Goal: Task Accomplishment & Management: Use online tool/utility

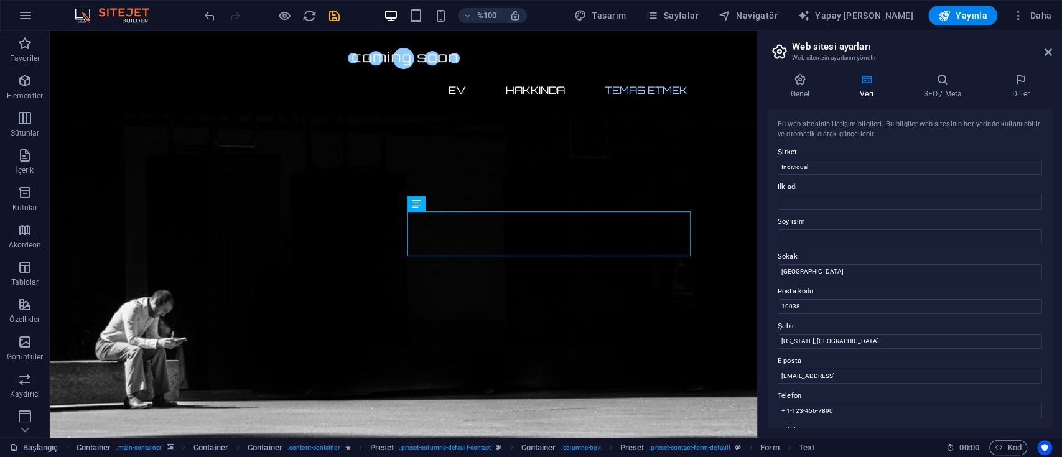
scroll to position [467, 0]
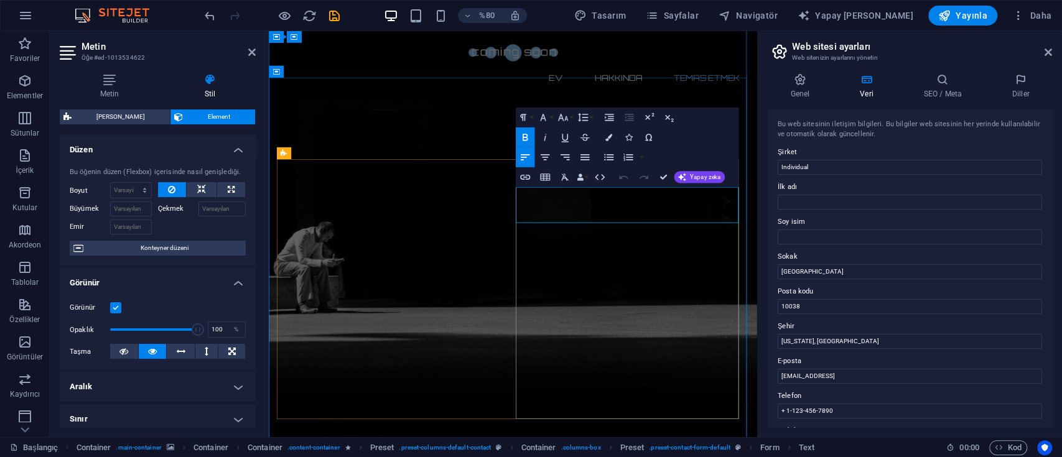
drag, startPoint x: 614, startPoint y: 229, endPoint x: 782, endPoint y: 240, distance: 168.4
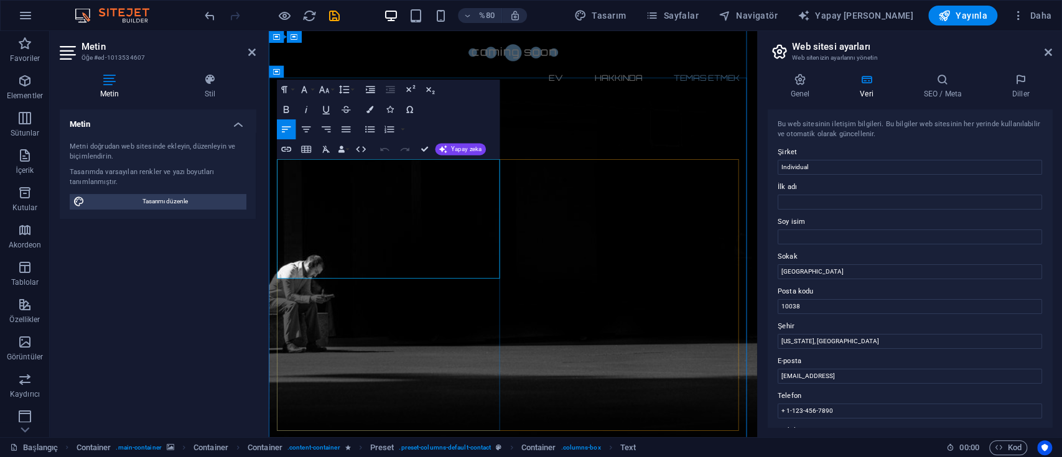
drag, startPoint x: 280, startPoint y: 200, endPoint x: 540, endPoint y: 325, distance: 288.6
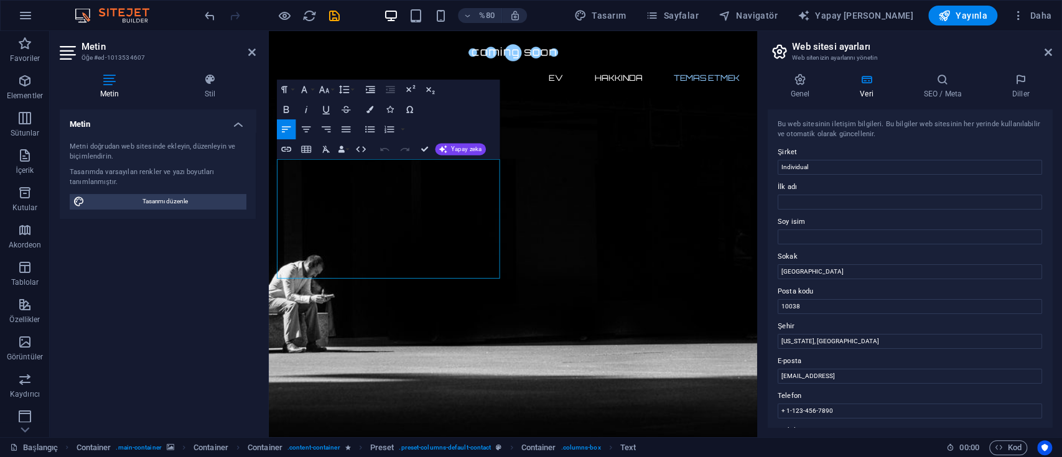
drag, startPoint x: 543, startPoint y: 327, endPoint x: 268, endPoint y: 192, distance: 306.4
copy p "Lorem ipsum dolor sit amet, consetetur sadipscing elitr, sed diam nonumy eirmod…"
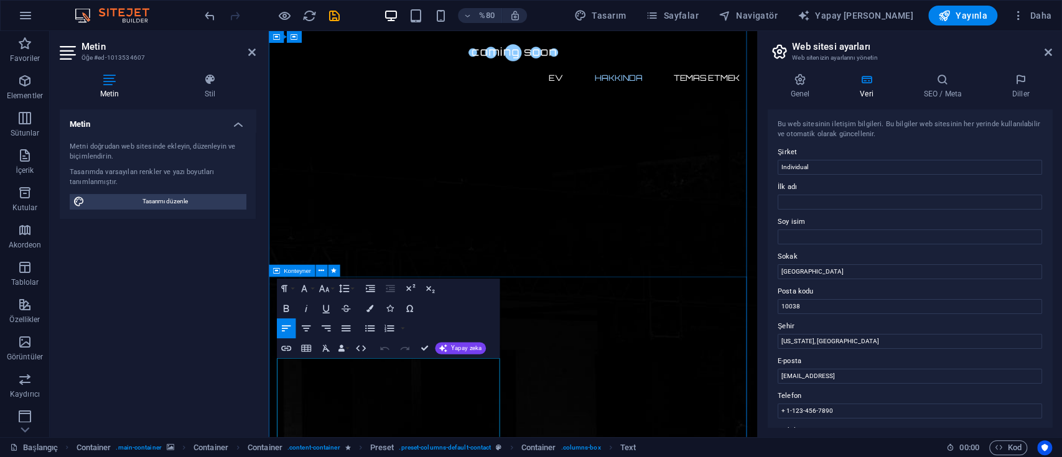
scroll to position [134, 0]
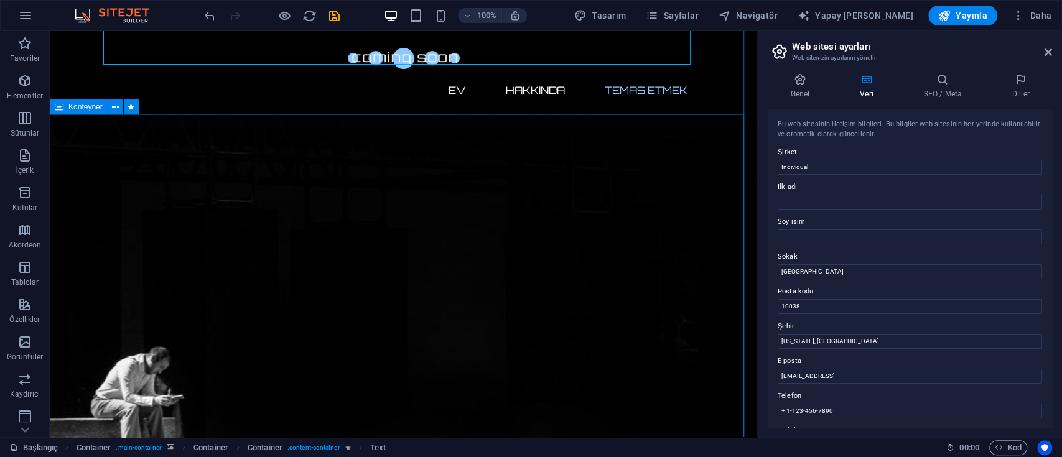
scroll to position [484, 0]
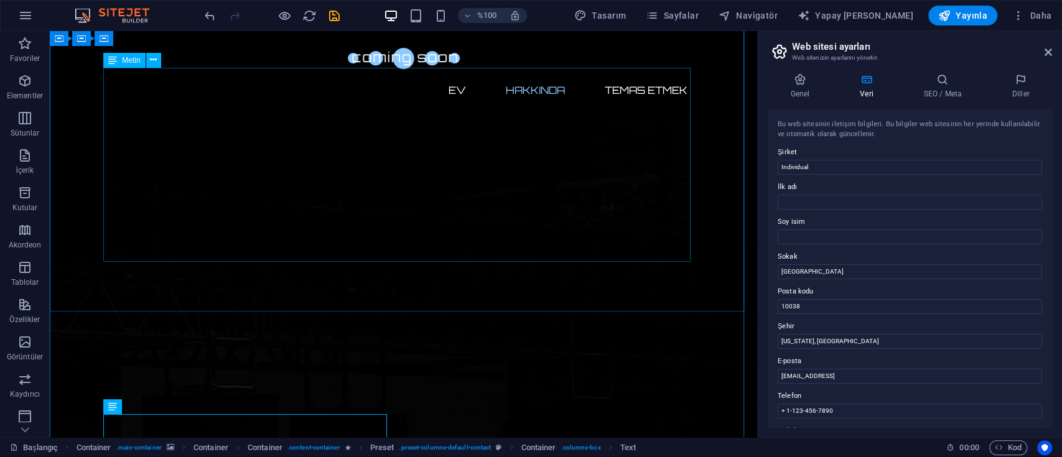
scroll to position [152, 0]
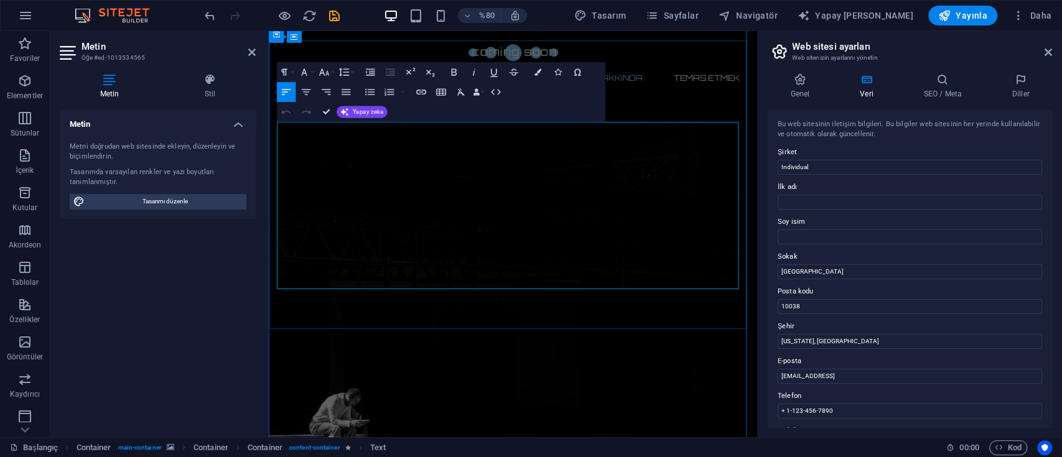
drag, startPoint x: 279, startPoint y: 146, endPoint x: 494, endPoint y: 342, distance: 291.2
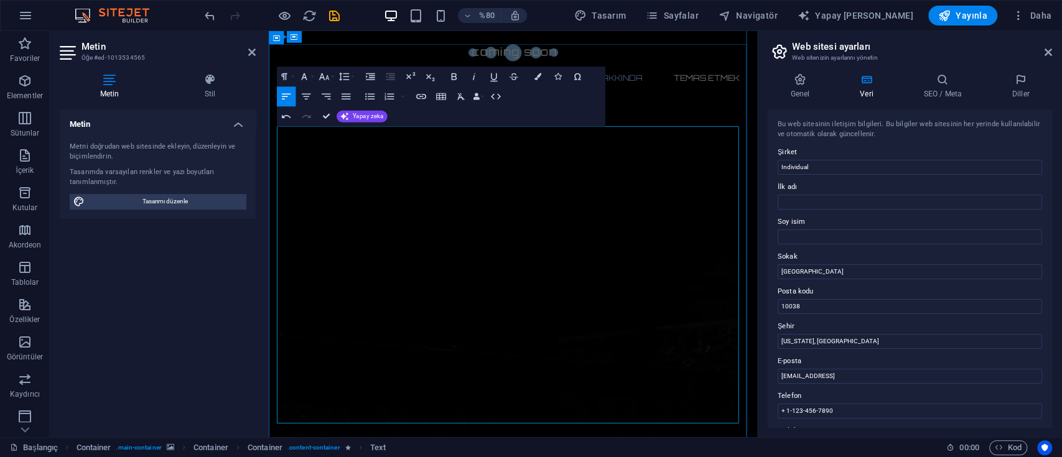
scroll to position [249, 0]
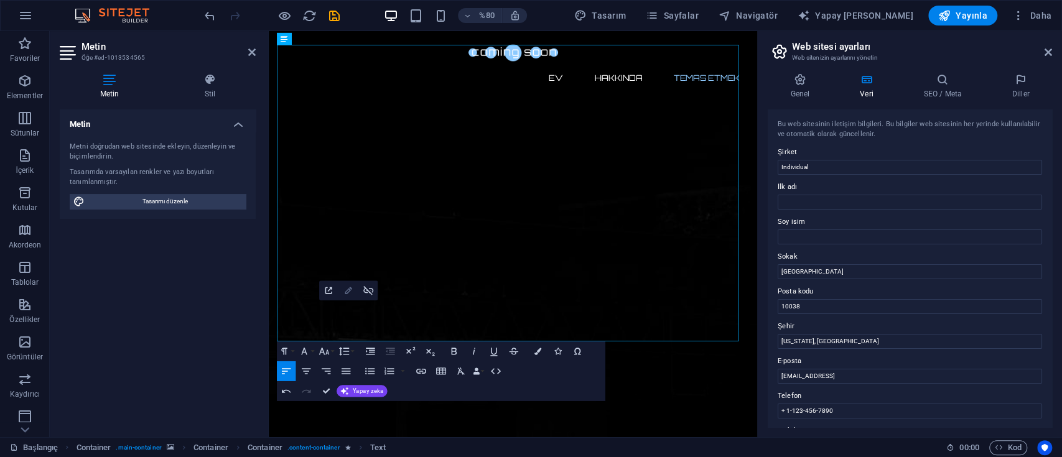
click at [348, 294] on icon "button" at bounding box center [348, 291] width 12 height 12
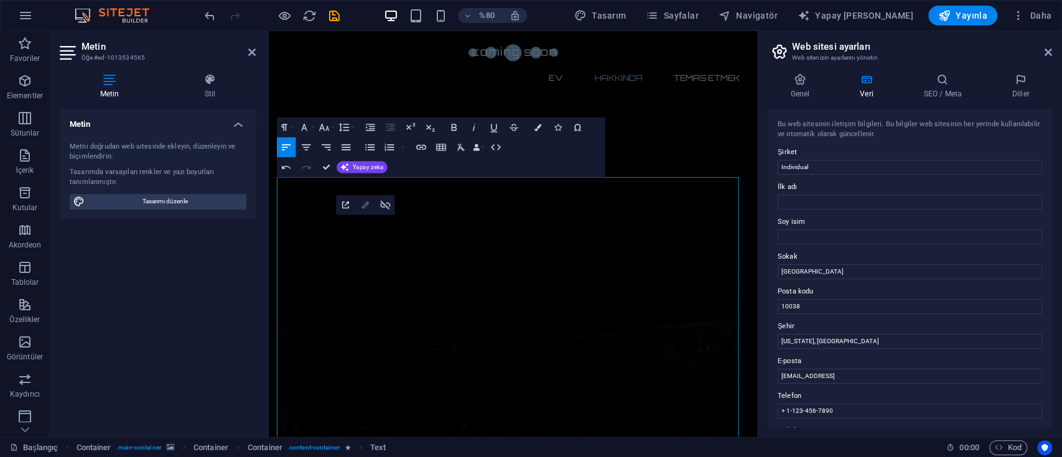
type input "[URL][DOMAIN_NAME]"
type input "Check it out"
click at [361, 207] on icon "button" at bounding box center [366, 206] width 12 height 12
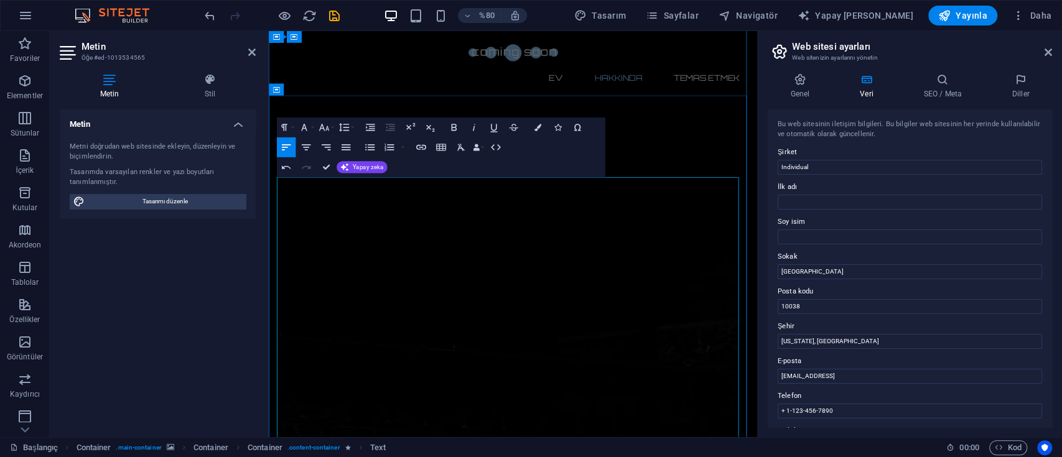
scroll to position [0, 0]
drag, startPoint x: 474, startPoint y: 284, endPoint x: 270, endPoint y: 271, distance: 204.5
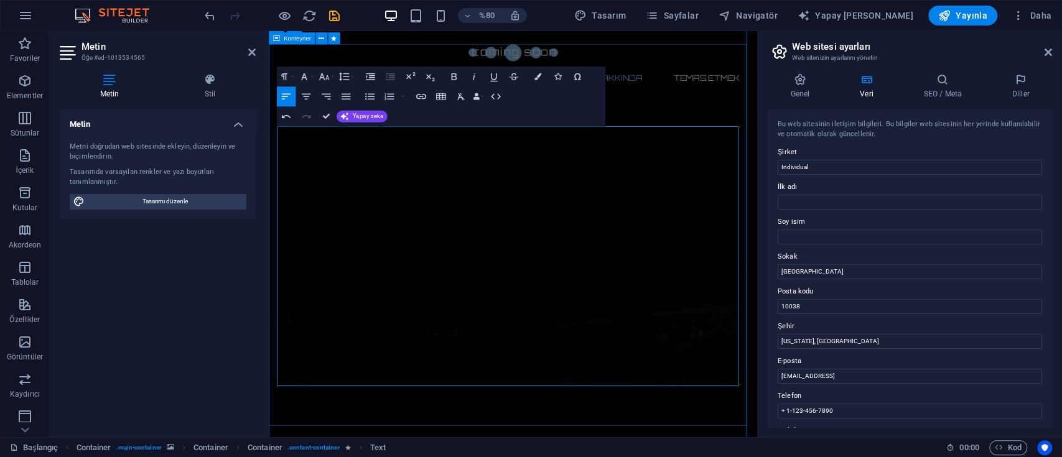
scroll to position [249, 0]
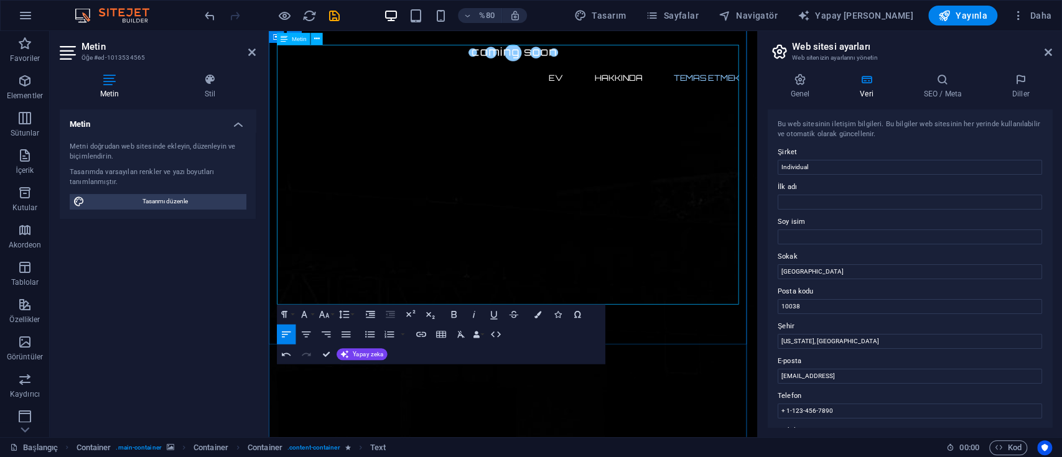
drag, startPoint x: 408, startPoint y: 330, endPoint x: 882, endPoint y: 59, distance: 545.8
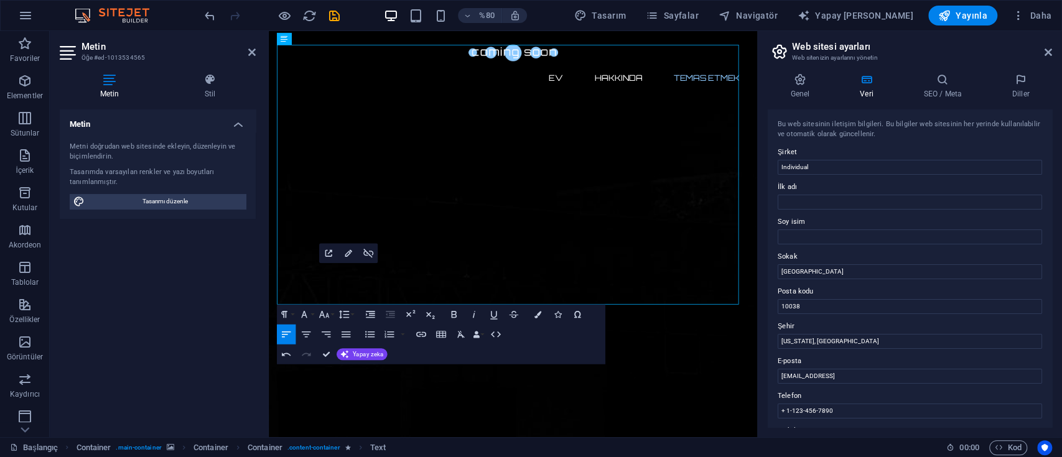
drag, startPoint x: 648, startPoint y: 304, endPoint x: 406, endPoint y: 334, distance: 243.9
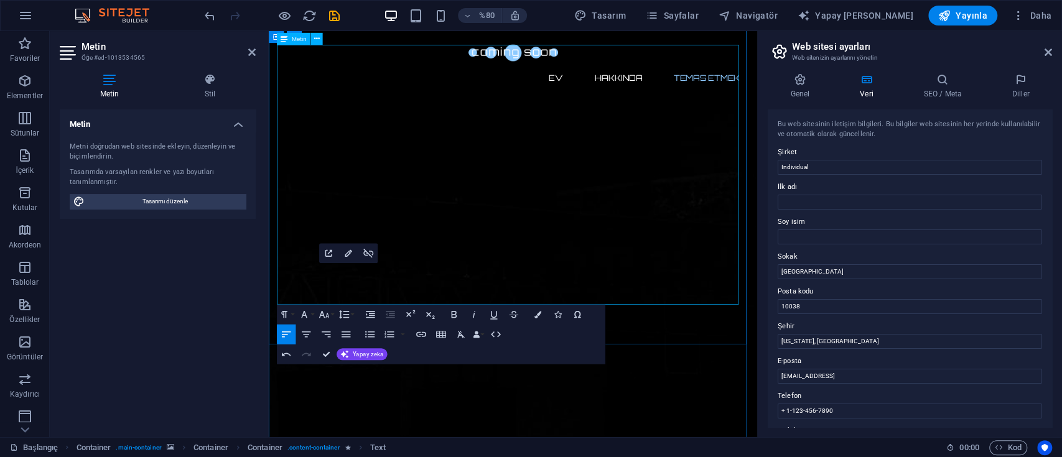
drag, startPoint x: 412, startPoint y: 336, endPoint x: 283, endPoint y: 335, distance: 128.8
copy span "🔗 Linktree: Vernoybe"
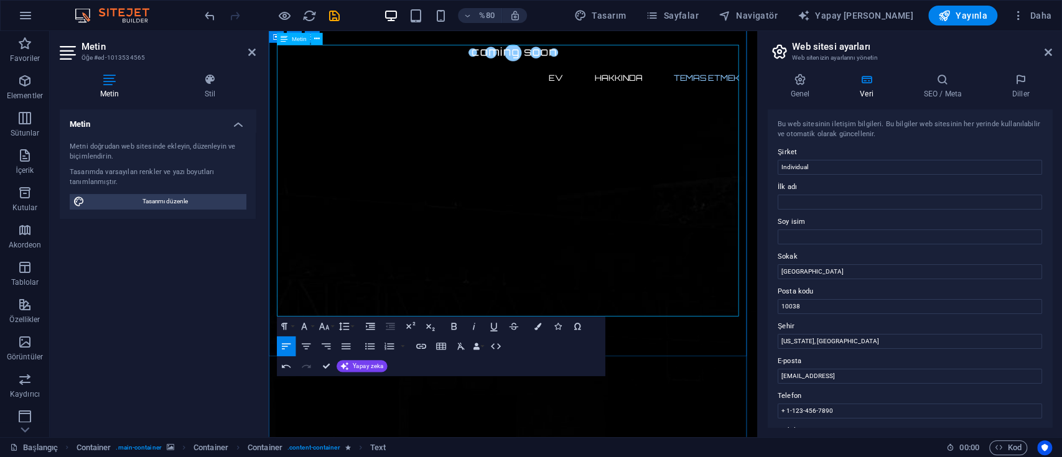
drag, startPoint x: 330, startPoint y: 332, endPoint x: 294, endPoint y: 332, distance: 36.1
drag, startPoint x: 289, startPoint y: 320, endPoint x: 283, endPoint y: 317, distance: 7.0
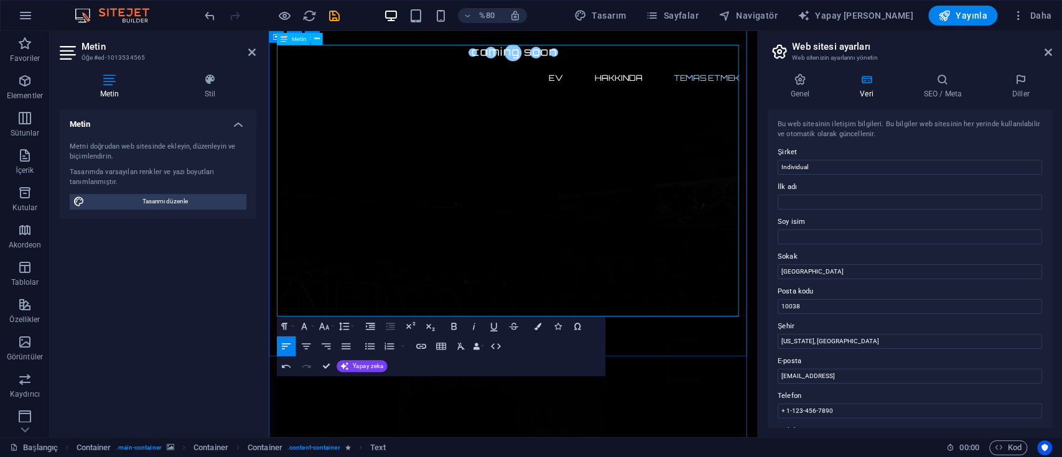
copy span "📩"
drag, startPoint x: 292, startPoint y: 336, endPoint x: 279, endPoint y: 335, distance: 12.5
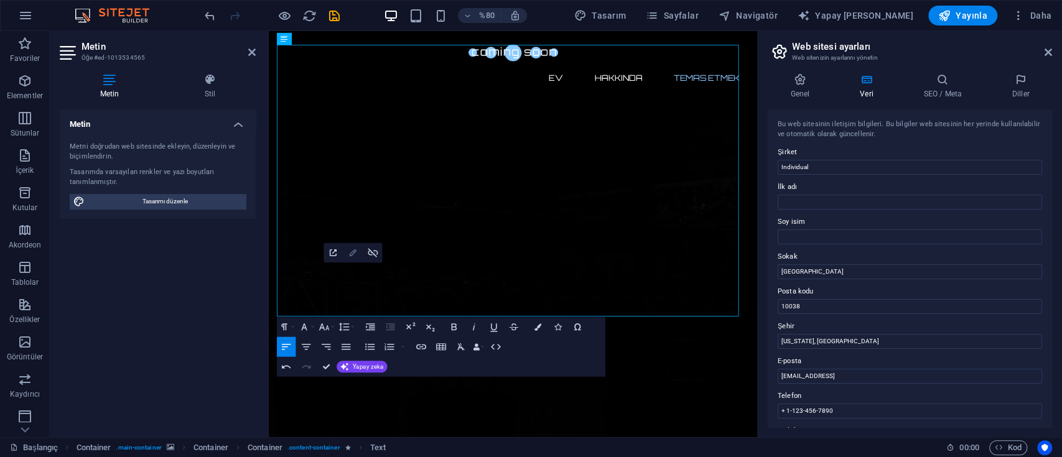
type input "[URL][DOMAIN_NAME]"
type input "Vernoybe"
click at [357, 251] on icon "button" at bounding box center [353, 254] width 12 height 12
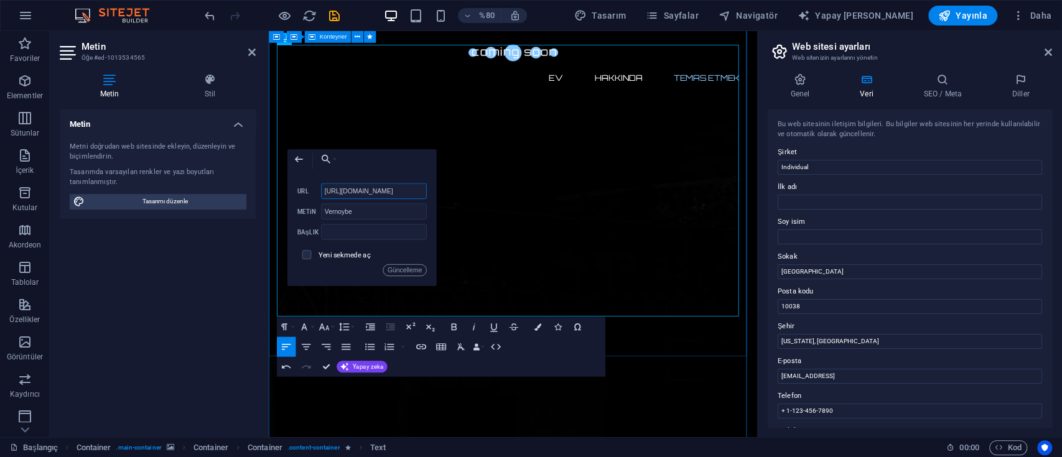
drag, startPoint x: 670, startPoint y: 223, endPoint x: 276, endPoint y: 244, distance: 395.1
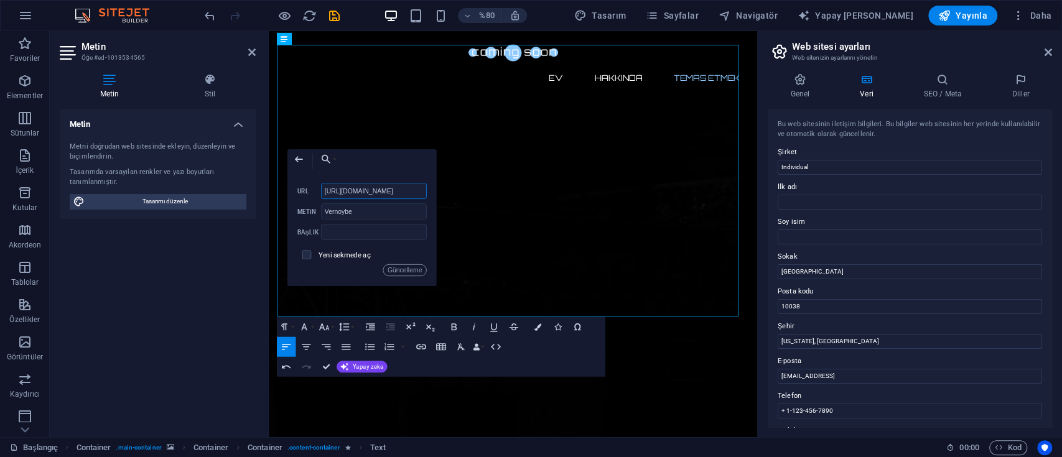
click at [393, 191] on input "[URL][DOMAIN_NAME]" at bounding box center [373, 192] width 105 height 16
drag, startPoint x: 408, startPoint y: 189, endPoint x: 316, endPoint y: 199, distance: 92.7
click at [316, 199] on div "[URL][DOMAIN_NAME] URL" at bounding box center [361, 192] width 129 height 16
drag, startPoint x: 411, startPoint y: 189, endPoint x: 324, endPoint y: 187, distance: 87.1
click at [324, 187] on input "mail:[EMAIL_ADDRESS][DOMAIN_NAME]" at bounding box center [373, 192] width 105 height 16
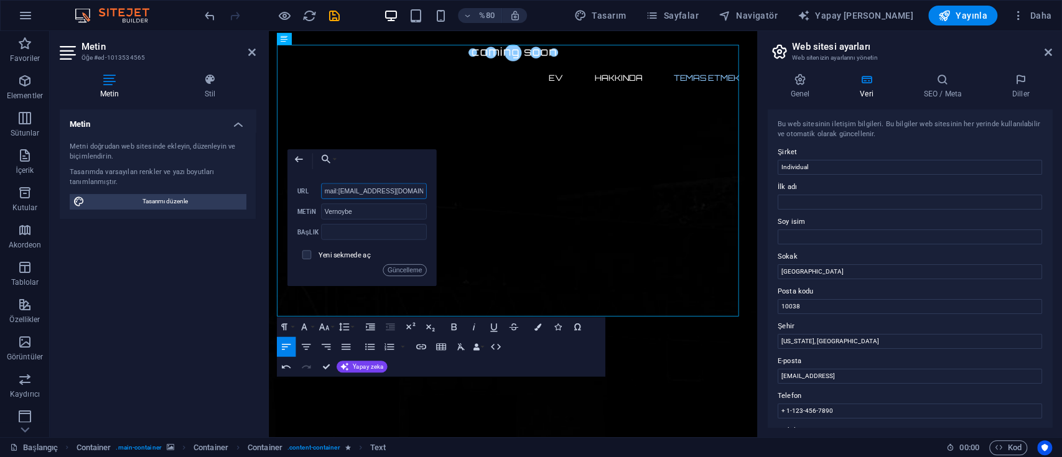
type input "mail:[EMAIL_ADDRESS][DOMAIN_NAME]"
click at [411, 268] on font "Güncelleme" at bounding box center [405, 270] width 35 height 7
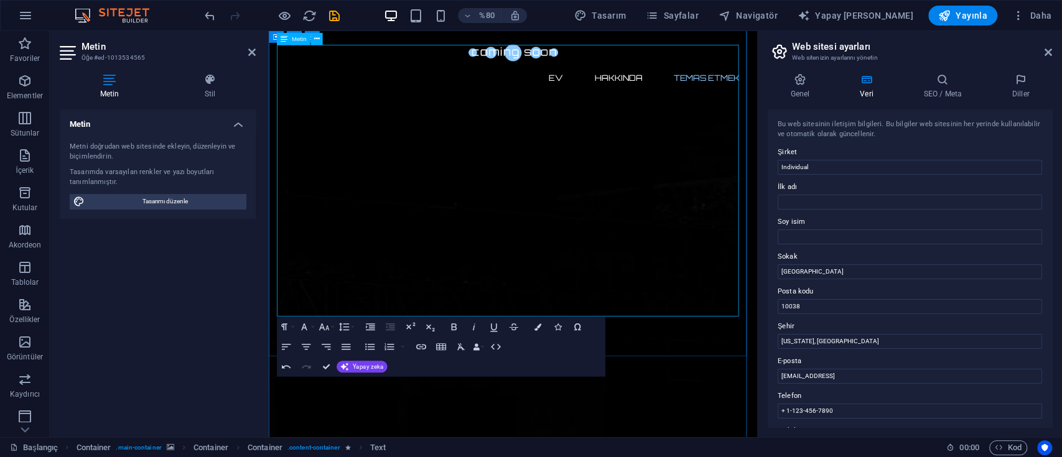
drag, startPoint x: 384, startPoint y: 335, endPoint x: 375, endPoint y: 335, distance: 9.3
drag, startPoint x: 390, startPoint y: 334, endPoint x: 347, endPoint y: 335, distance: 43.0
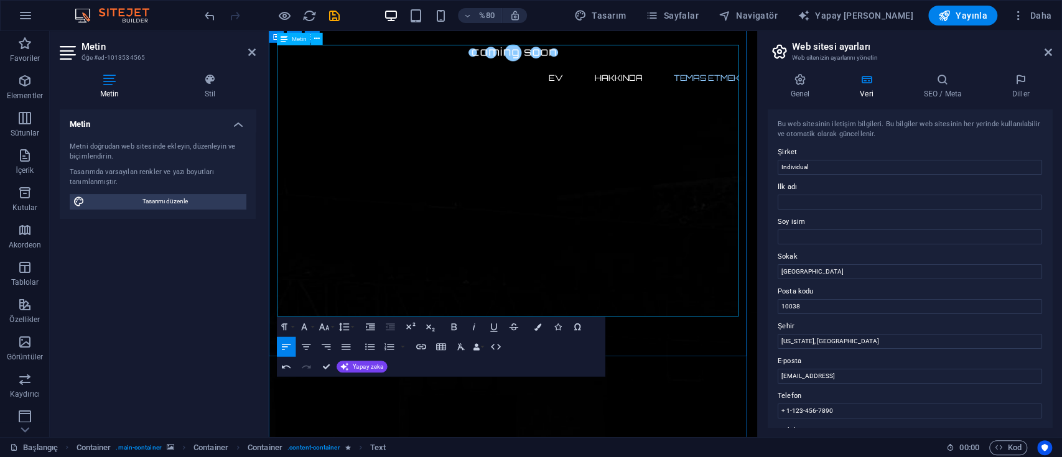
drag, startPoint x: 288, startPoint y: 332, endPoint x: 278, endPoint y: 330, distance: 10.7
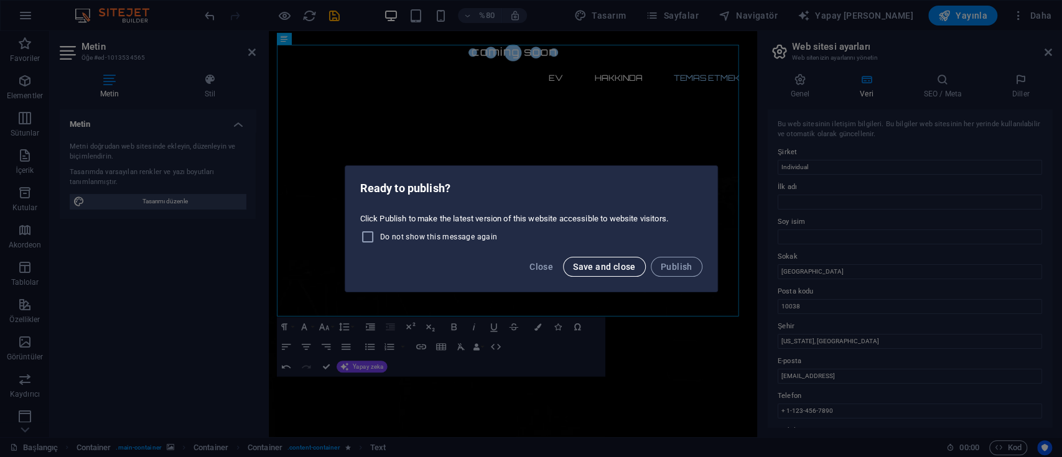
click at [625, 266] on span "Save and close" at bounding box center [604, 267] width 63 height 10
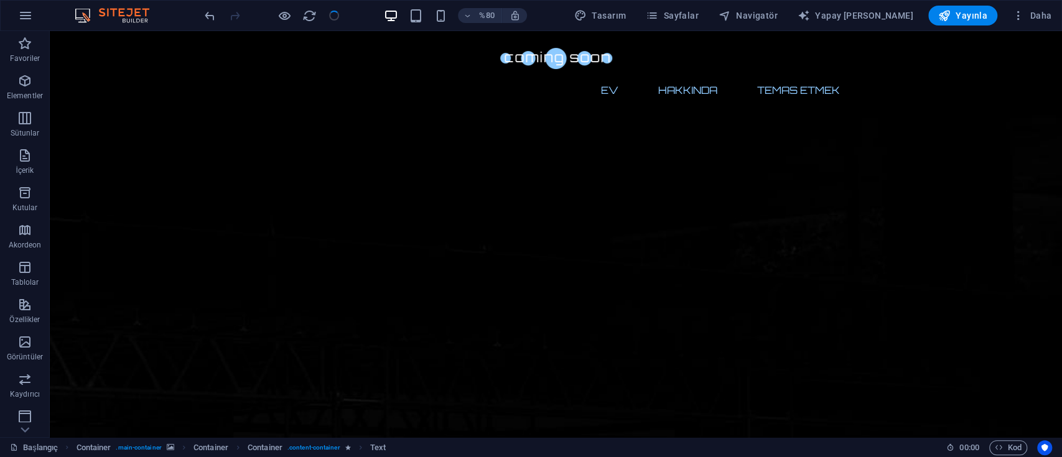
checkbox input "false"
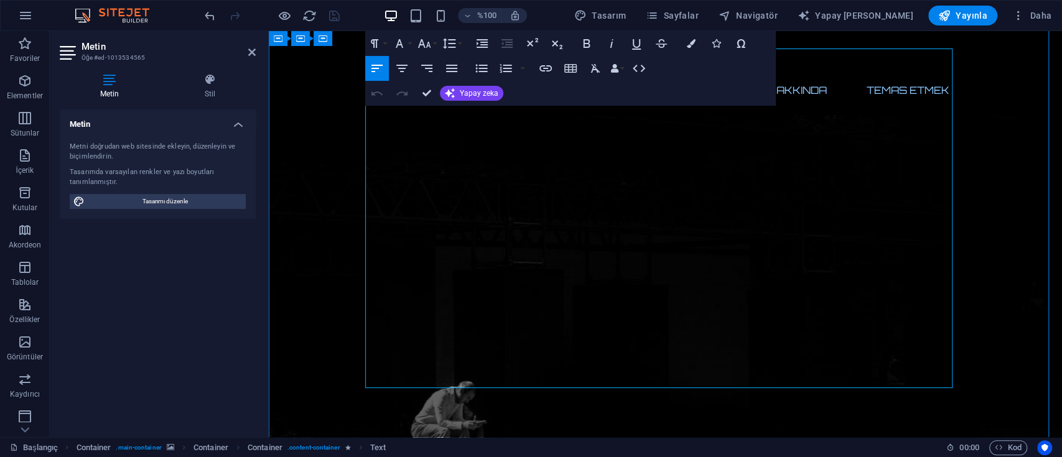
drag, startPoint x: 375, startPoint y: 330, endPoint x: 366, endPoint y: 326, distance: 9.7
drag, startPoint x: 377, startPoint y: 337, endPoint x: 365, endPoint y: 335, distance: 11.3
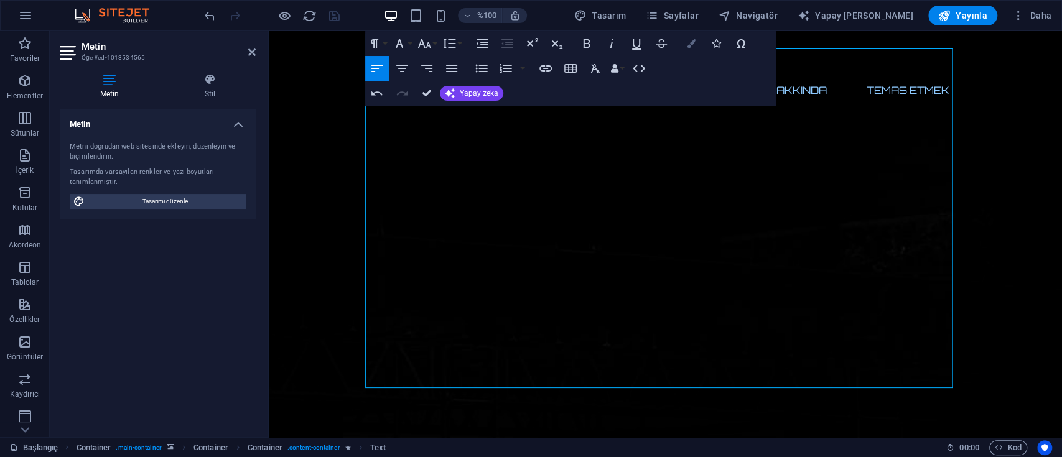
click at [691, 45] on icon "button" at bounding box center [691, 43] width 9 height 9
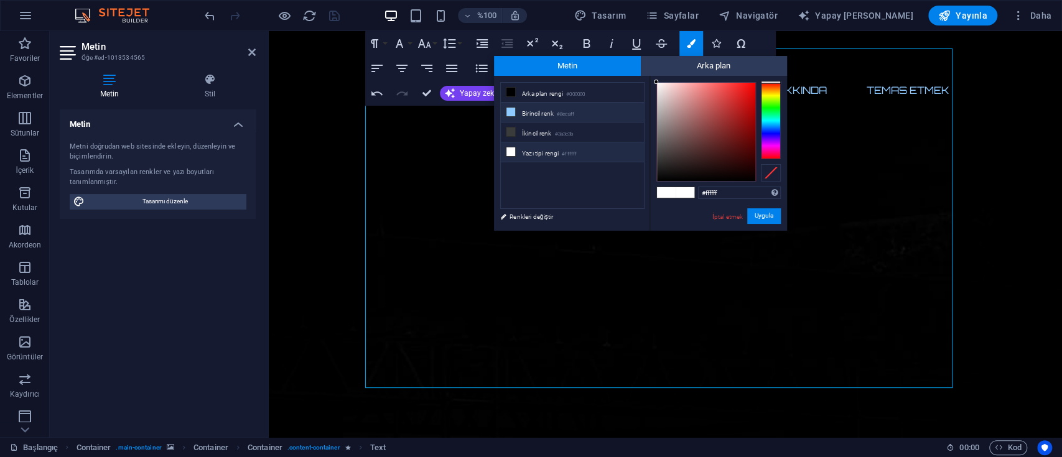
click at [512, 112] on icon at bounding box center [511, 112] width 9 height 9
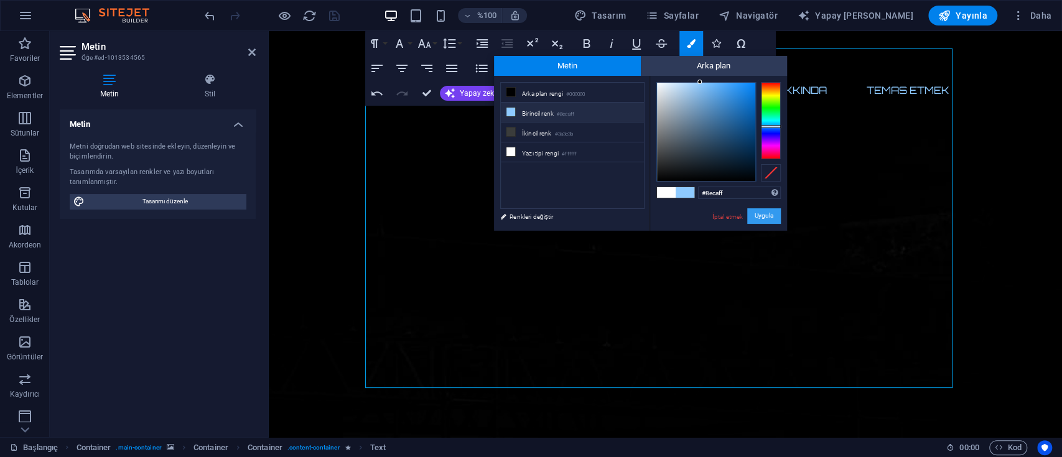
click at [766, 217] on font "Uygula" at bounding box center [764, 216] width 19 height 7
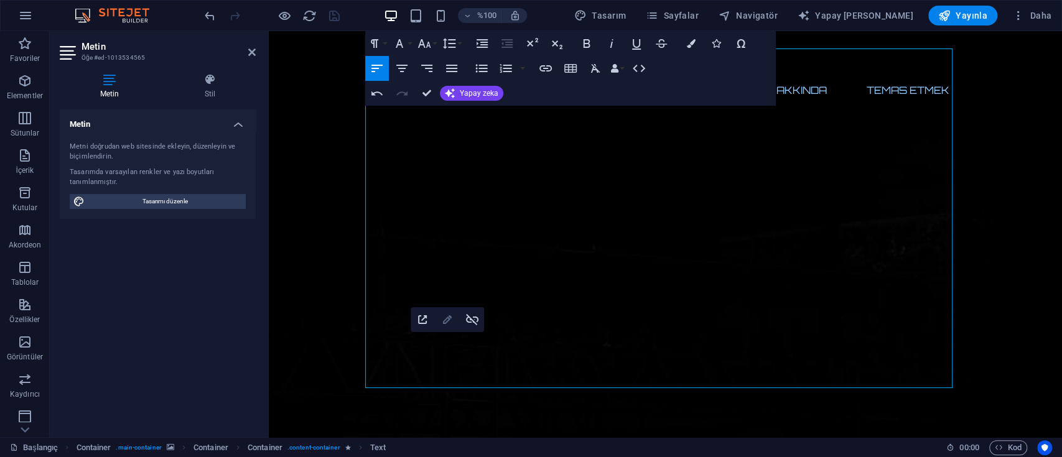
click at [443, 324] on icon "button" at bounding box center [447, 320] width 9 height 9
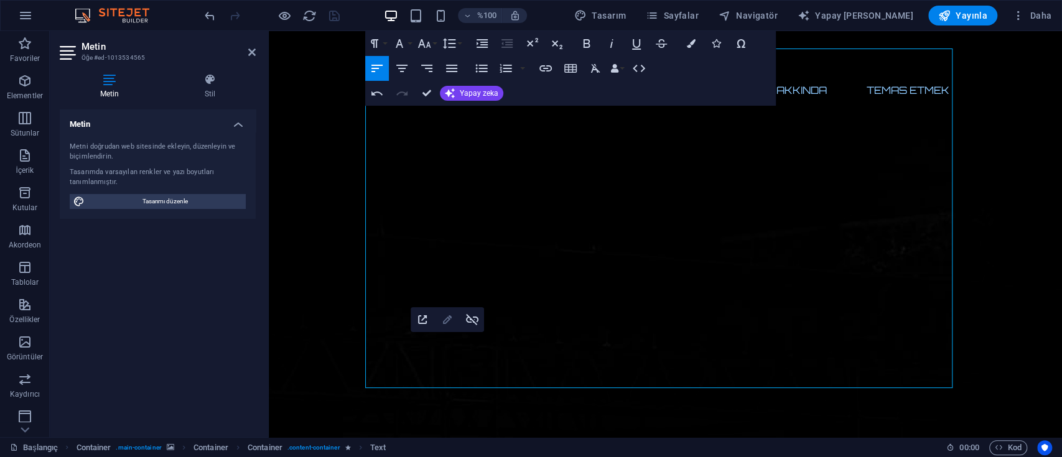
click at [446, 321] on icon "button" at bounding box center [447, 319] width 15 height 15
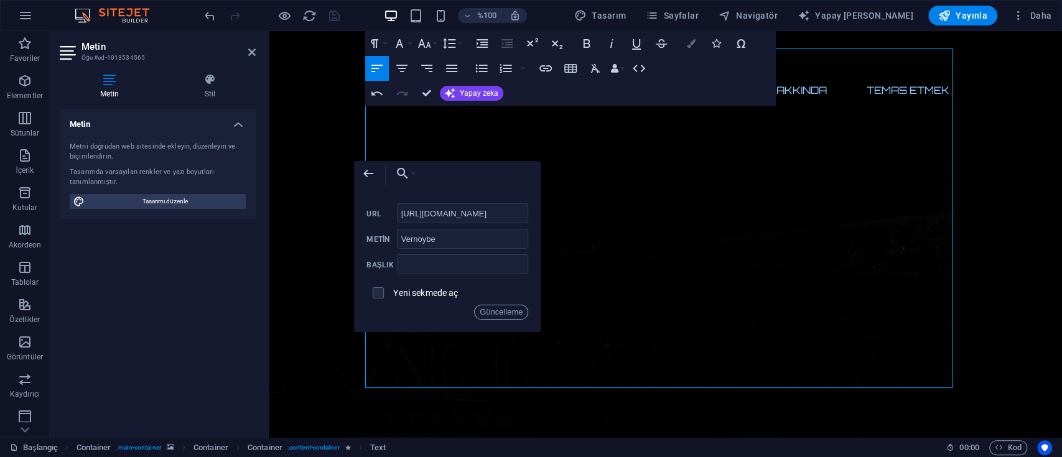
click at [693, 44] on icon "button" at bounding box center [691, 43] width 9 height 9
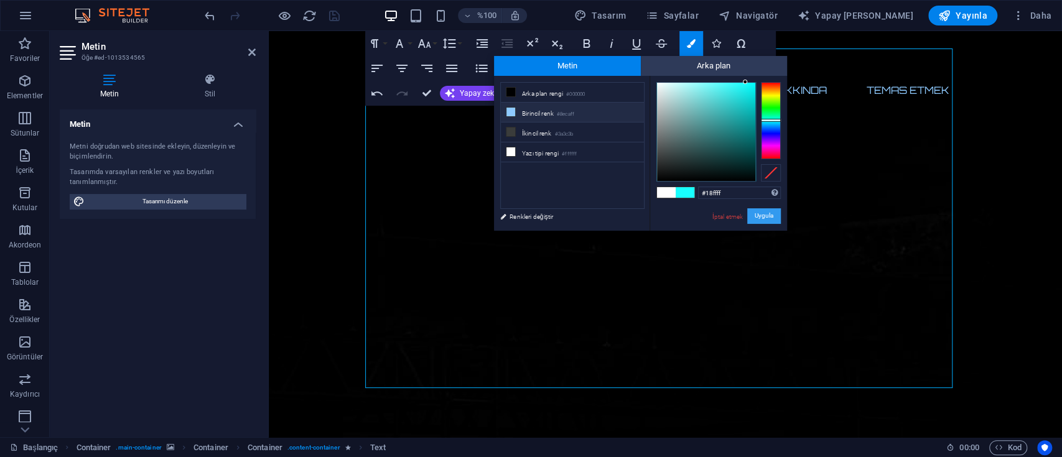
click at [764, 221] on button "Uygula" at bounding box center [764, 216] width 34 height 16
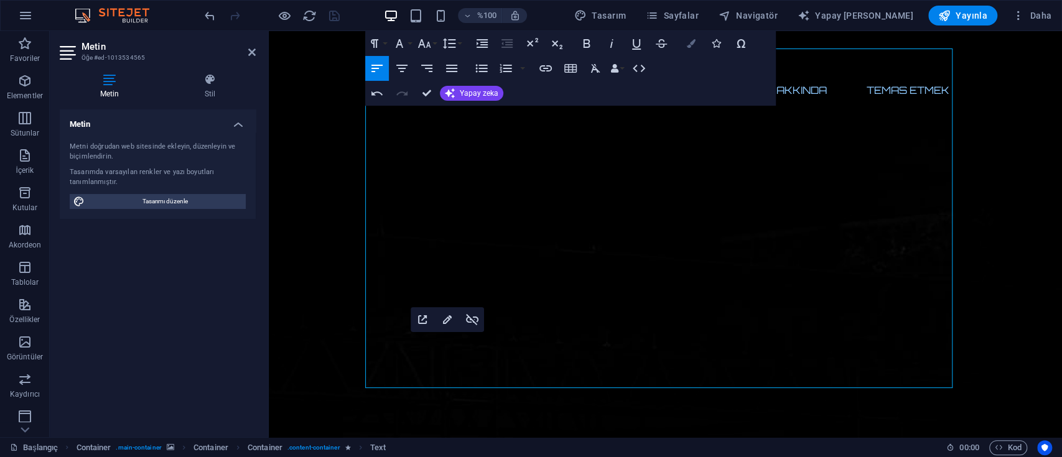
click at [692, 46] on icon "button" at bounding box center [691, 43] width 9 height 9
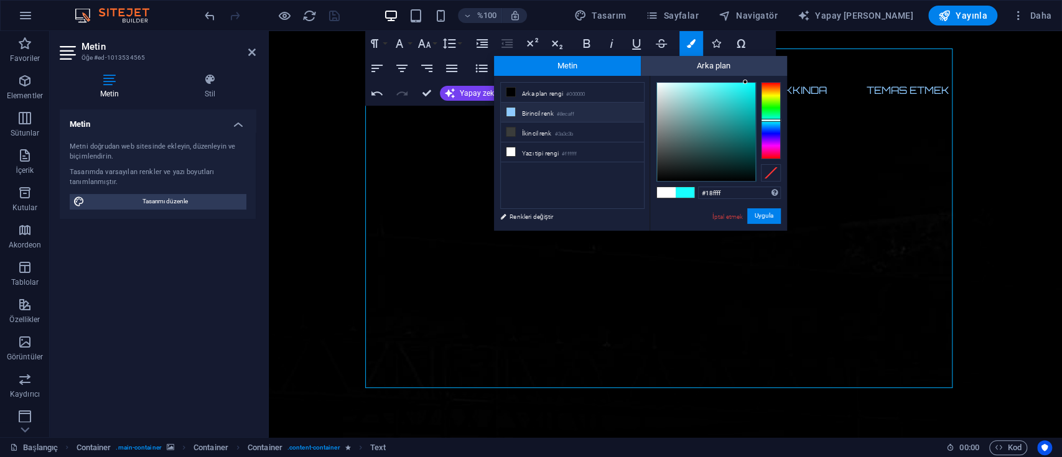
click at [530, 110] on font "Birincil renk" at bounding box center [538, 113] width 32 height 7
type input "#8ecaff"
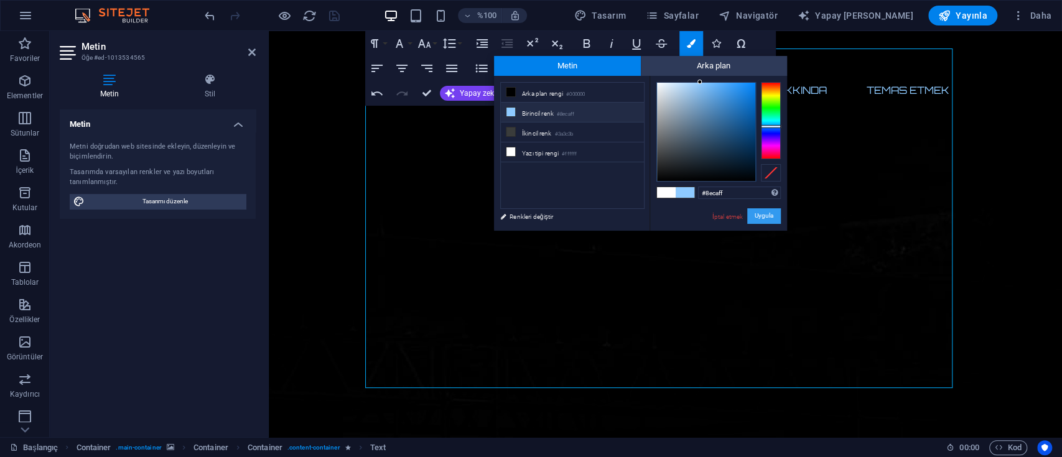
click at [768, 213] on font "Uygula" at bounding box center [764, 216] width 19 height 7
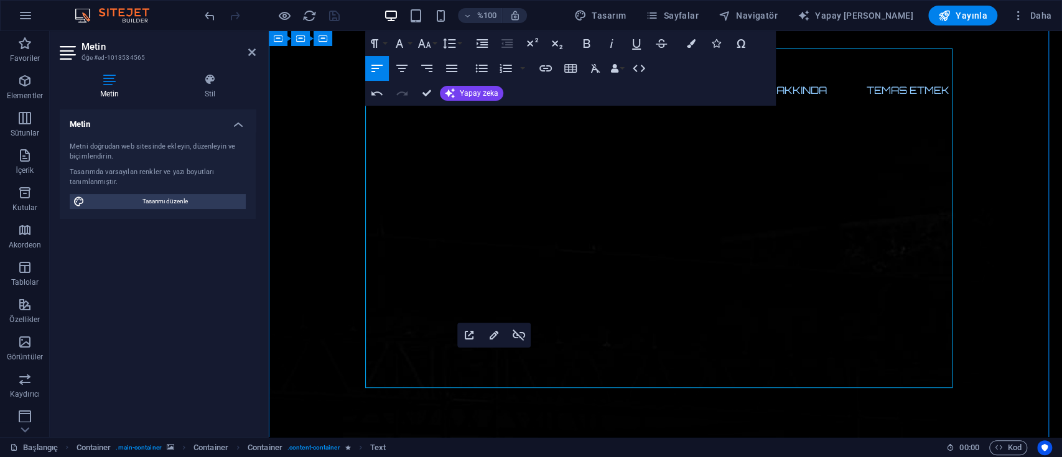
drag, startPoint x: 532, startPoint y: 365, endPoint x: 458, endPoint y: 361, distance: 74.2
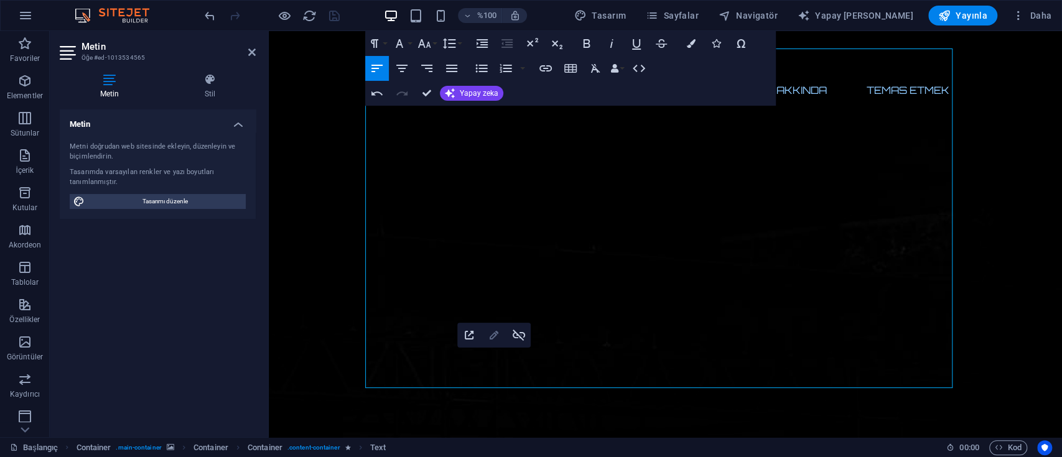
type input "[URL][DOMAIN_NAME]"
type input "[GEOGRAPHIC_DATA]"
click at [495, 340] on icon "button" at bounding box center [494, 335] width 15 height 15
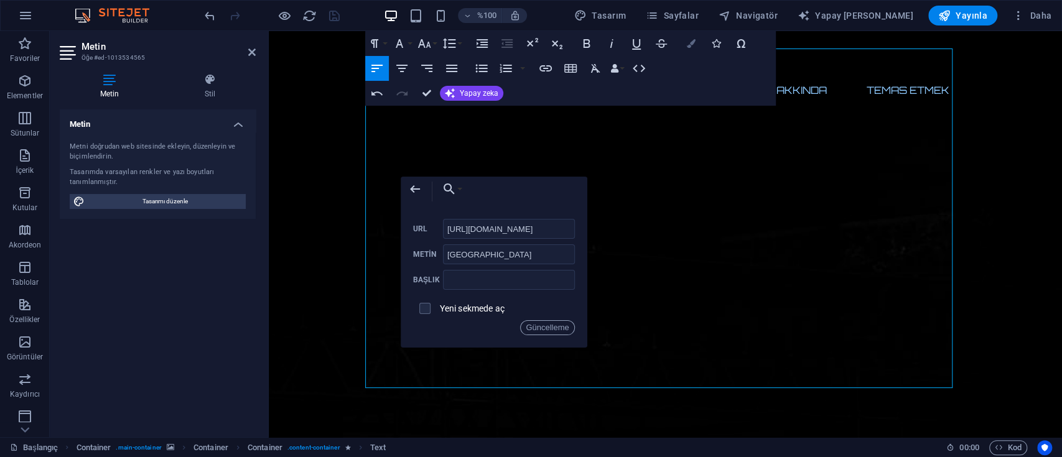
click at [691, 46] on icon "button" at bounding box center [691, 43] width 9 height 9
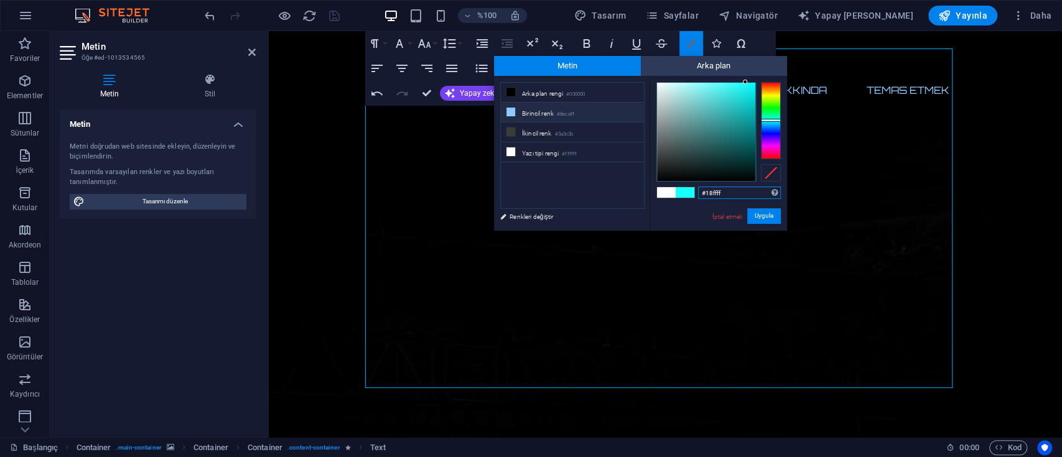
scroll to position [0, 0]
click at [554, 117] on li "Birincil [PERSON_NAME] #8ecaff" at bounding box center [572, 113] width 143 height 20
type input "#8ecaff"
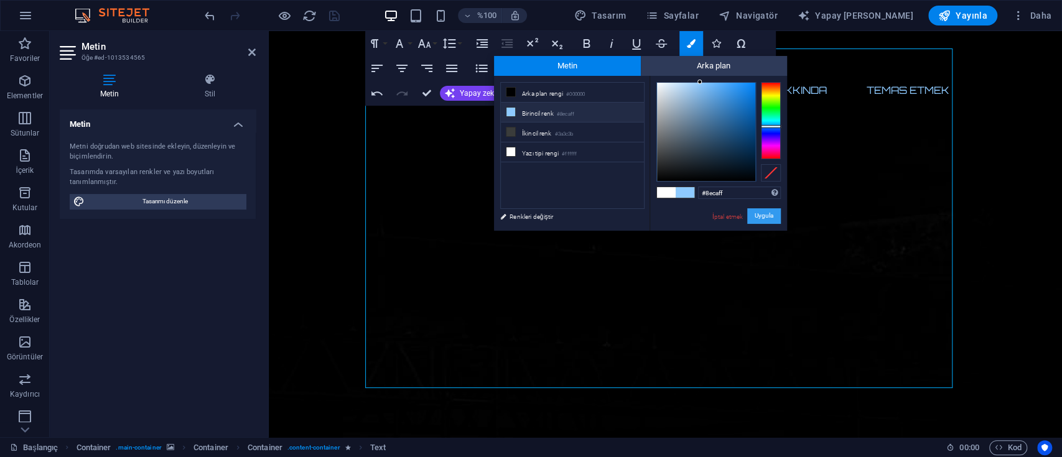
click at [770, 215] on font "Uygula" at bounding box center [764, 216] width 19 height 7
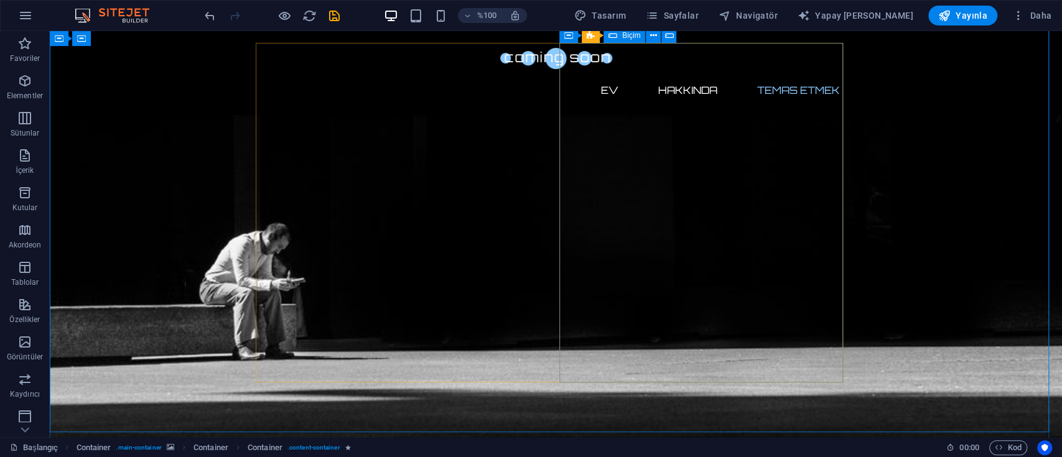
scroll to position [747, 0]
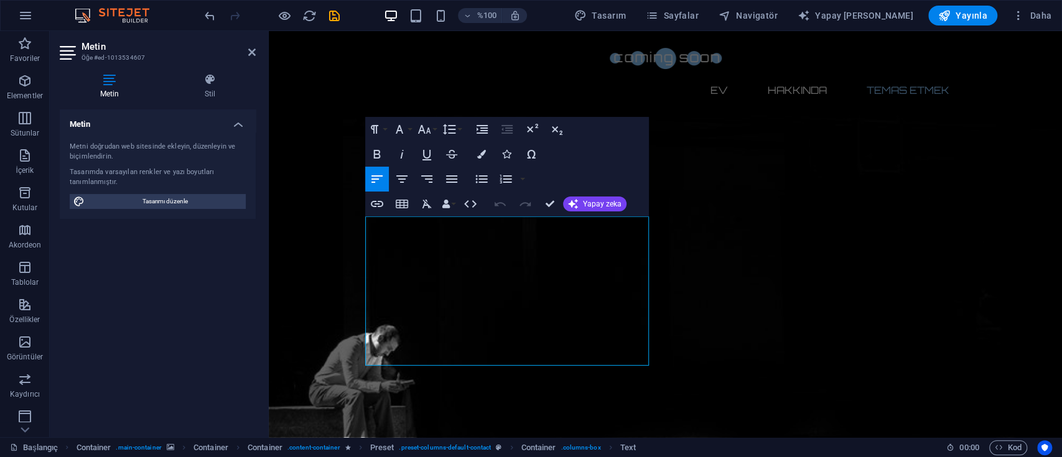
drag, startPoint x: 601, startPoint y: 180, endPoint x: 332, endPoint y: 15, distance: 315.2
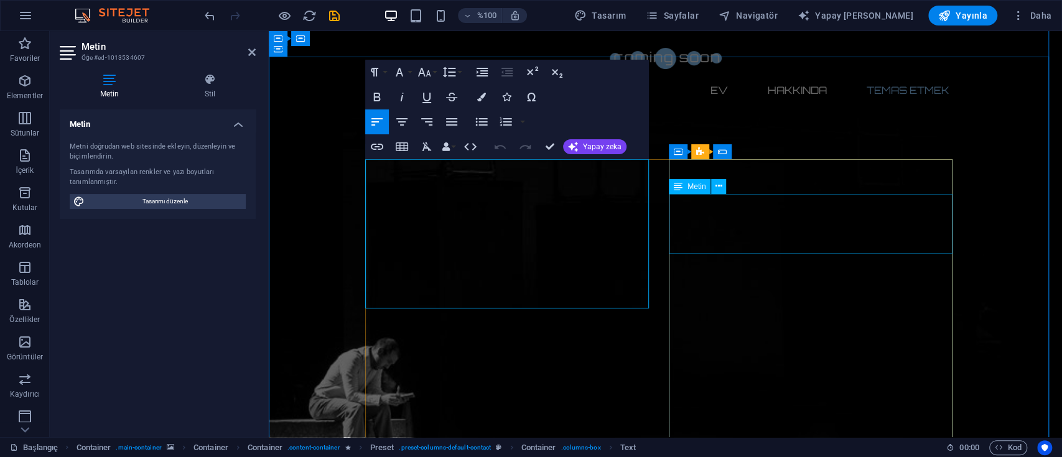
scroll to position [630, 0]
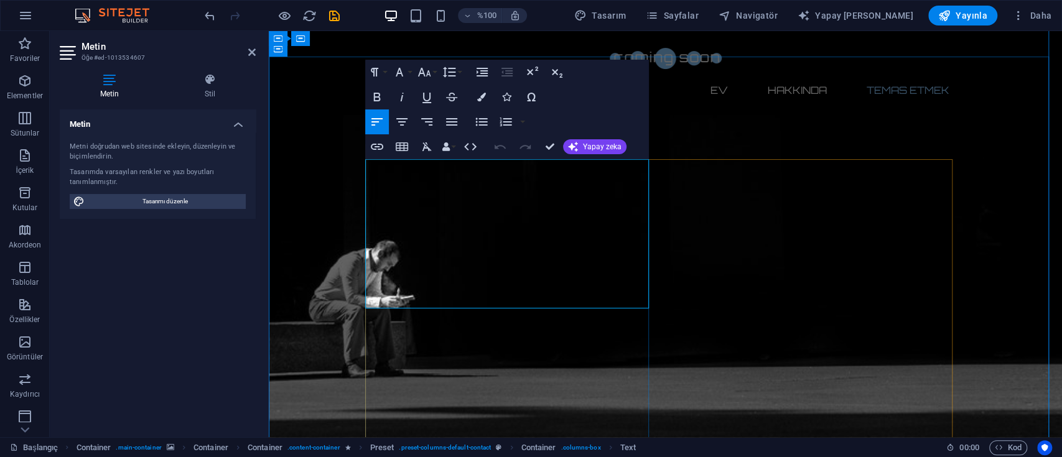
copy p "Lorem ipsum dolor sit amet, consetetur sadipscing elitr, sed diam nonumy eirmod…"
drag, startPoint x: 810, startPoint y: 121, endPoint x: 995, endPoint y: 121, distance: 185.5
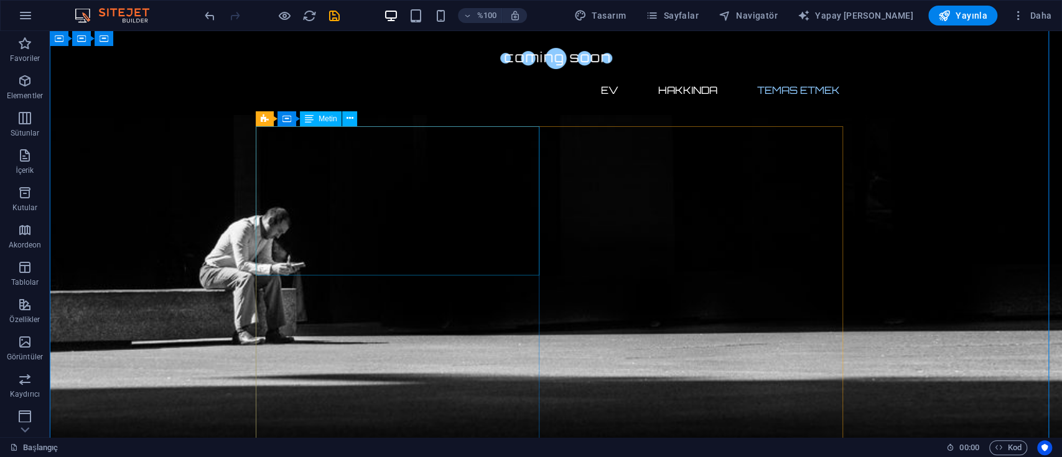
scroll to position [581, 0]
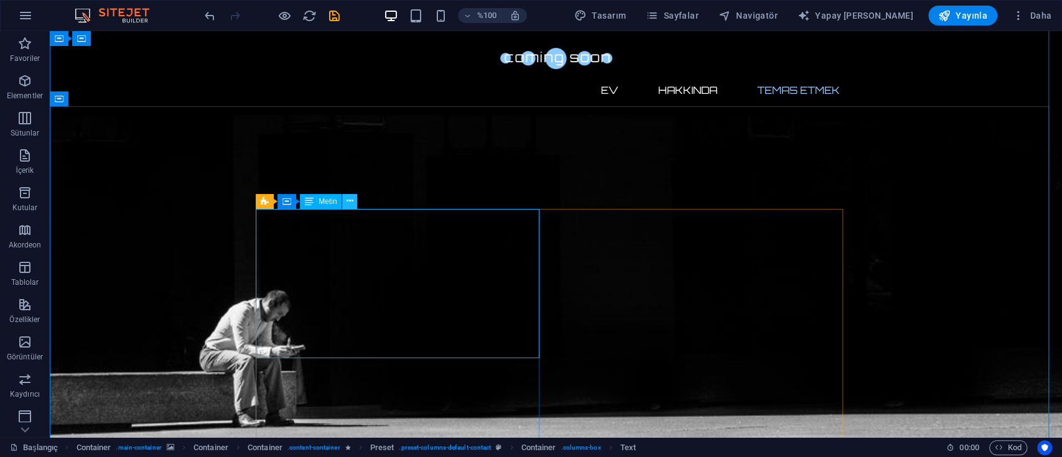
click at [352, 199] on icon at bounding box center [350, 201] width 7 height 13
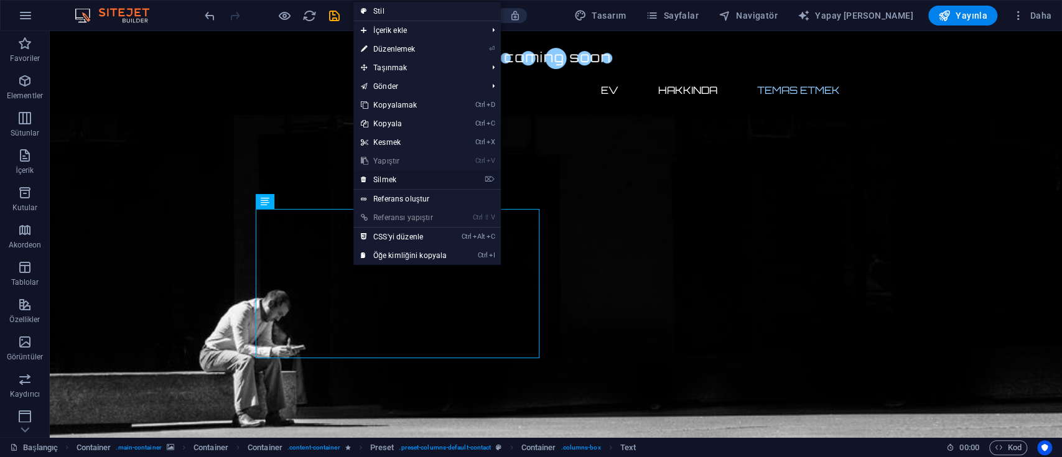
click at [396, 181] on font "Silmek" at bounding box center [384, 179] width 23 height 9
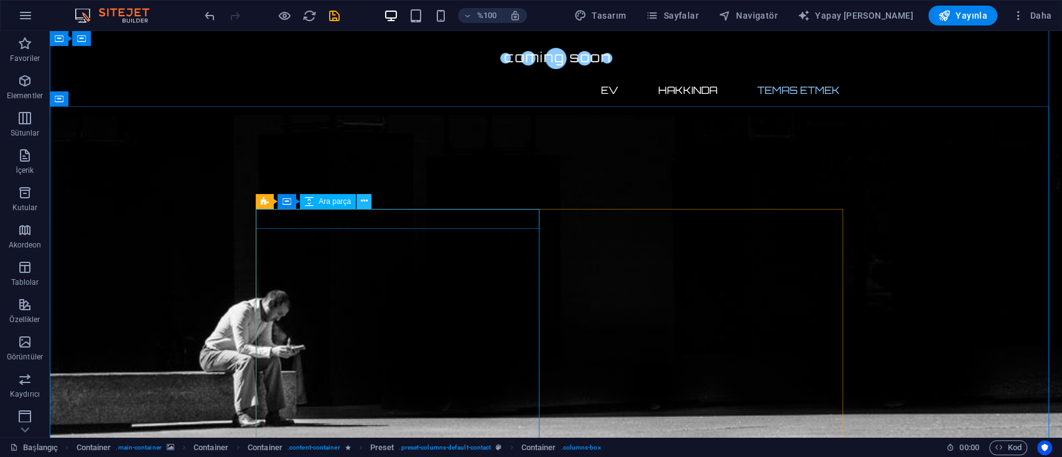
click at [362, 206] on icon at bounding box center [364, 201] width 7 height 13
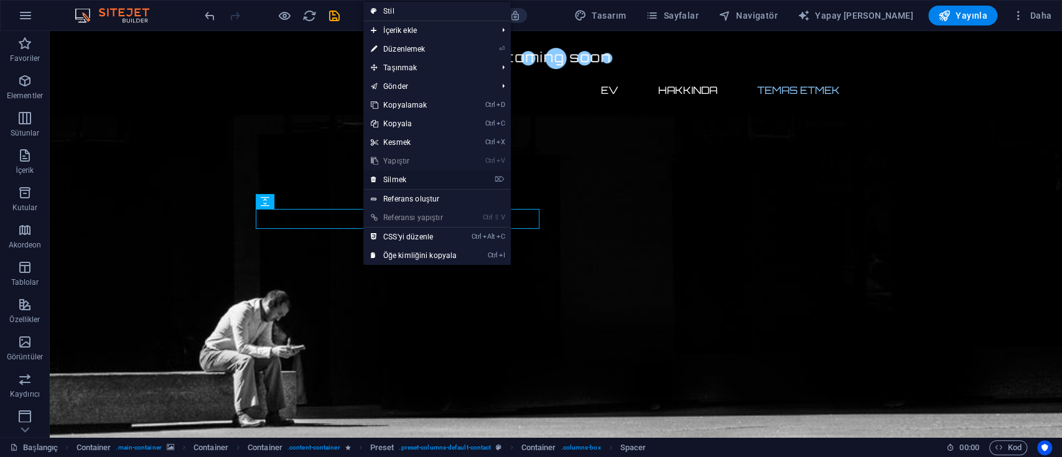
click at [403, 175] on font "Silmek" at bounding box center [394, 179] width 23 height 9
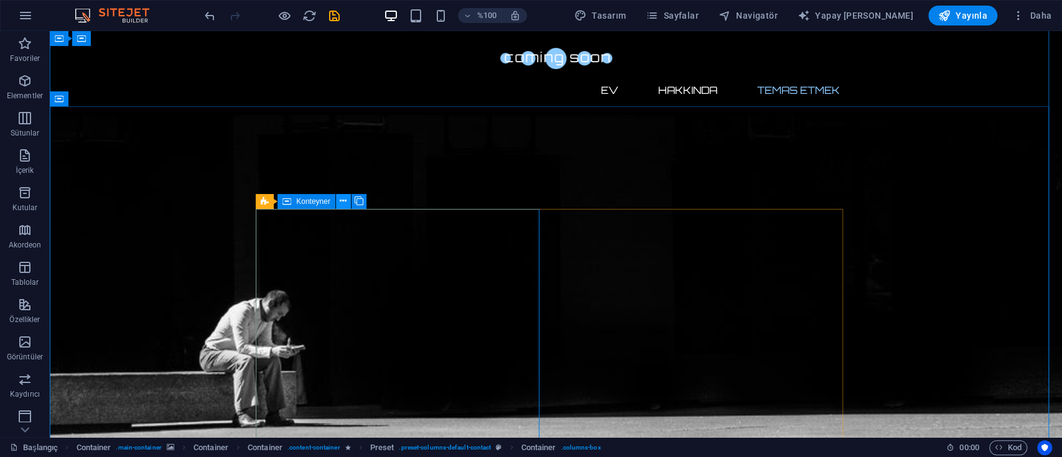
click at [345, 198] on icon at bounding box center [343, 201] width 7 height 13
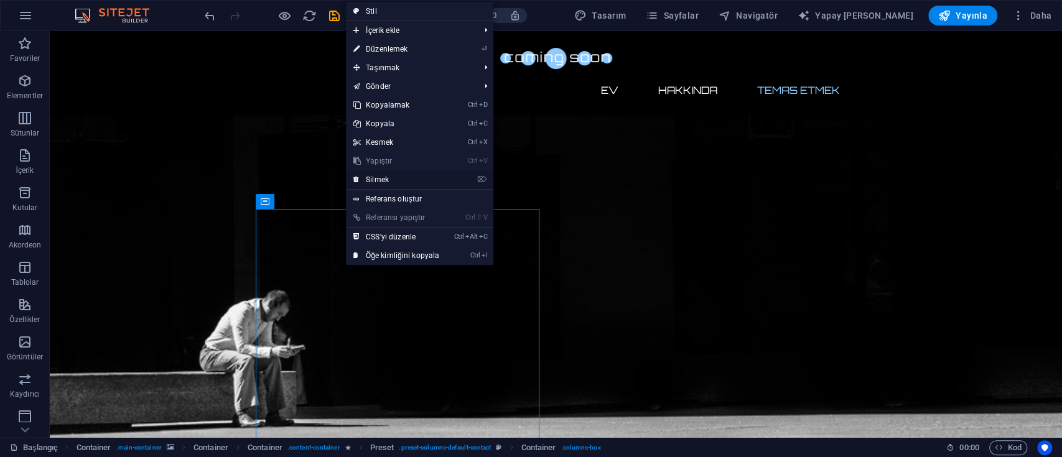
click at [406, 171] on link "⌦ Silmek" at bounding box center [396, 180] width 101 height 19
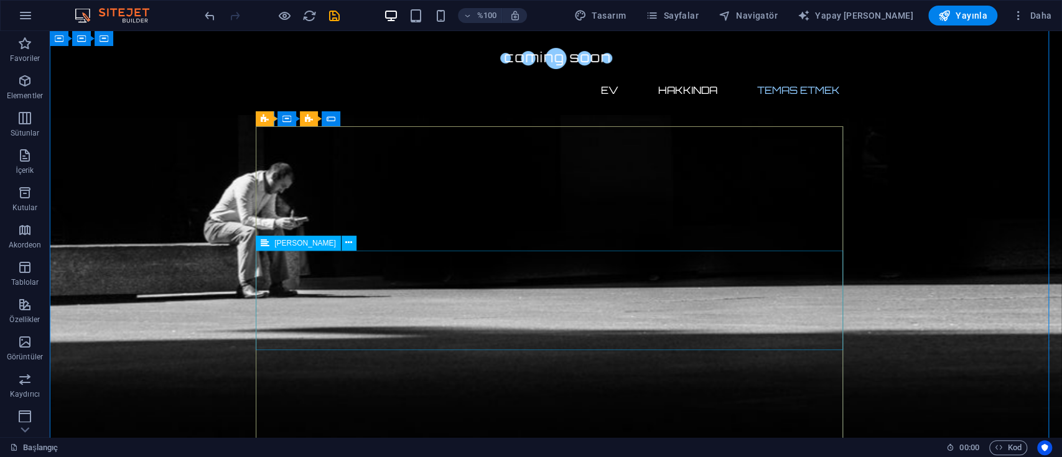
scroll to position [663, 0]
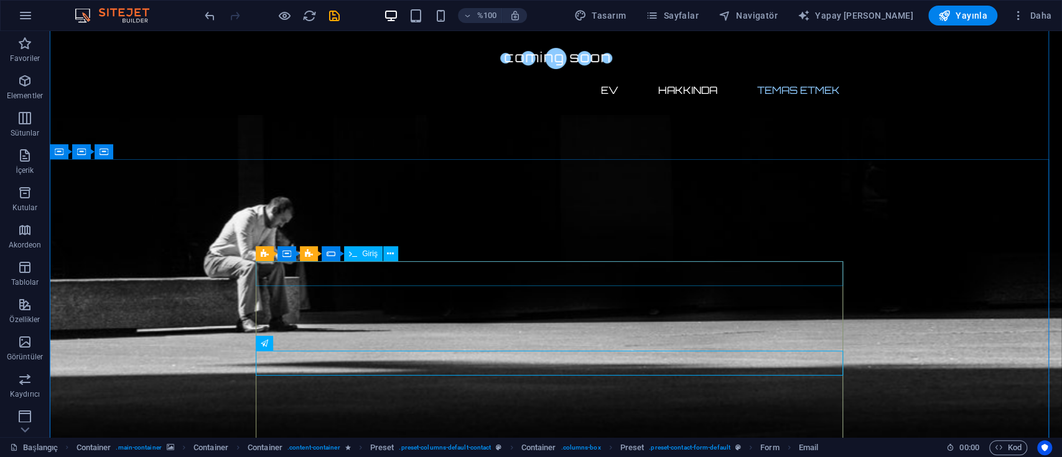
scroll to position [498, 0]
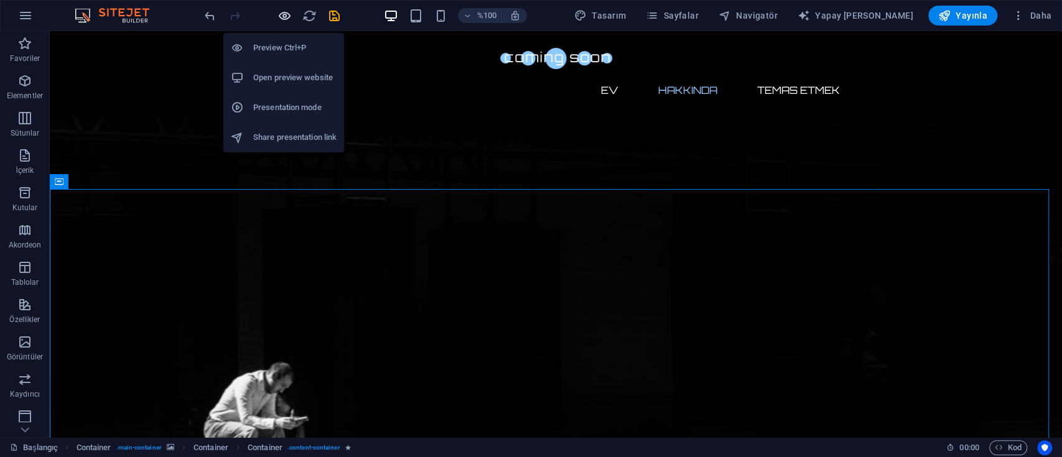
click at [289, 15] on icon "button" at bounding box center [285, 16] width 14 height 14
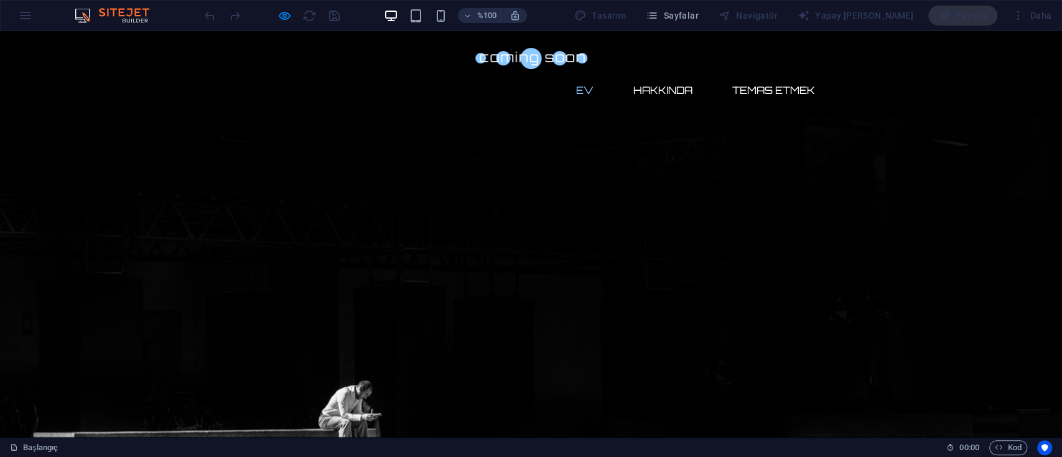
scroll to position [217, 0]
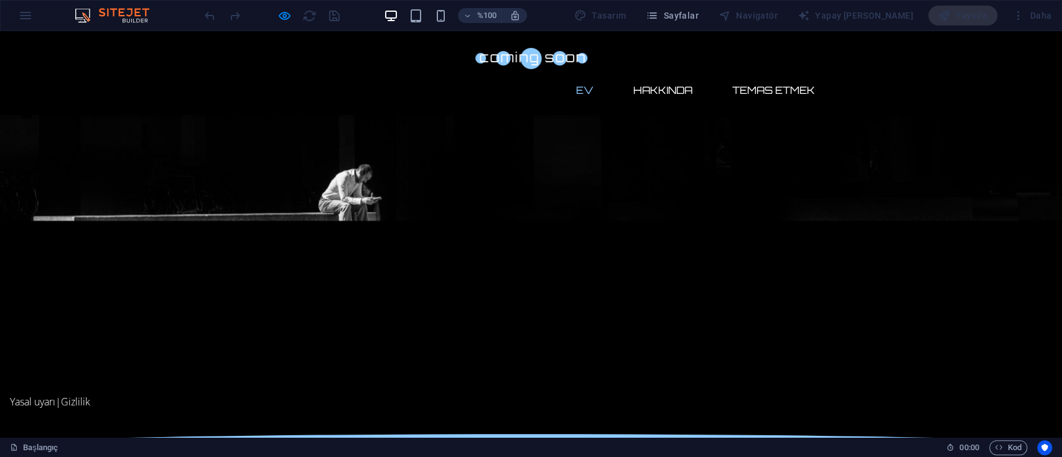
click at [306, 17] on div at bounding box center [271, 16] width 139 height 20
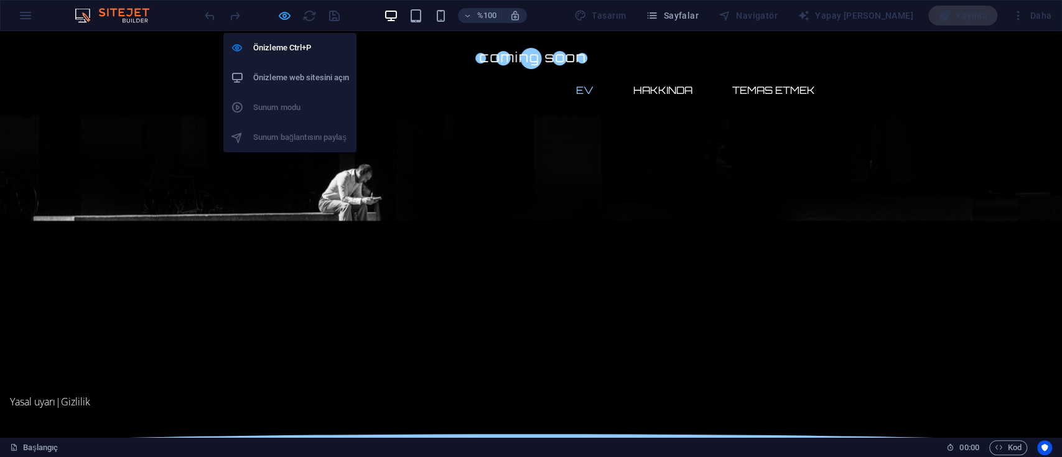
click at [288, 11] on icon "button" at bounding box center [285, 16] width 14 height 14
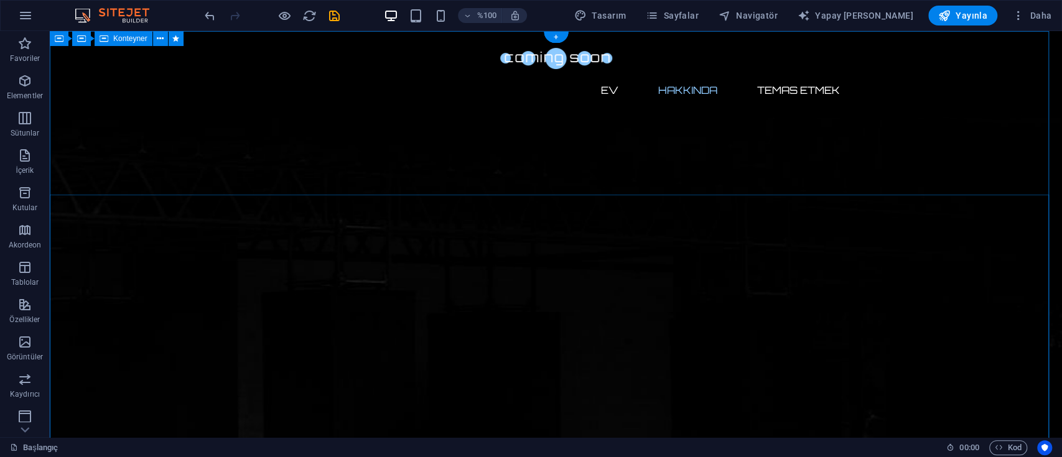
scroll to position [0, 0]
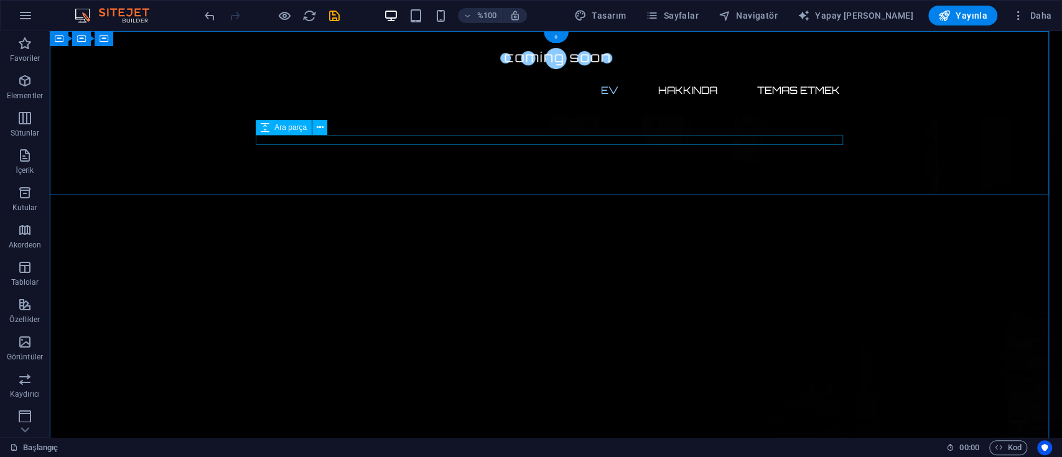
click at [321, 123] on icon at bounding box center [320, 127] width 7 height 13
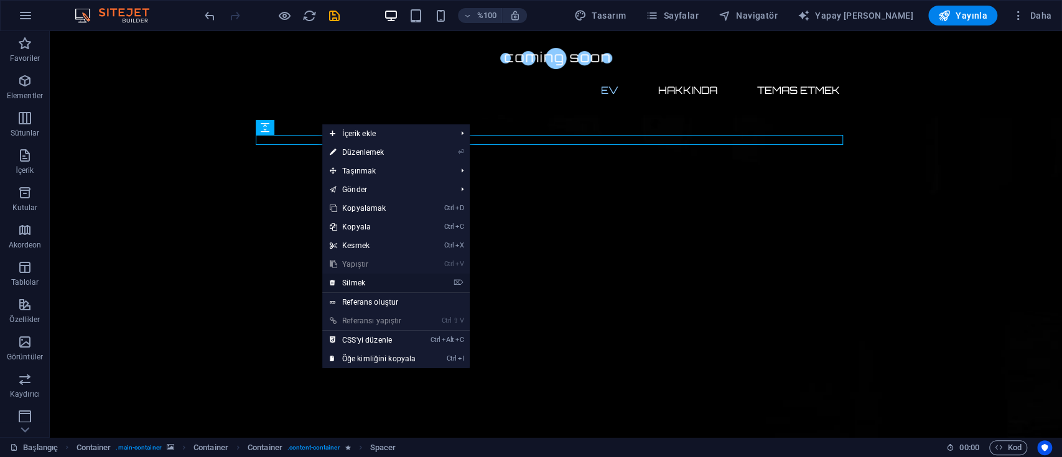
click at [391, 280] on link "⌦ Silmek" at bounding box center [372, 283] width 101 height 19
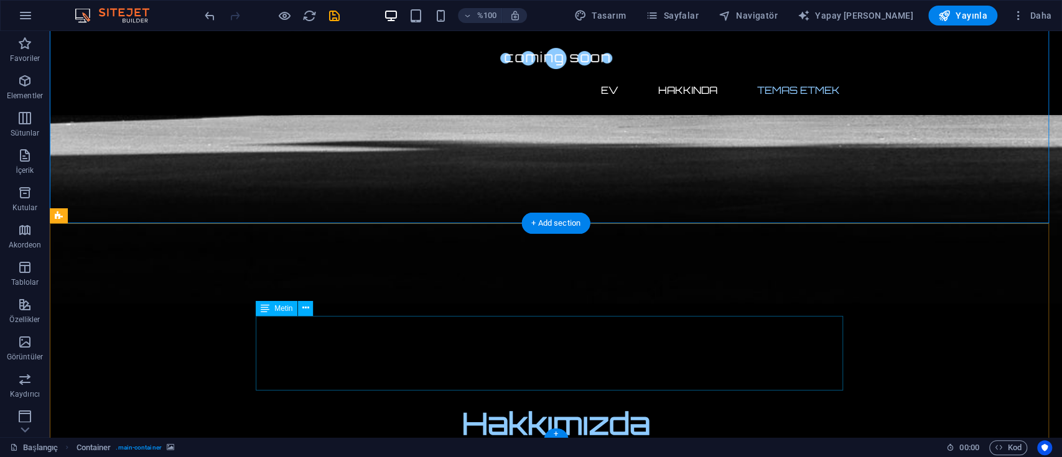
scroll to position [874, 0]
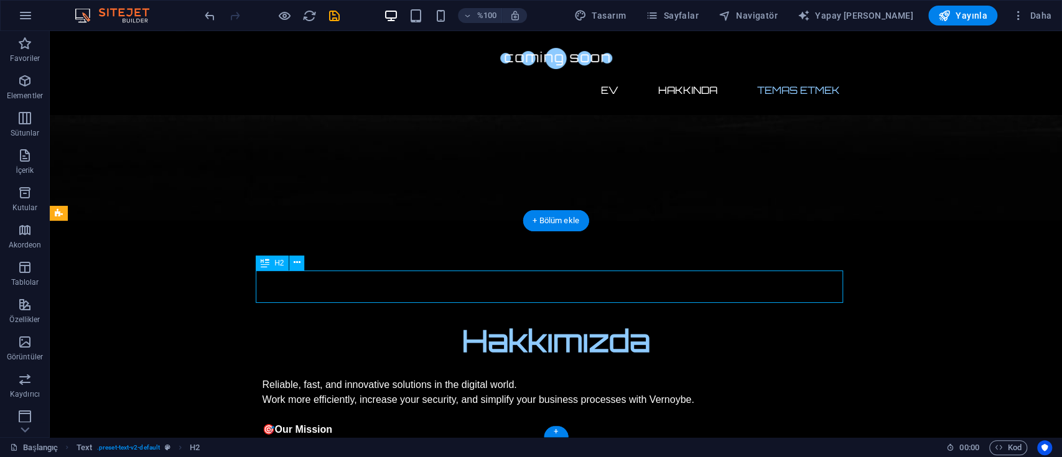
drag, startPoint x: 288, startPoint y: 288, endPoint x: 338, endPoint y: 290, distance: 50.4
click at [299, 260] on icon at bounding box center [297, 262] width 7 height 13
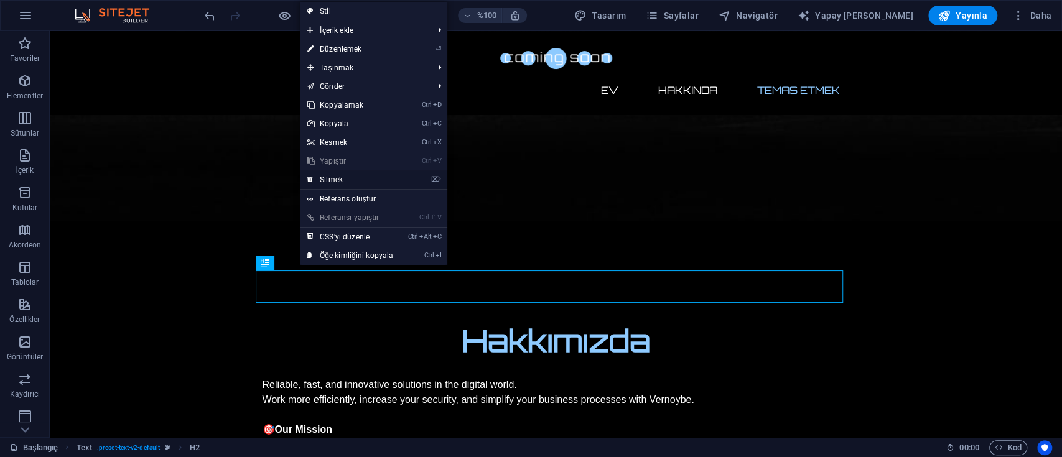
click at [340, 177] on font "Silmek" at bounding box center [331, 179] width 23 height 9
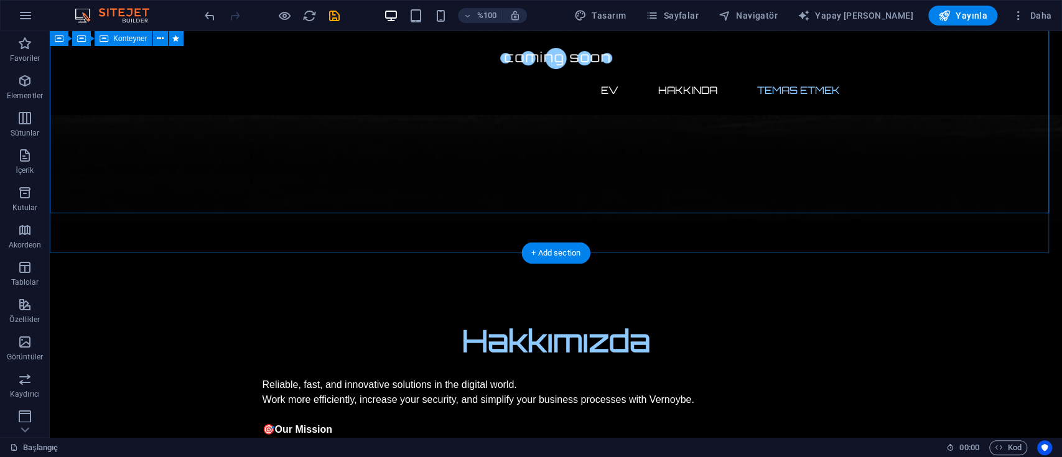
scroll to position [841, 0]
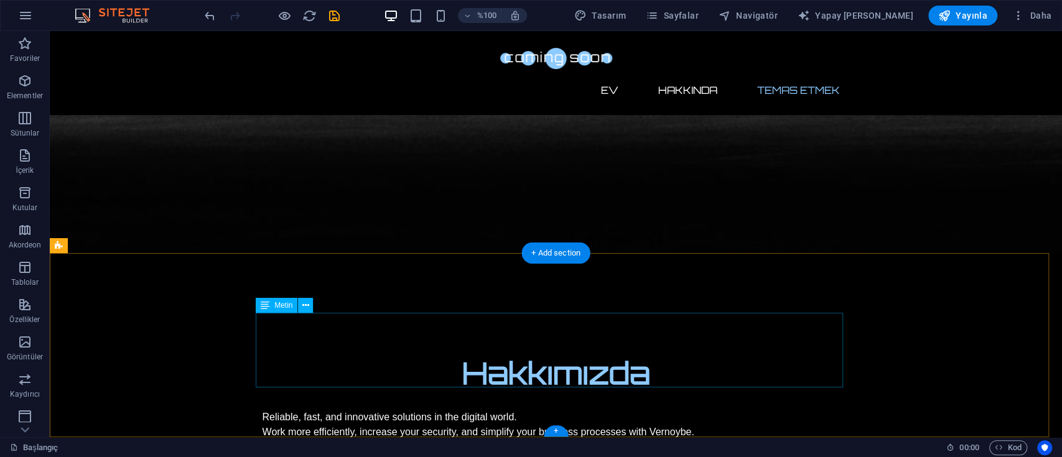
click at [304, 301] on icon at bounding box center [305, 305] width 7 height 13
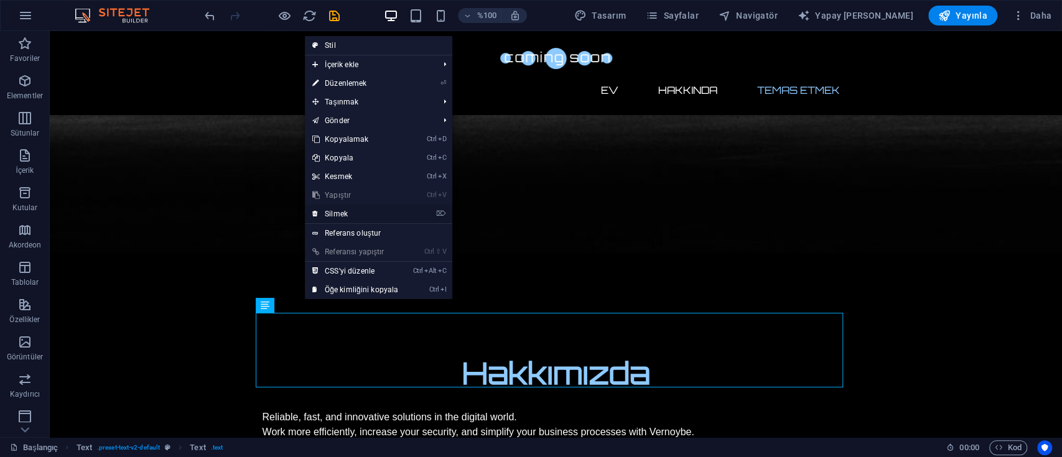
click at [382, 211] on link "⌦ Silmek" at bounding box center [355, 214] width 101 height 19
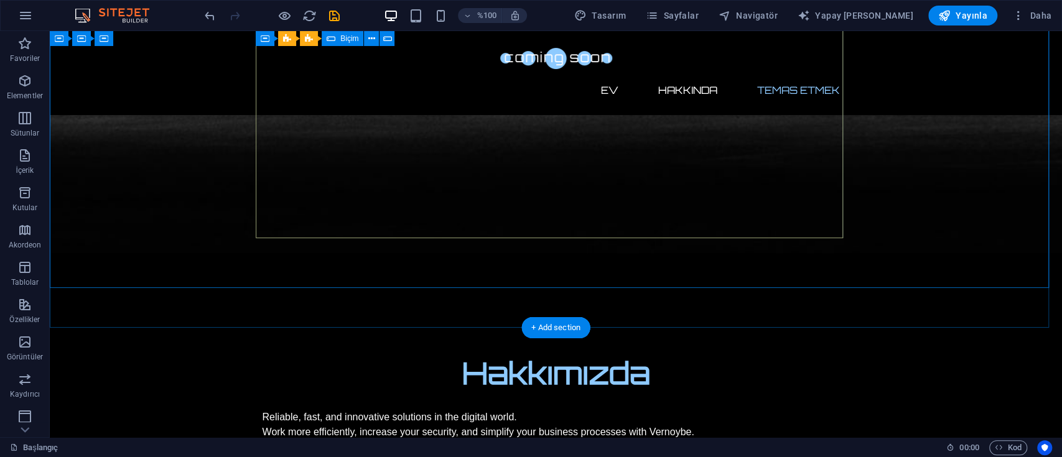
scroll to position [767, 0]
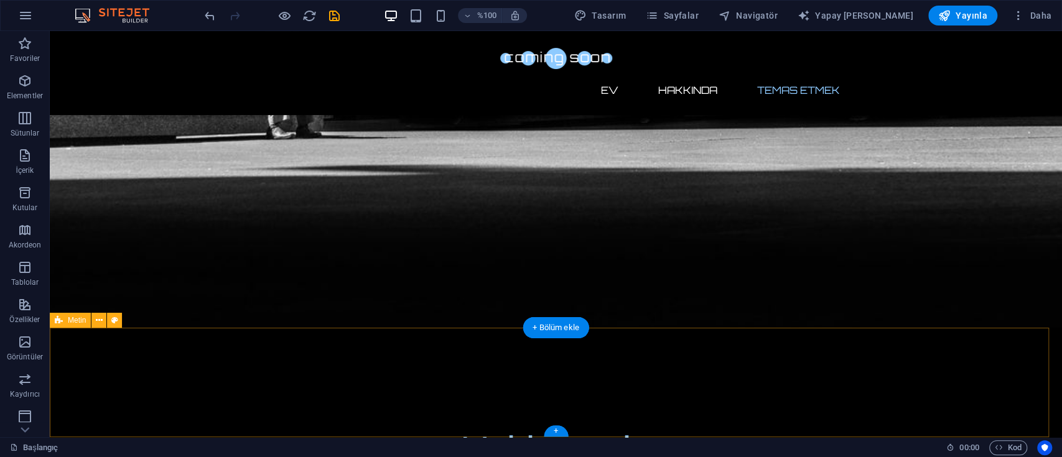
click at [99, 318] on icon at bounding box center [99, 320] width 7 height 13
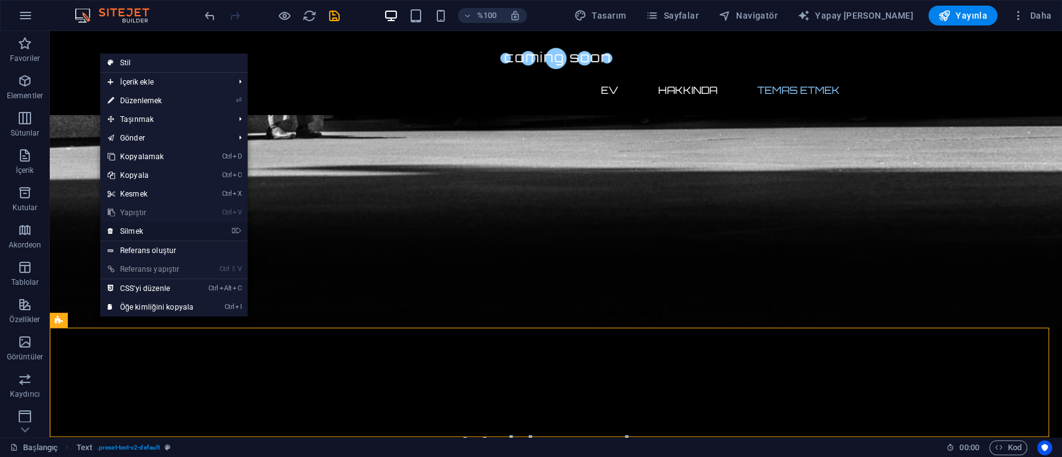
click at [191, 227] on link "⌦ Silmek" at bounding box center [150, 231] width 101 height 19
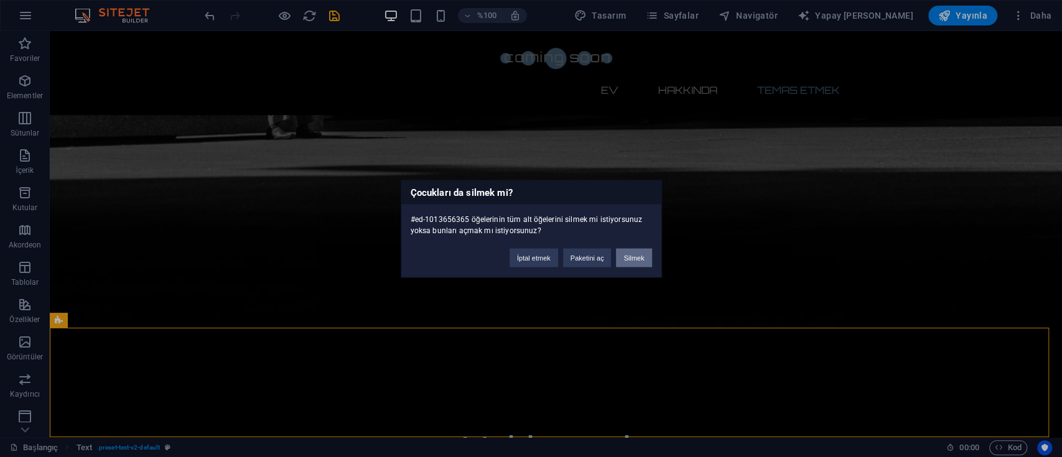
click at [647, 251] on button "Silmek" at bounding box center [633, 257] width 35 height 19
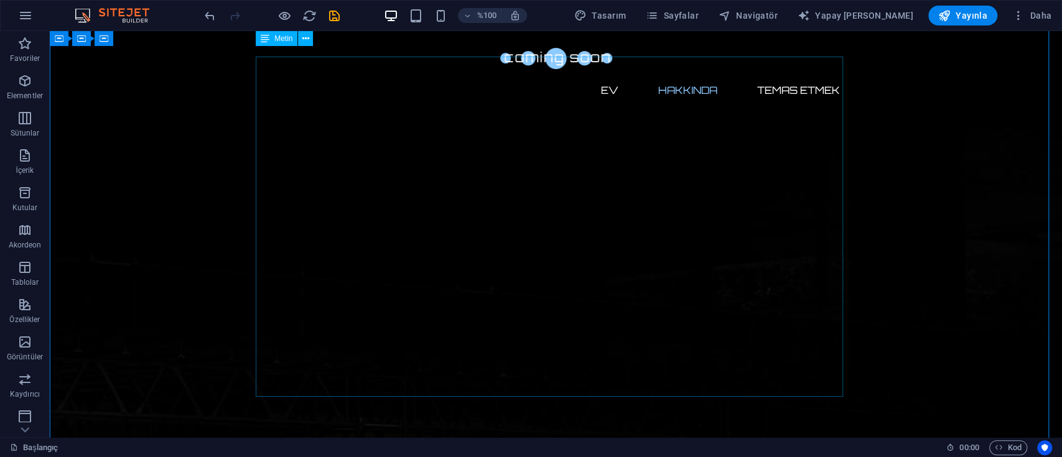
scroll to position [0, 0]
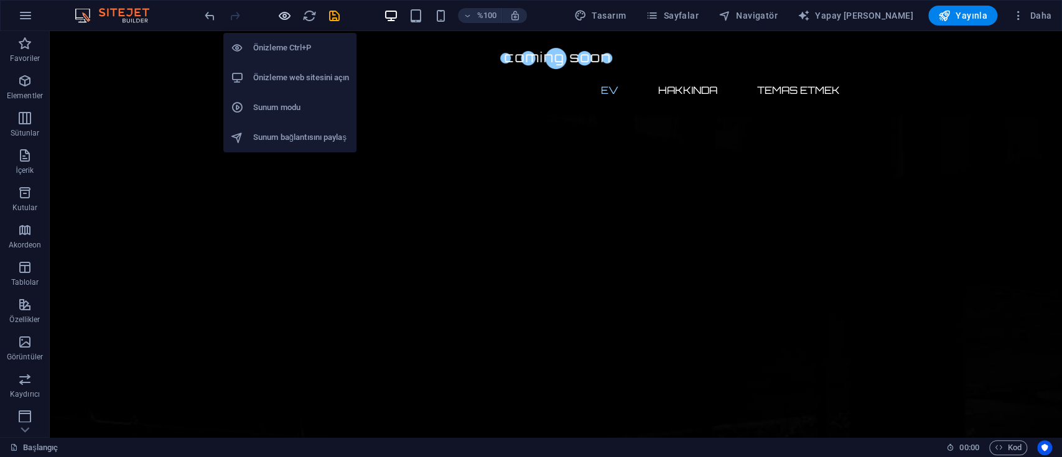
click at [285, 12] on icon "button" at bounding box center [285, 16] width 14 height 14
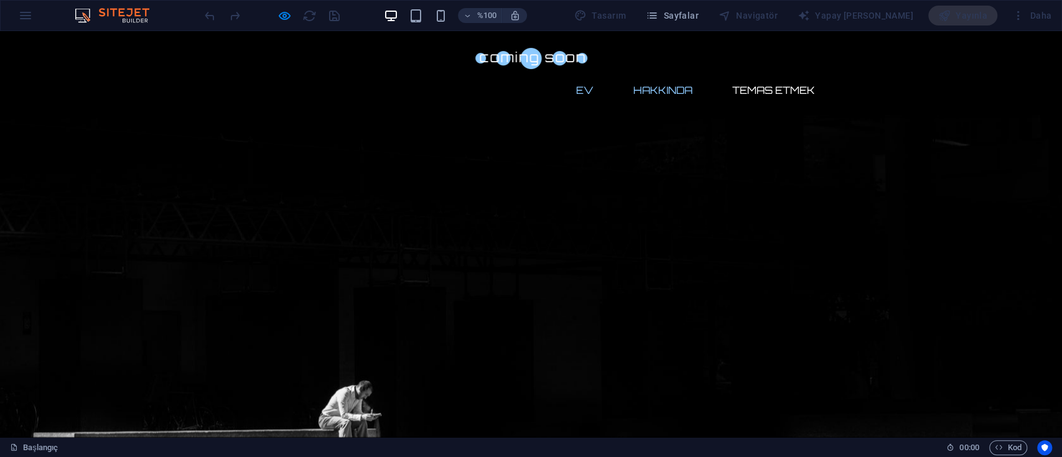
click at [666, 75] on link "Hakkında" at bounding box center [663, 90] width 79 height 30
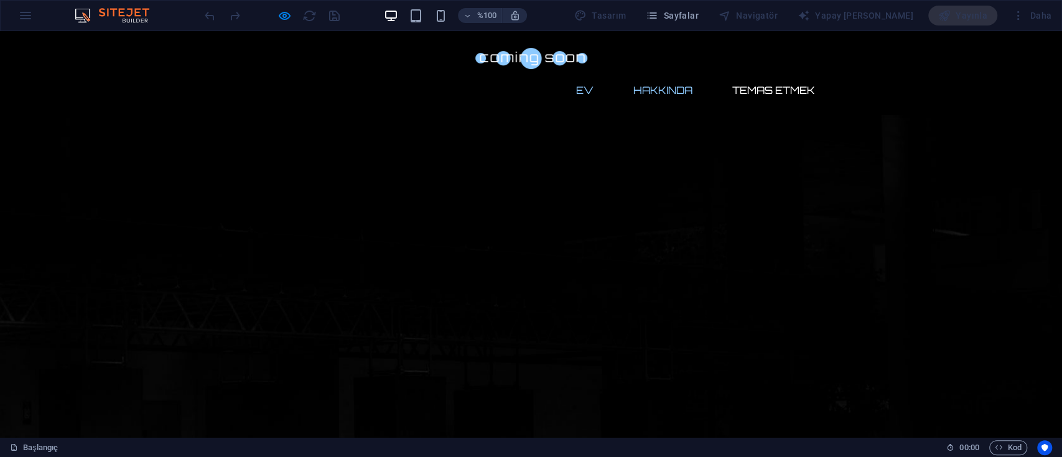
click at [579, 84] on font "Ev" at bounding box center [584, 90] width 17 height 12
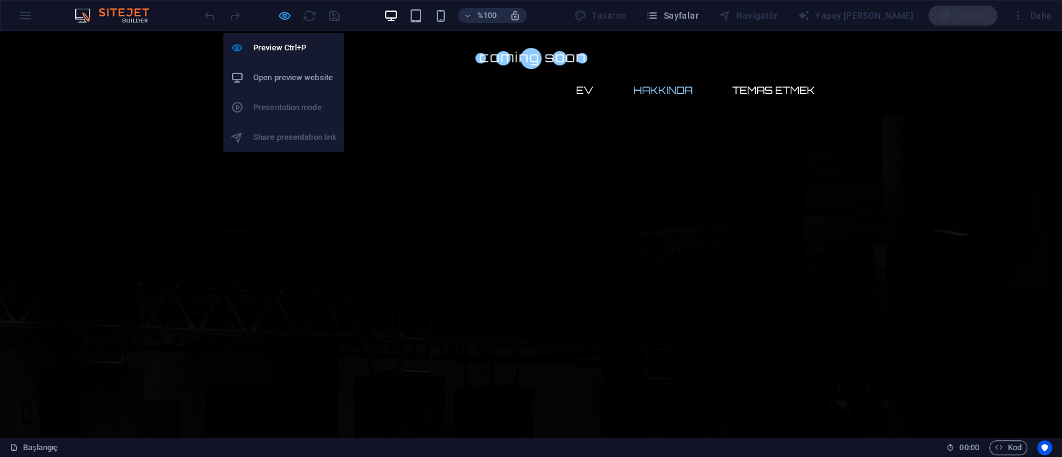
click at [281, 12] on icon "button" at bounding box center [285, 16] width 14 height 14
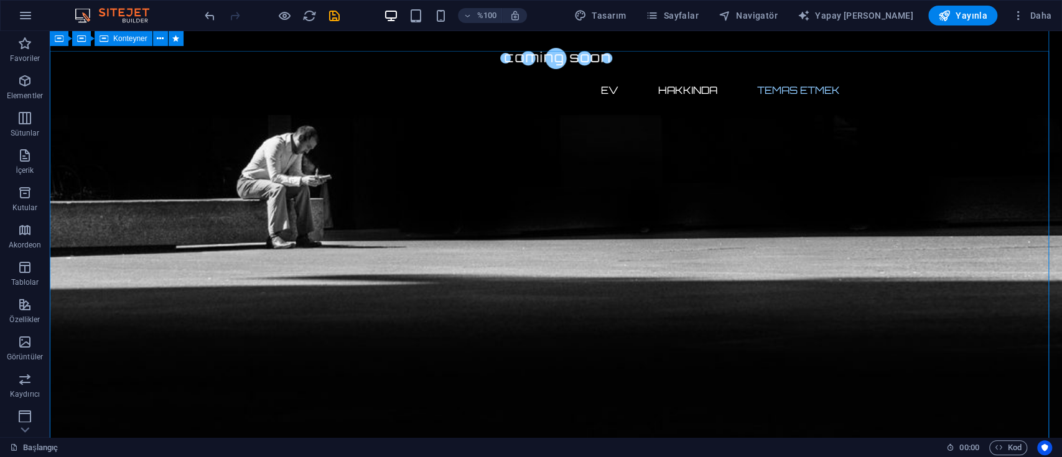
scroll to position [325, 0]
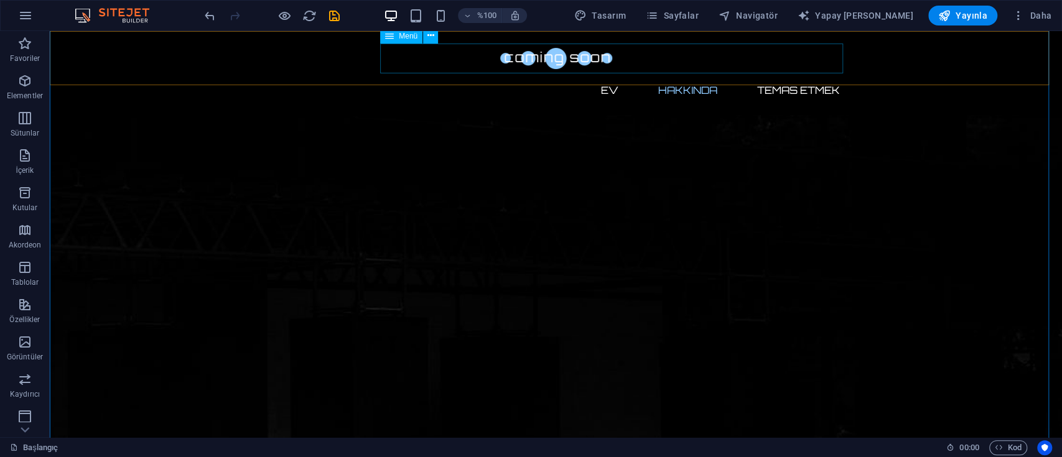
click at [608, 75] on nav "Ev Hakkında Temas etmek" at bounding box center [556, 90] width 587 height 30
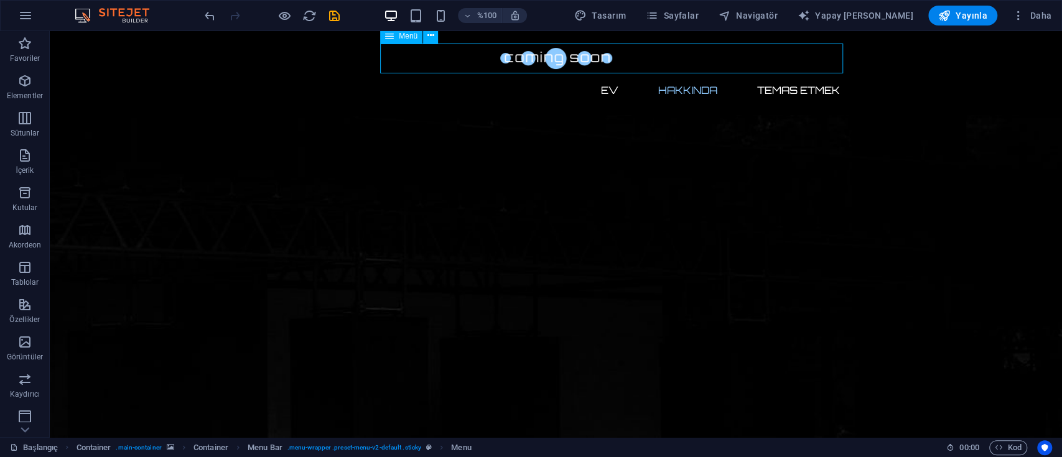
click at [606, 75] on nav "Ev Hakkında Temas etmek" at bounding box center [556, 90] width 587 height 30
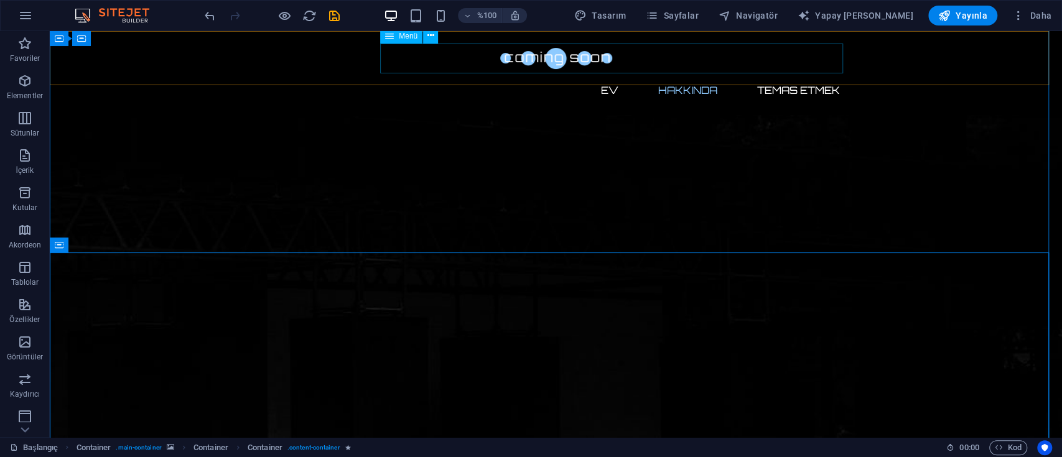
click at [602, 75] on nav "Ev Hakkında Temas etmek" at bounding box center [556, 90] width 587 height 30
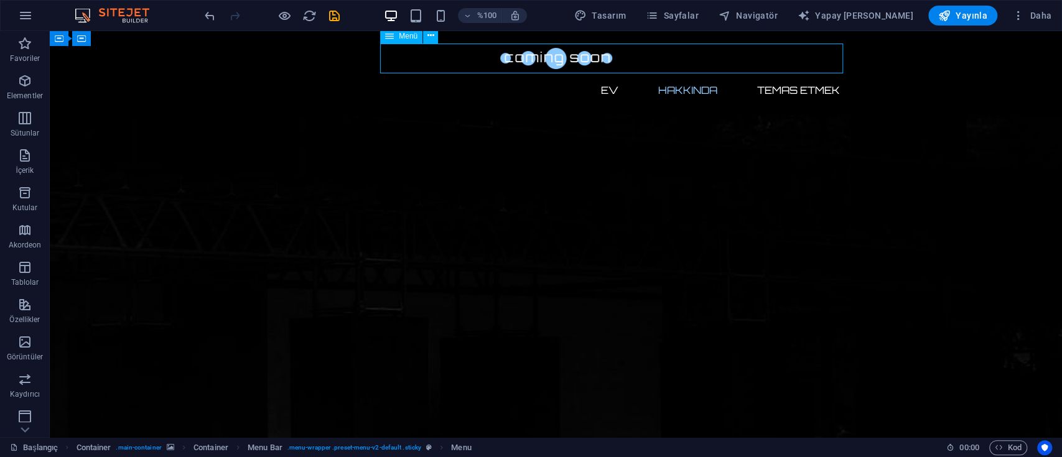
click at [606, 75] on nav "Ev Hakkında Temas etmek" at bounding box center [556, 90] width 587 height 30
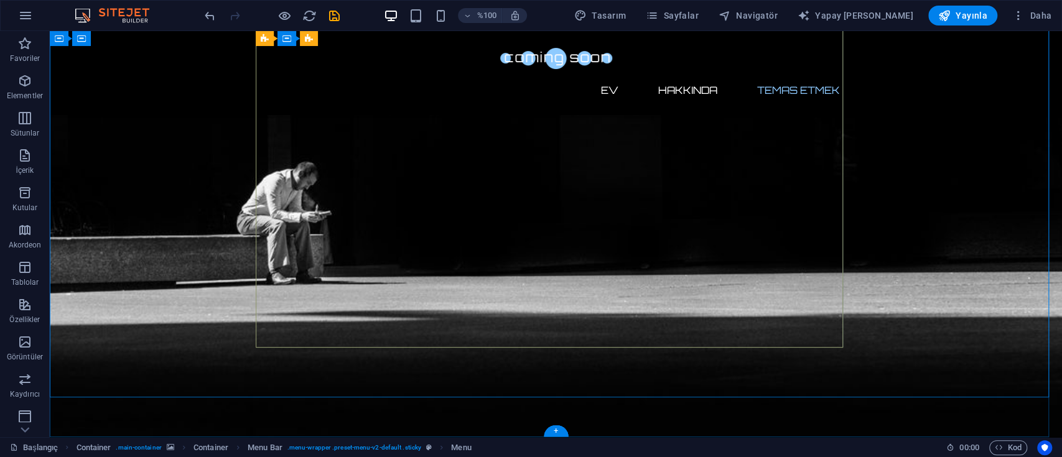
scroll to position [657, 0]
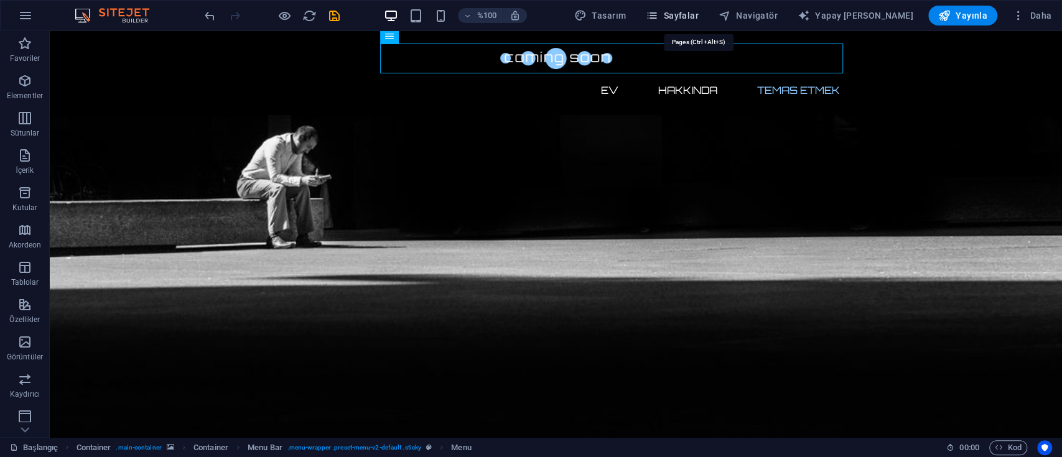
click at [658, 12] on icon "button" at bounding box center [652, 15] width 12 height 12
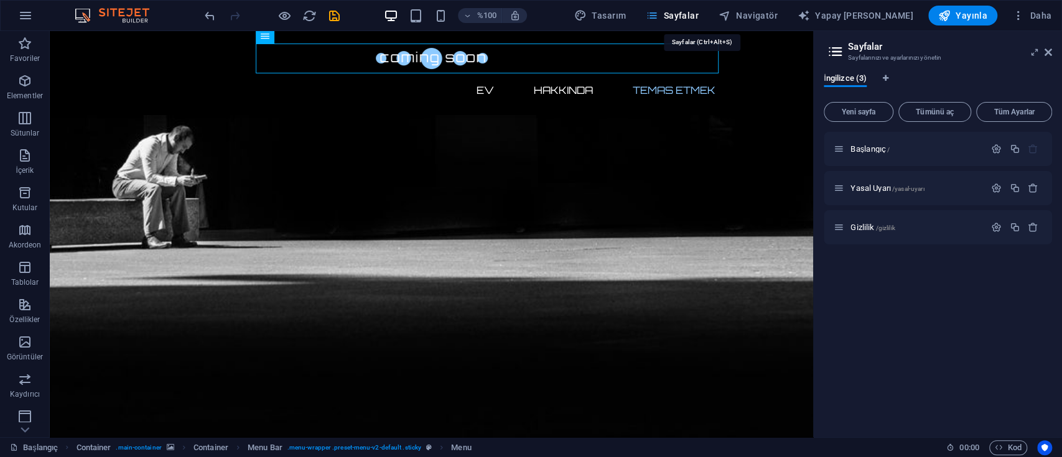
click at [658, 12] on icon "button" at bounding box center [652, 15] width 12 height 12
click at [853, 77] on font "İngilizce (3)" at bounding box center [845, 77] width 43 height 9
click at [861, 113] on font "Yeni sayfa" at bounding box center [858, 112] width 34 height 9
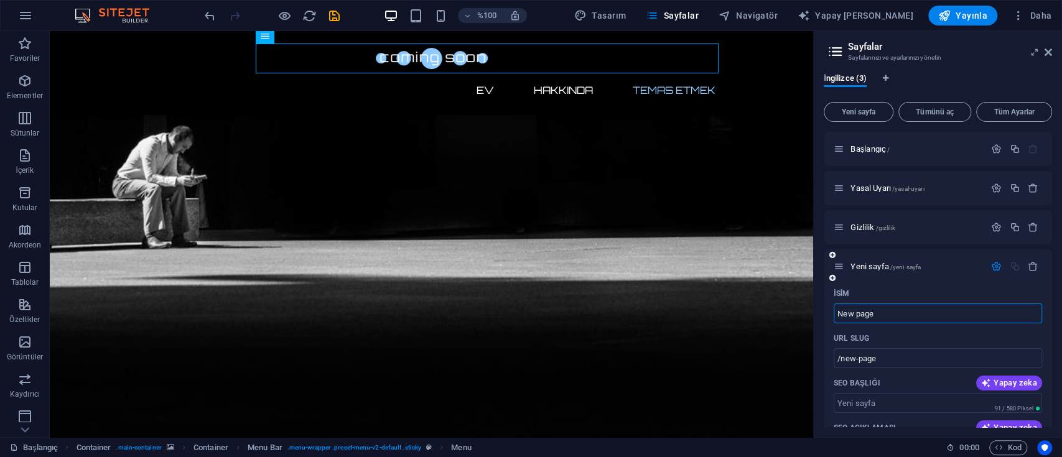
scroll to position [83, 0]
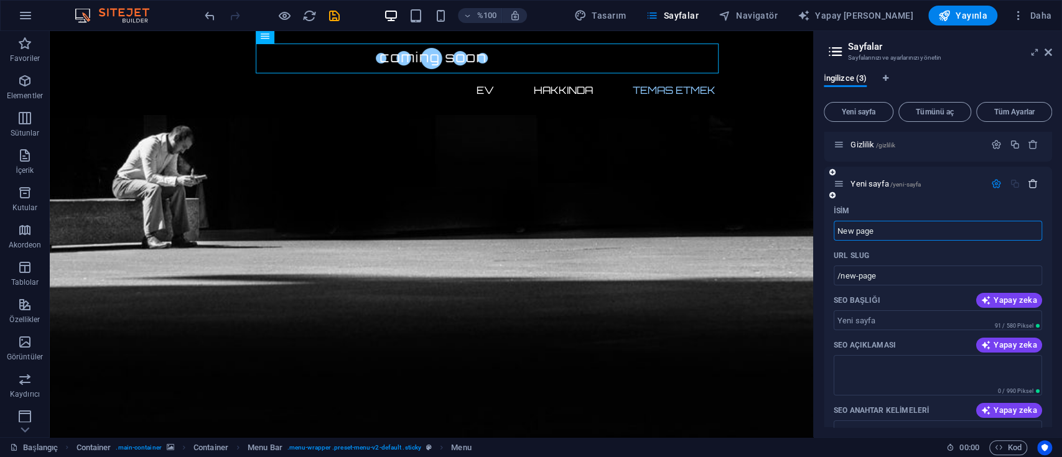
click at [1032, 179] on icon "button" at bounding box center [1033, 184] width 11 height 11
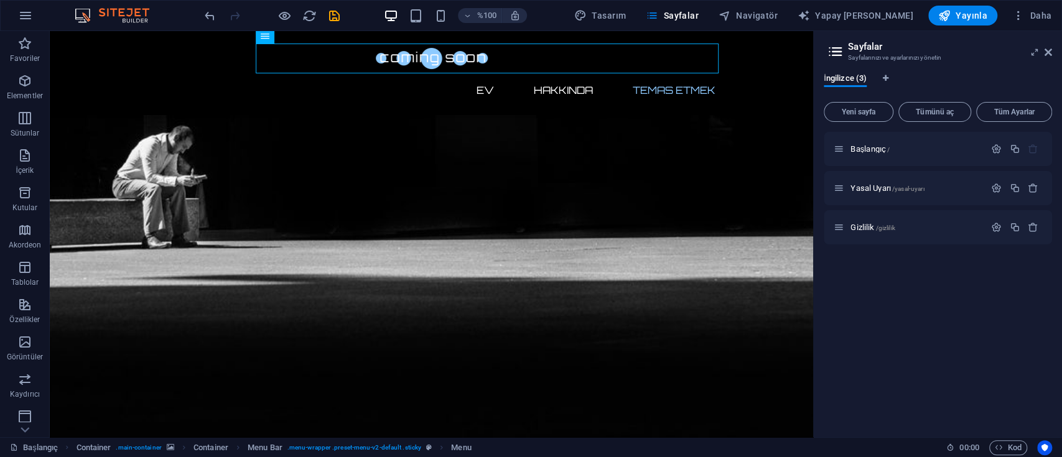
scroll to position [0, 0]
click at [863, 228] on font "Gizlilik" at bounding box center [863, 227] width 24 height 9
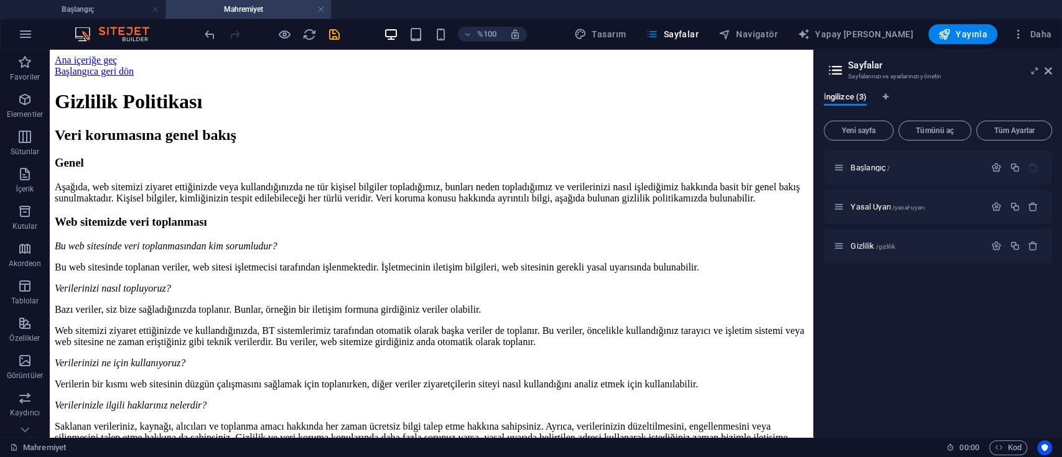
drag, startPoint x: 807, startPoint y: 212, endPoint x: 858, endPoint y: 88, distance: 134.2
click at [871, 210] on font "Yasal Uyarı" at bounding box center [871, 206] width 40 height 9
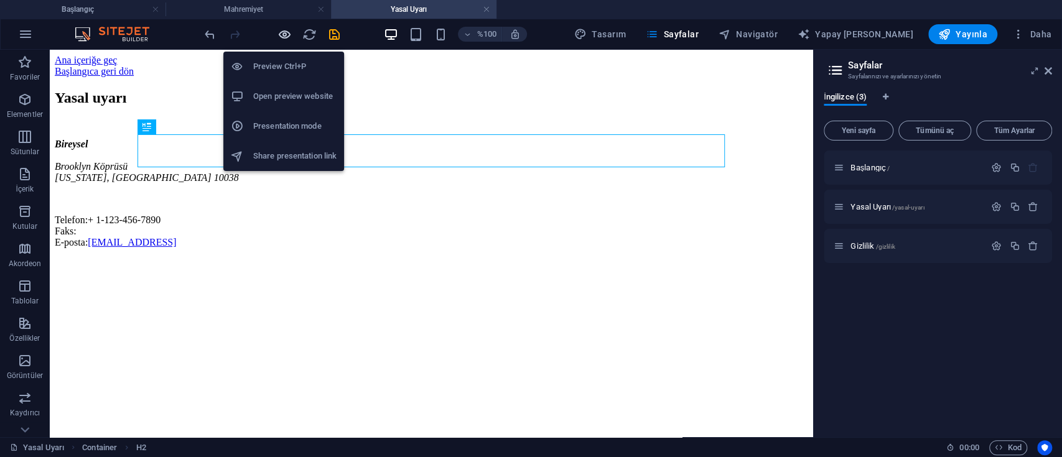
click at [281, 34] on icon "button" at bounding box center [285, 34] width 14 height 14
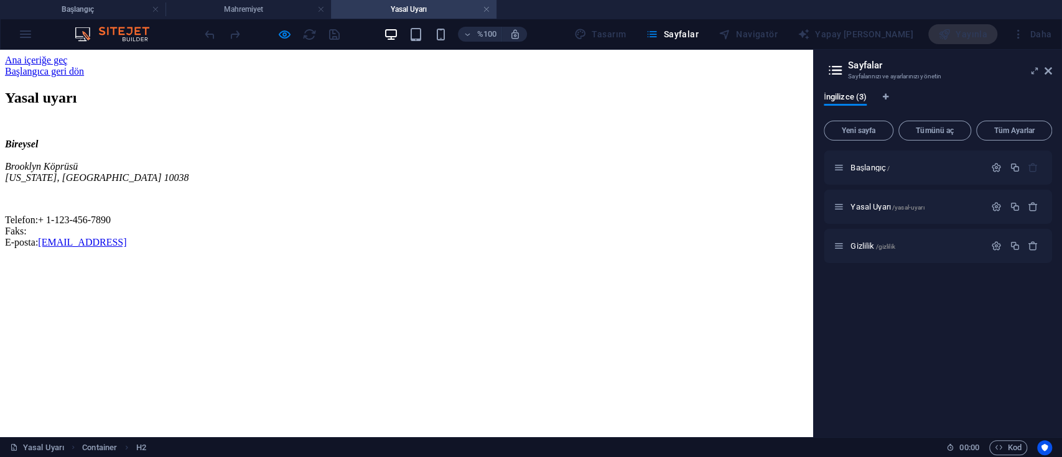
click at [78, 172] on font "Brooklyn Köprüsü" at bounding box center [41, 166] width 73 height 11
drag, startPoint x: 194, startPoint y: 228, endPoint x: 161, endPoint y: 227, distance: 32.4
click at [161, 184] on address "Bireysel [GEOGRAPHIC_DATA][US_STATE]" at bounding box center [406, 161] width 803 height 45
click at [994, 212] on icon "button" at bounding box center [996, 207] width 11 height 11
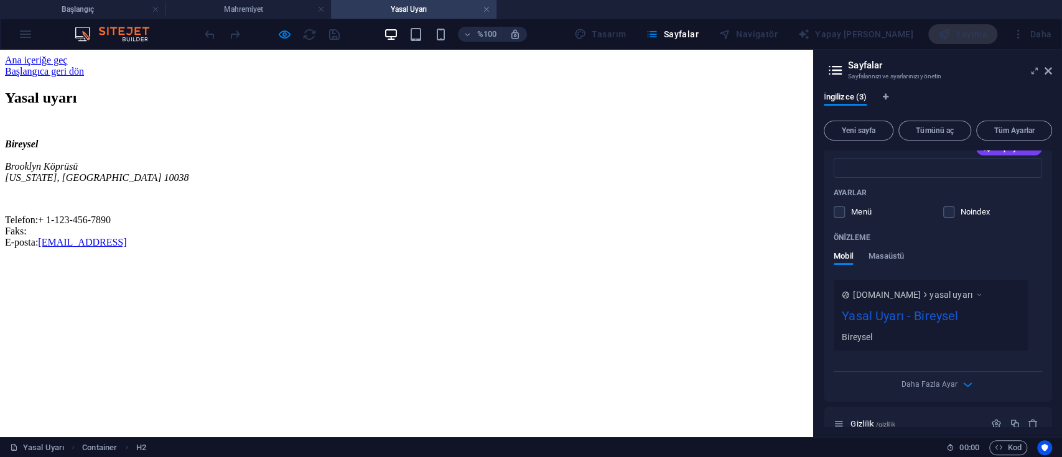
scroll to position [304, 0]
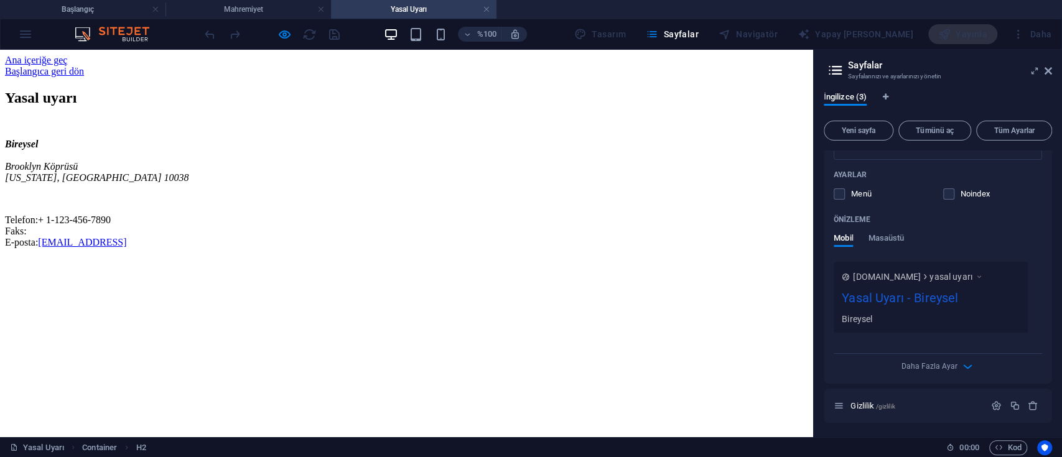
click at [908, 276] on font "[DOMAIN_NAME]" at bounding box center [887, 277] width 68 height 10
click at [961, 365] on icon "button" at bounding box center [968, 367] width 14 height 14
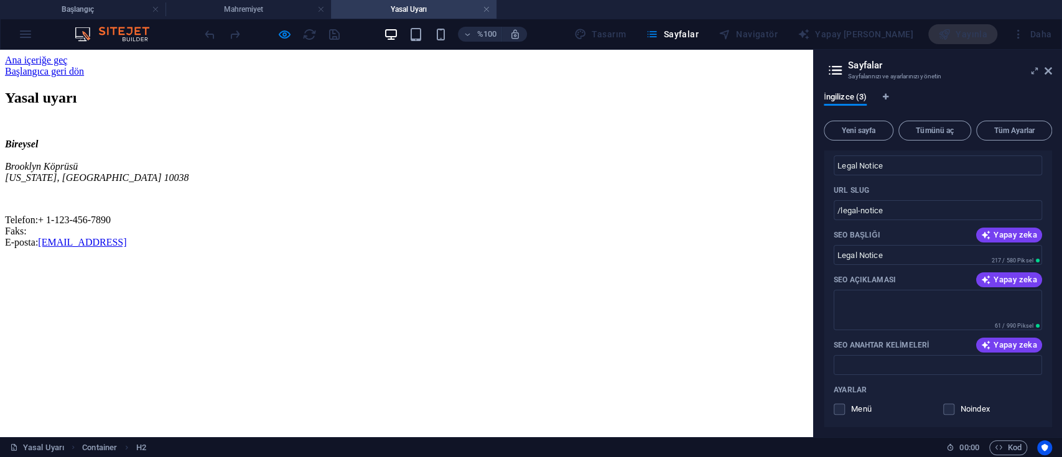
scroll to position [0, 0]
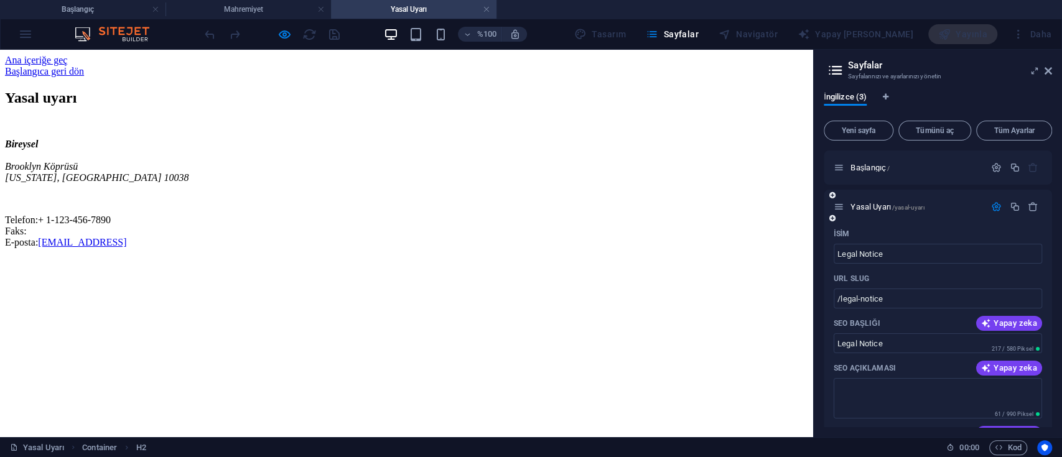
click at [998, 206] on icon "button" at bounding box center [996, 207] width 11 height 11
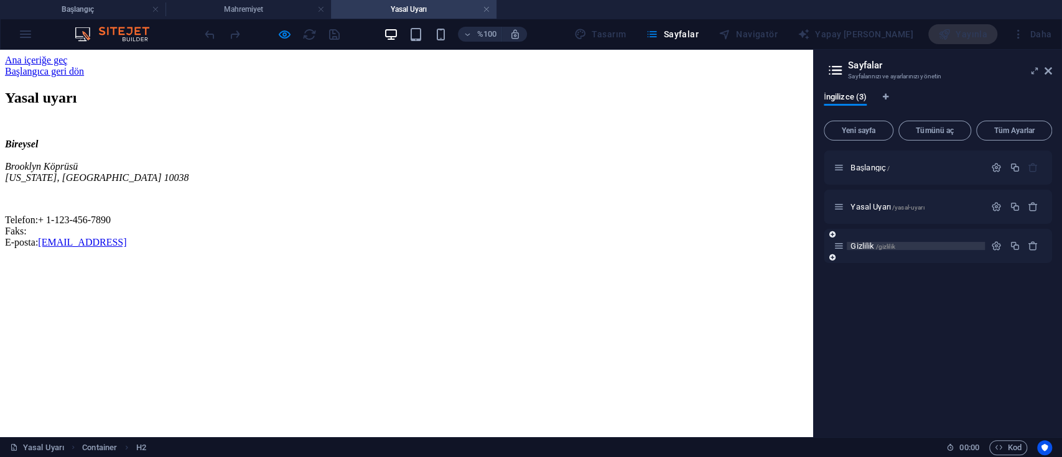
click at [874, 243] on font "Gizlilik" at bounding box center [863, 245] width 24 height 9
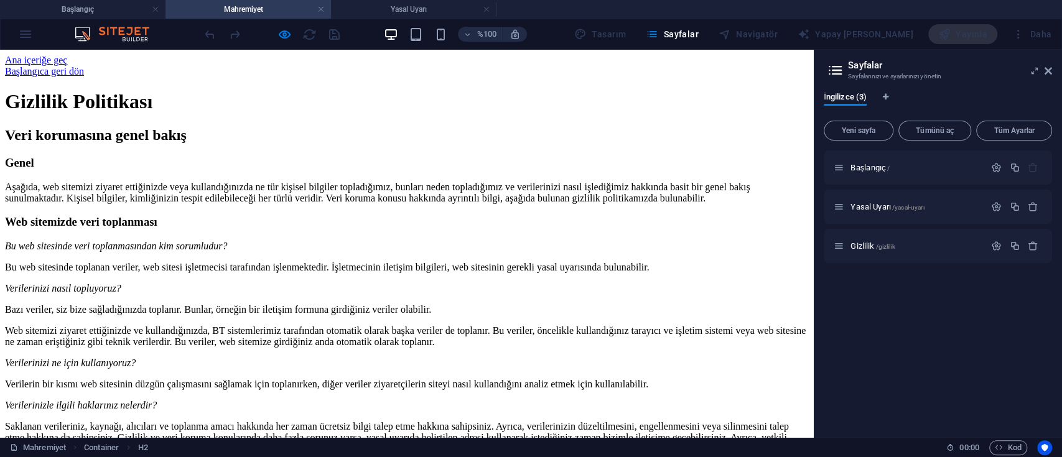
click at [398, 204] on font "Aşağıda, web sitemizi ziyaret ettiğinizde veya kullandığınızda ne tür kişisel b…" at bounding box center [377, 193] width 745 height 22
drag, startPoint x: 458, startPoint y: 255, endPoint x: 393, endPoint y: 256, distance: 64.7
click at [393, 204] on font "Aşağıda, web sitemizi ziyaret ettiğinizde veya kullandığınızda ne tür kişisel b…" at bounding box center [377, 193] width 745 height 22
click at [611, 204] on font "Aşağıda, web sitemizi ziyaret ettiğinizde veya kullandığınızda ne tür kişisel b…" at bounding box center [377, 193] width 745 height 22
click at [837, 69] on icon at bounding box center [835, 70] width 19 height 17
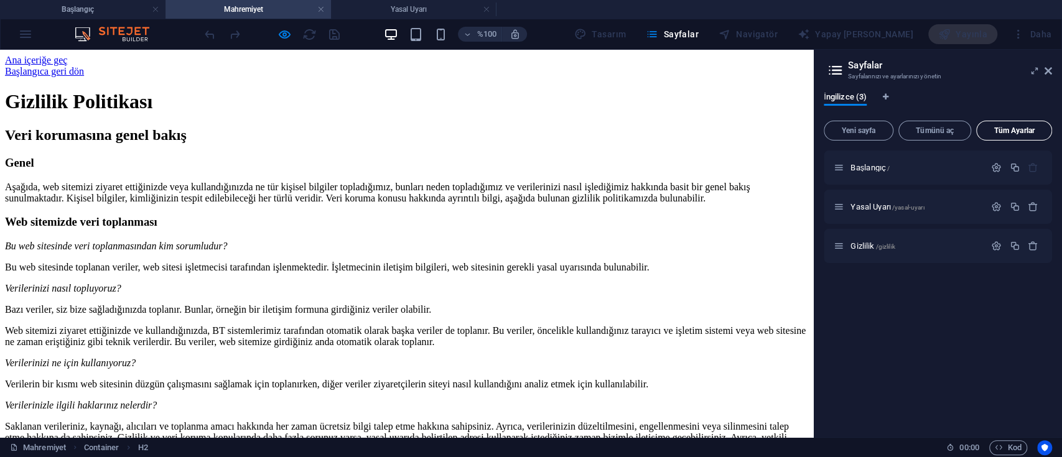
click at [1019, 128] on font "Tüm Ayarlar" at bounding box center [1014, 130] width 40 height 9
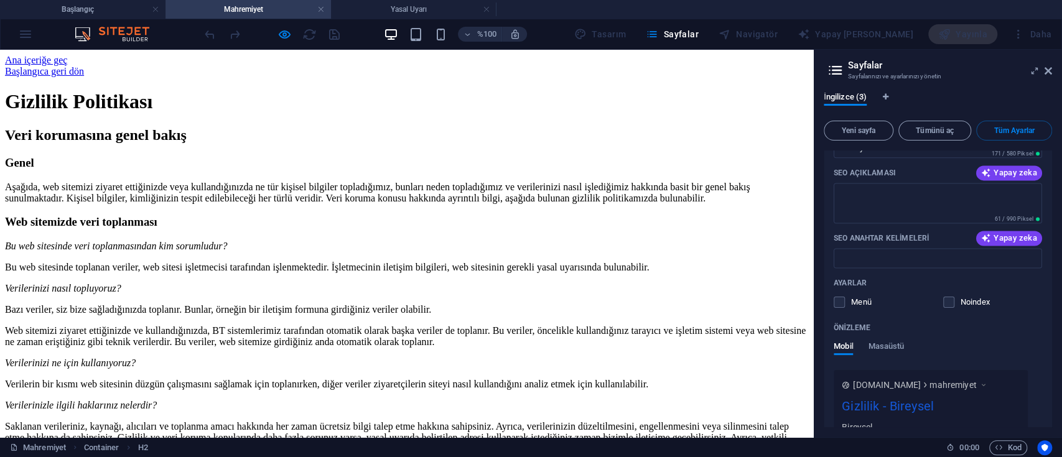
scroll to position [1232, 0]
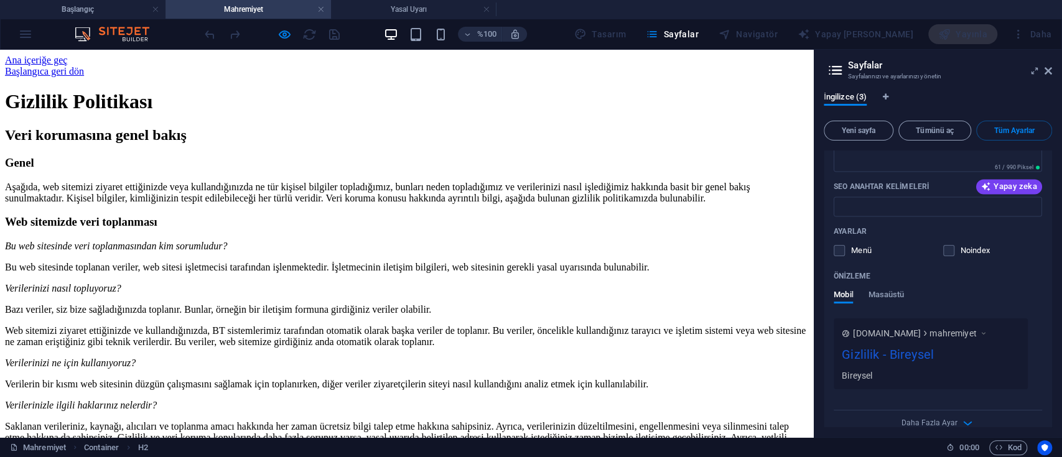
click at [899, 329] on font "[DOMAIN_NAME]" at bounding box center [887, 334] width 68 height 10
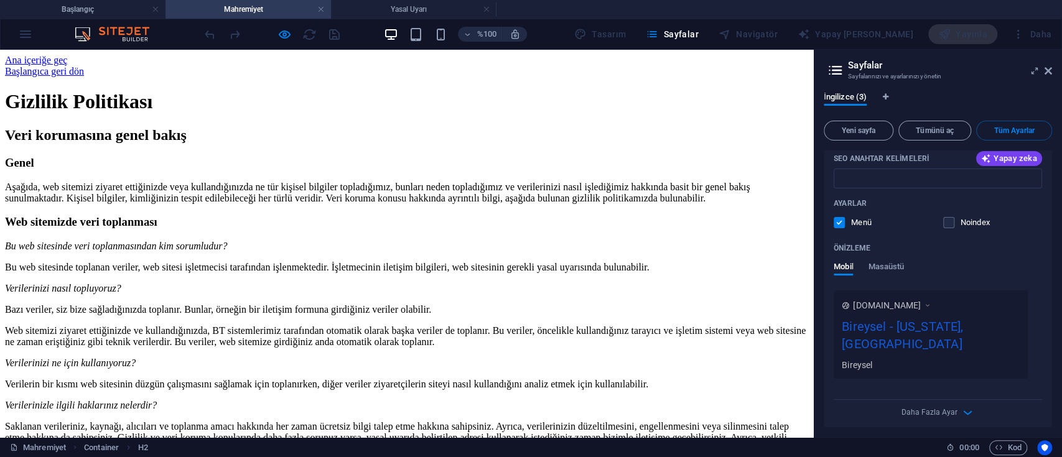
scroll to position [0, 0]
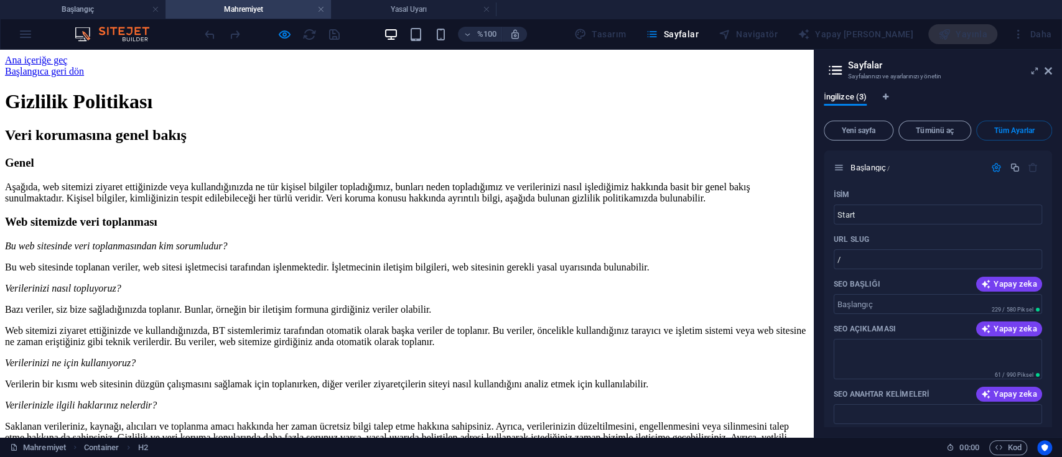
click at [210, 32] on div at bounding box center [271, 34] width 139 height 20
click at [621, 19] on div "%100 Tasarım Sayfalar Navigatör Yapay Zeka Yazarı Yayınla Daha" at bounding box center [531, 34] width 1061 height 30
click at [614, 37] on div "Tasarım" at bounding box center [600, 34] width 62 height 20
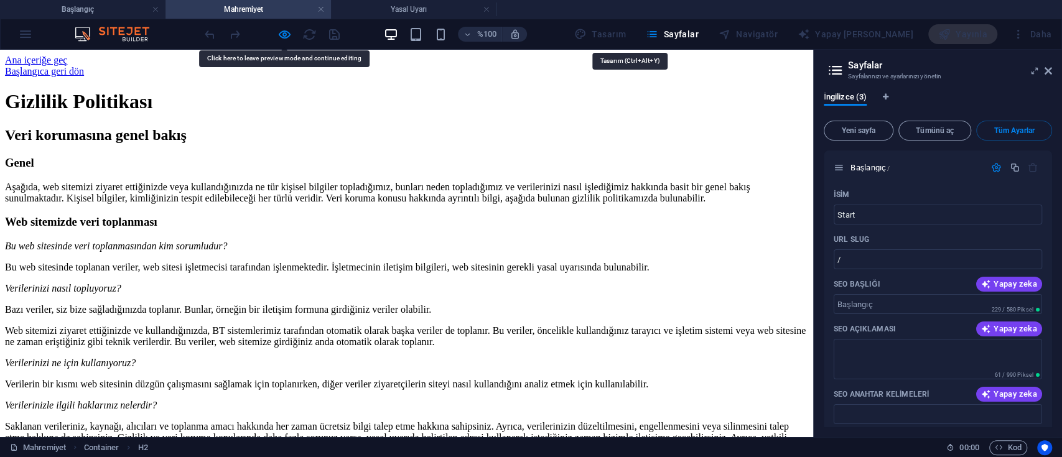
click at [614, 37] on div "Tasarım" at bounding box center [600, 34] width 62 height 20
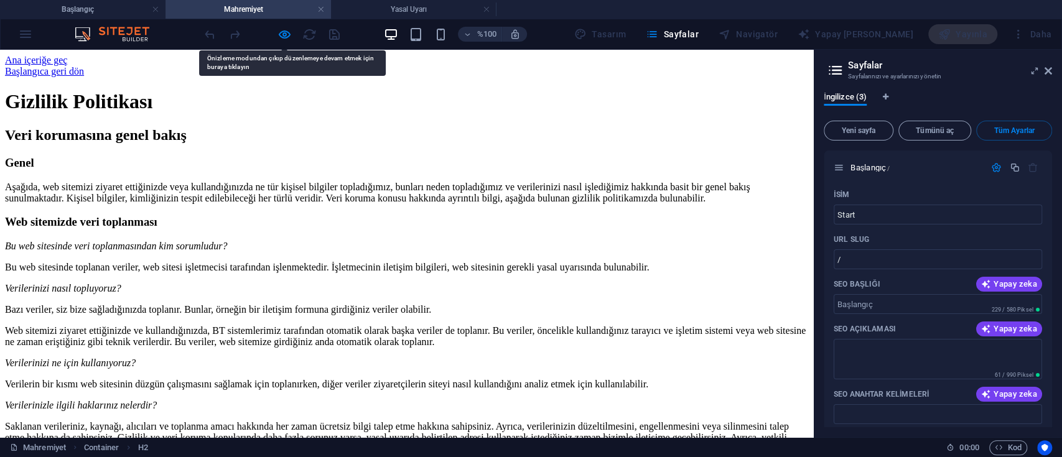
click at [126, 29] on img at bounding box center [118, 34] width 93 height 15
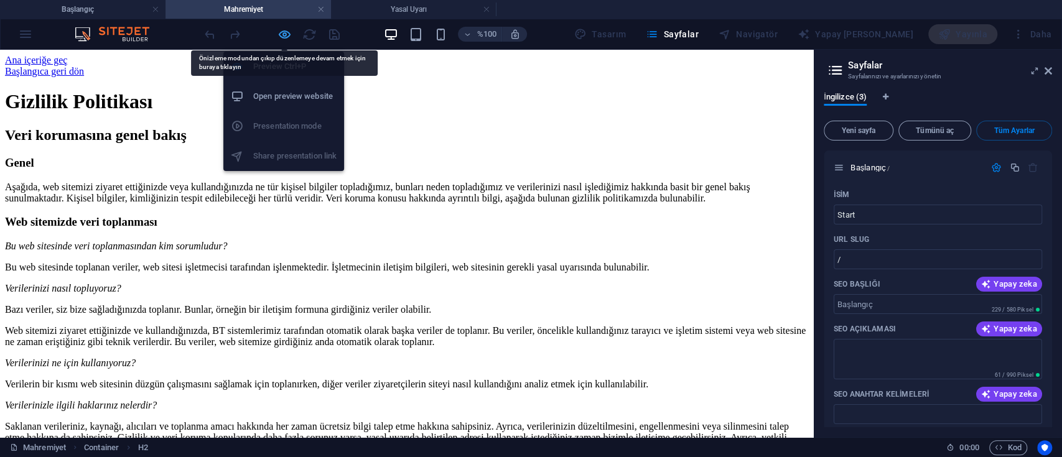
click at [286, 36] on icon "button" at bounding box center [285, 34] width 14 height 14
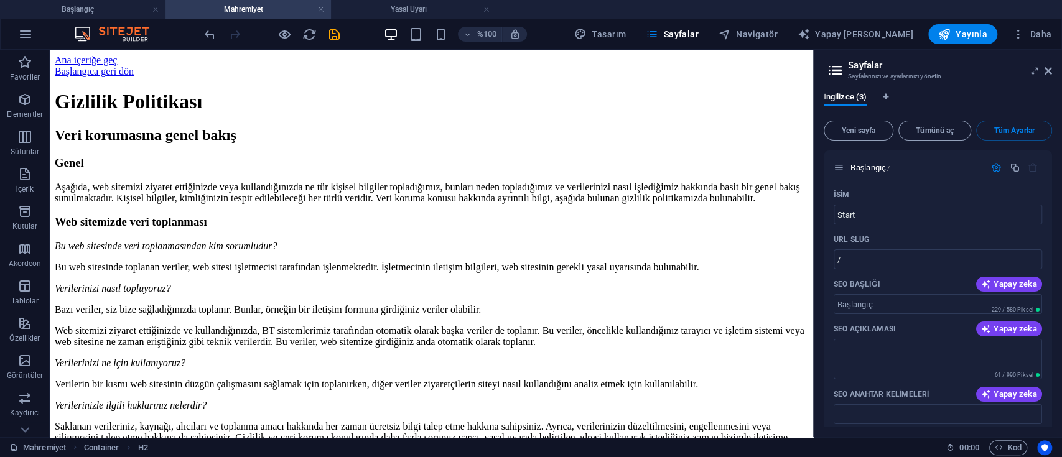
click at [836, 67] on icon at bounding box center [835, 70] width 19 height 17
click at [840, 98] on font "İngilizce (3)" at bounding box center [845, 96] width 43 height 9
click at [952, 142] on div "Yeni sayfa Tümünü aç Tüm Ayarlar Başlangıç ​​/ İsim Start ​ URL SLUG / ​ SEO Ba…" at bounding box center [938, 272] width 228 height 312
click at [946, 131] on font "Tümünü aç" at bounding box center [935, 130] width 38 height 9
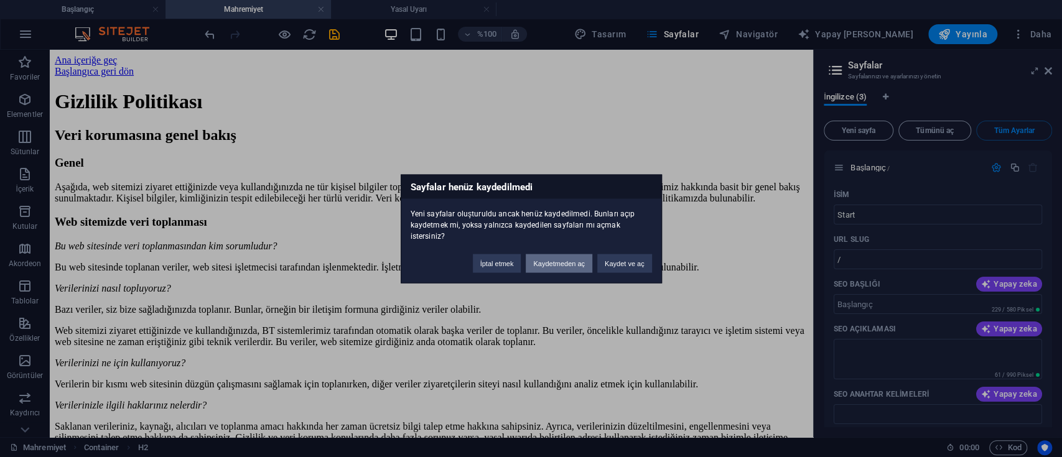
click at [575, 260] on font "Kaydetmeden aç" at bounding box center [559, 263] width 52 height 7
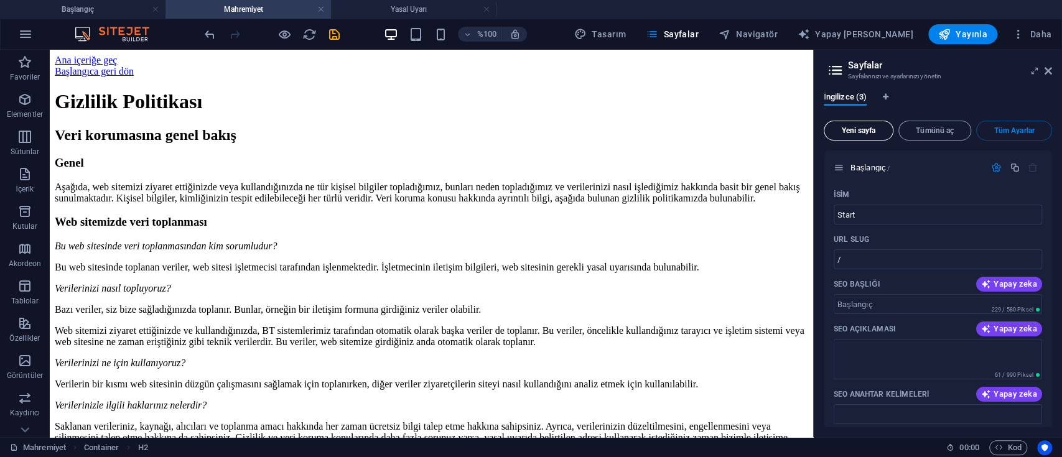
click at [873, 127] on font "Yeni sayfa" at bounding box center [858, 130] width 34 height 9
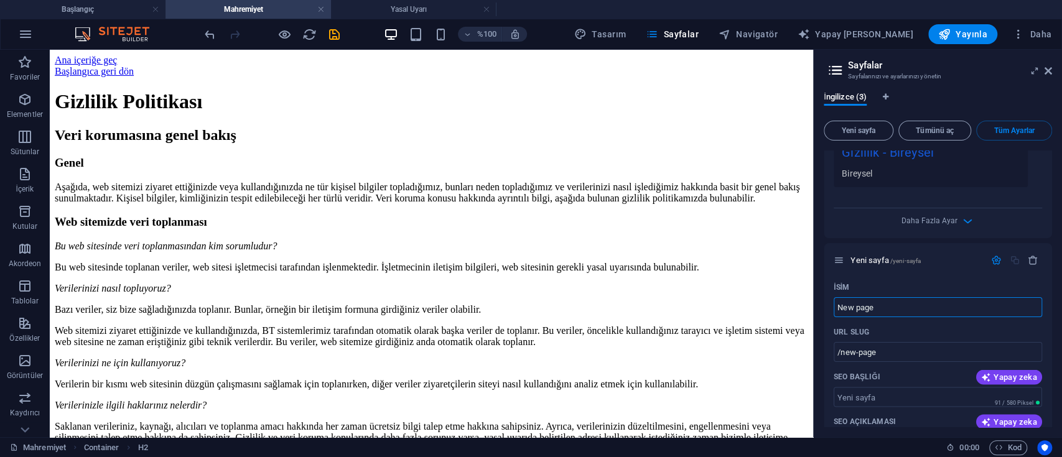
click at [1032, 255] on icon "button" at bounding box center [1033, 260] width 11 height 11
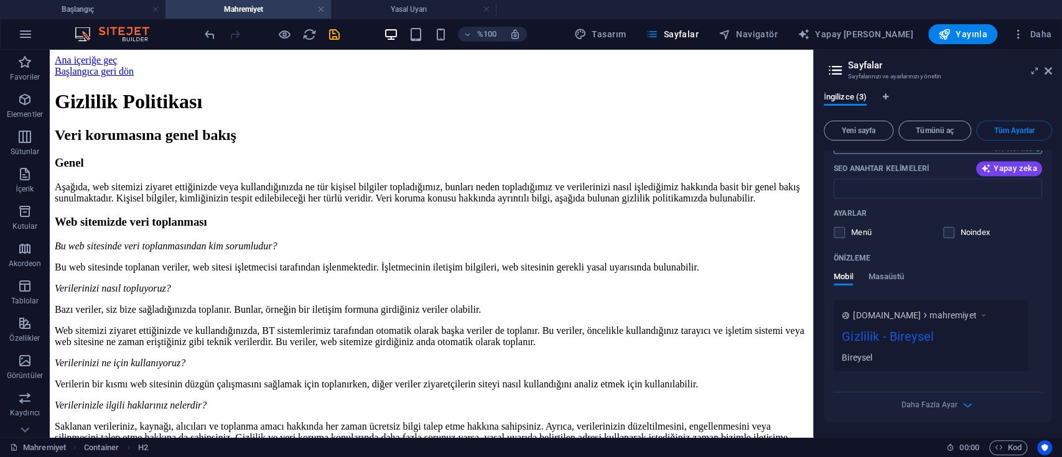
scroll to position [1232, 0]
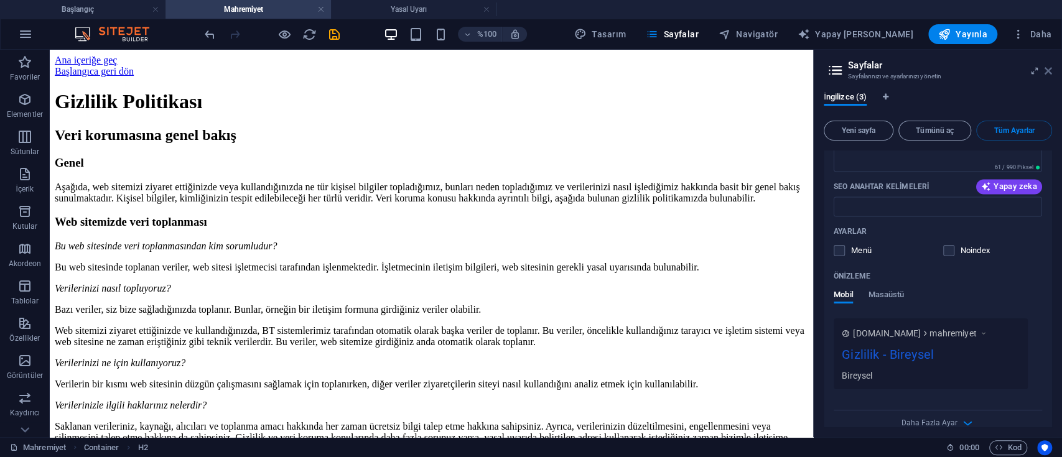
click at [1047, 71] on icon at bounding box center [1048, 71] width 7 height 10
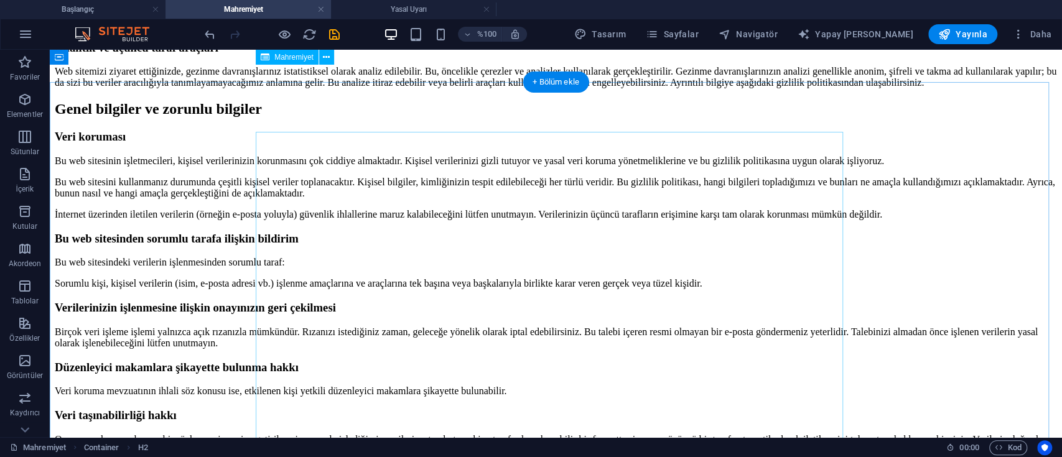
scroll to position [0, 0]
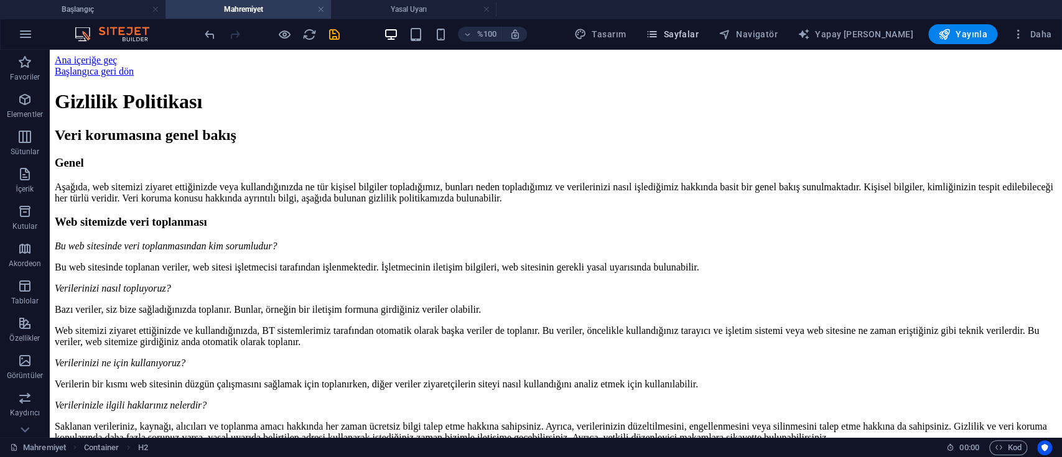
click at [699, 32] on font "Sayfalar" at bounding box center [681, 34] width 35 height 10
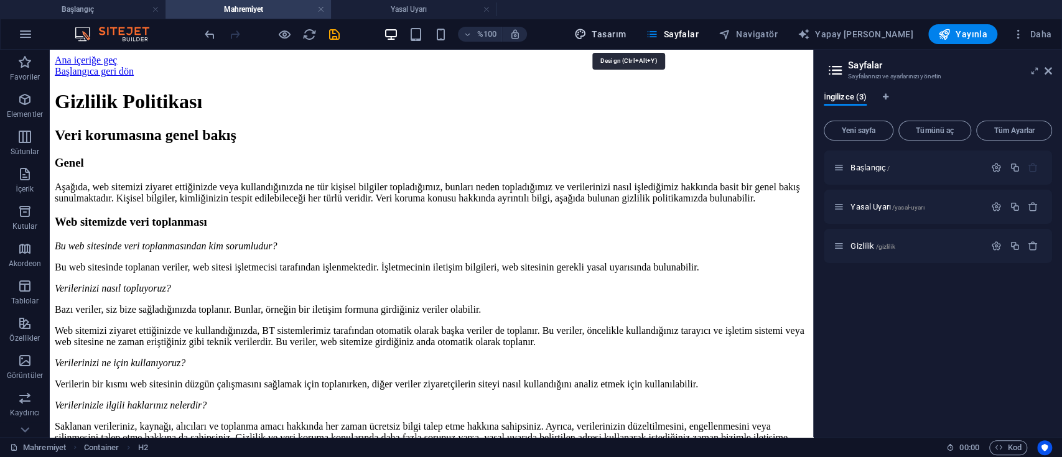
click at [626, 32] on font "Tasarım" at bounding box center [609, 34] width 34 height 10
select select "px"
select select "300"
select select "px"
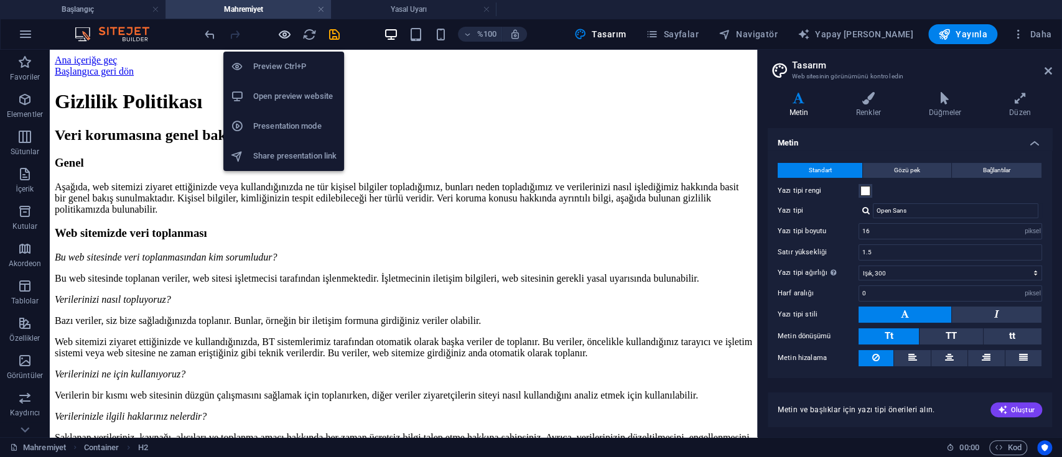
click at [281, 38] on icon "button" at bounding box center [285, 34] width 14 height 14
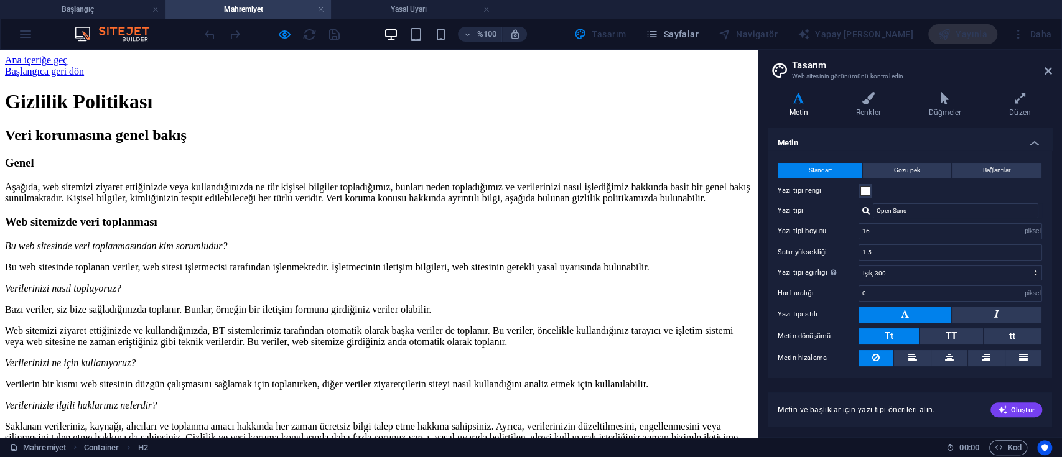
click at [212, 34] on div at bounding box center [271, 34] width 139 height 20
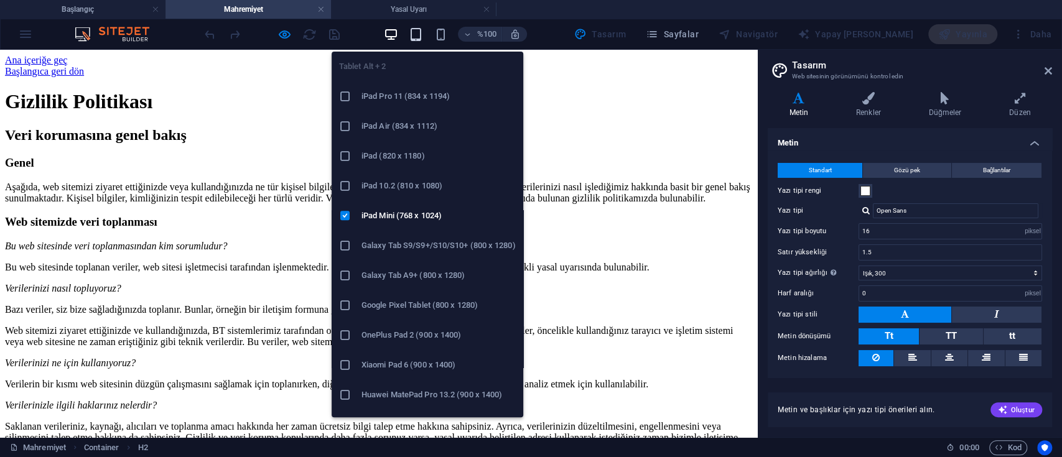
click at [423, 38] on icon "button" at bounding box center [416, 34] width 14 height 14
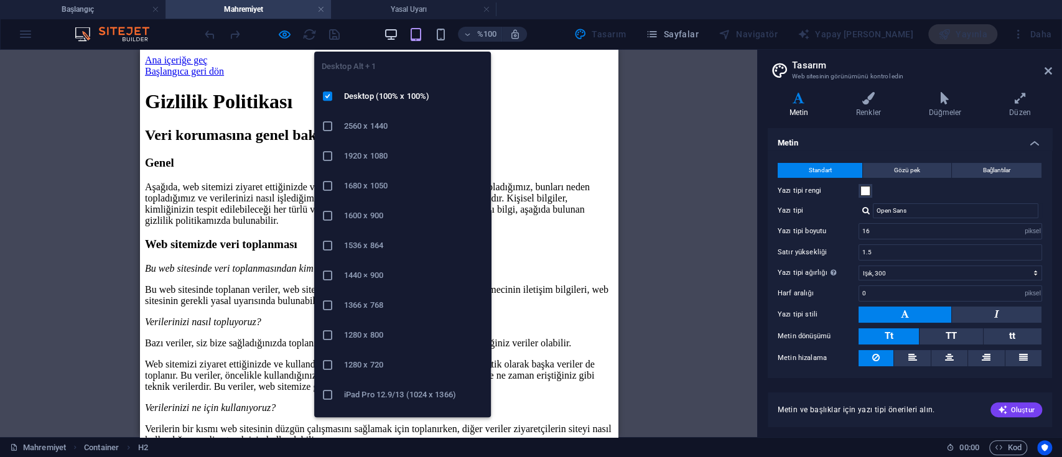
click at [398, 31] on icon "button" at bounding box center [391, 34] width 14 height 14
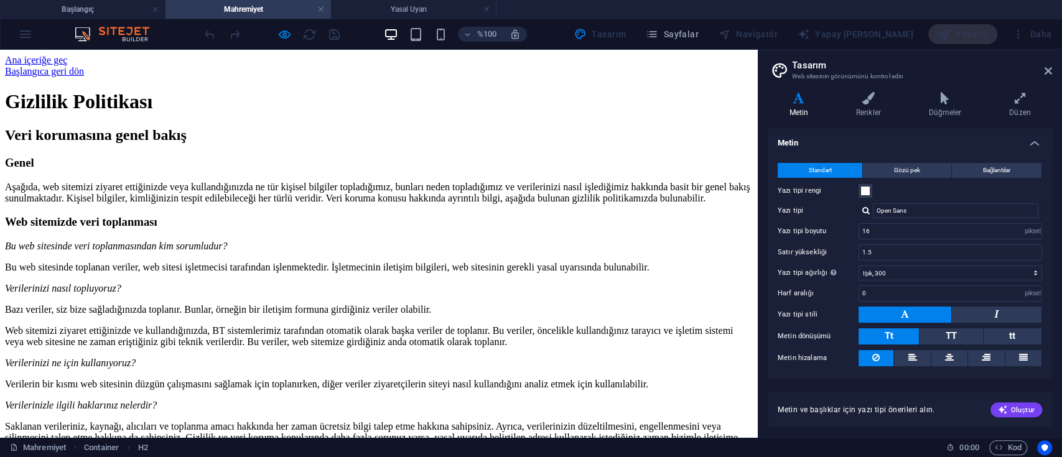
click at [784, 70] on icon at bounding box center [779, 70] width 19 height 17
click at [1047, 75] on icon at bounding box center [1048, 71] width 7 height 10
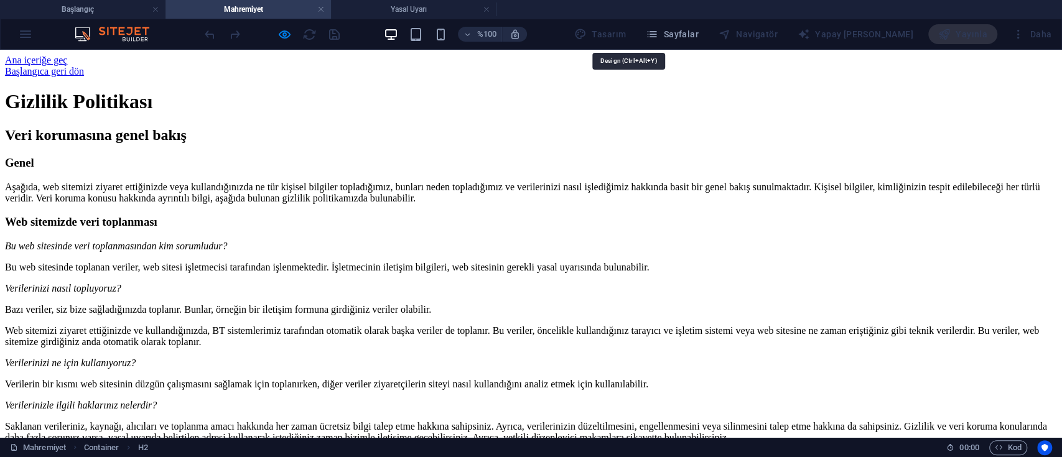
click at [622, 29] on div "Tasarım" at bounding box center [600, 34] width 62 height 20
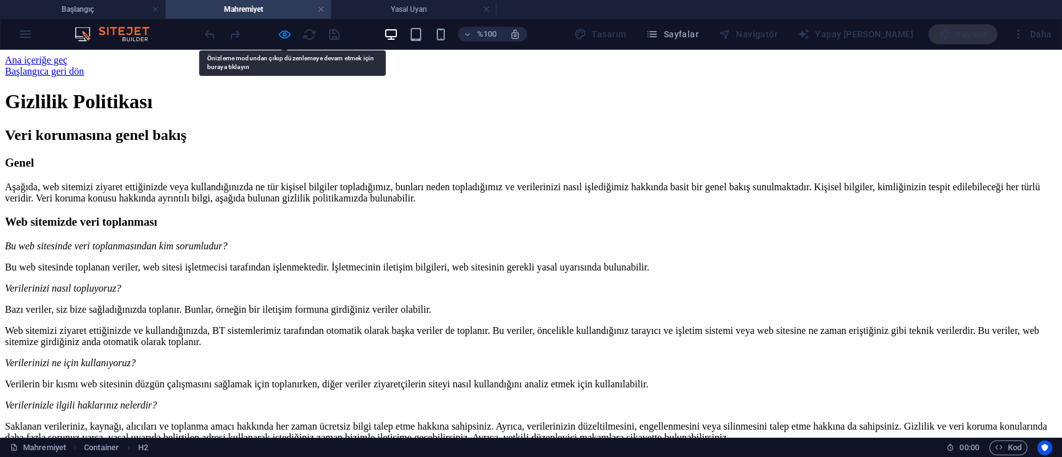
click at [783, 34] on div "Navigatör" at bounding box center [748, 34] width 69 height 20
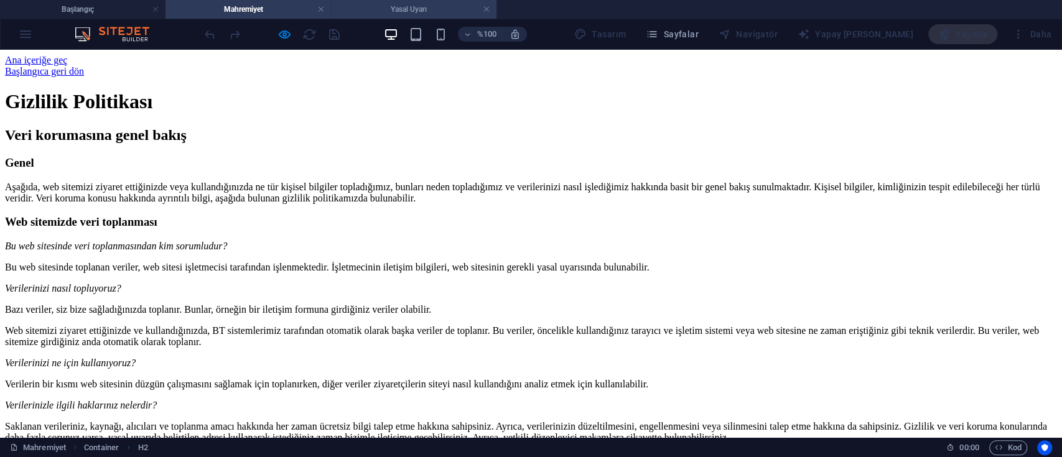
click at [402, 5] on font "Yasal Uyarı" at bounding box center [409, 9] width 36 height 9
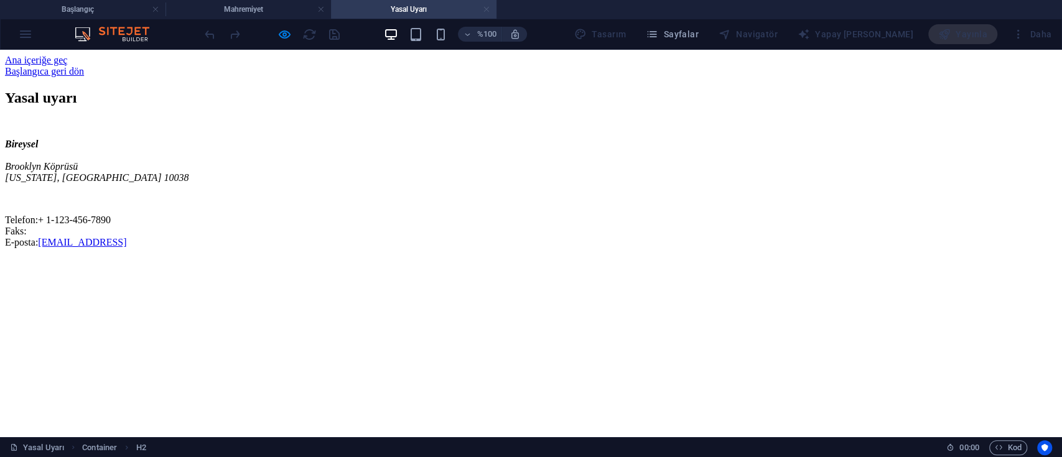
click at [488, 9] on link at bounding box center [486, 10] width 7 height 12
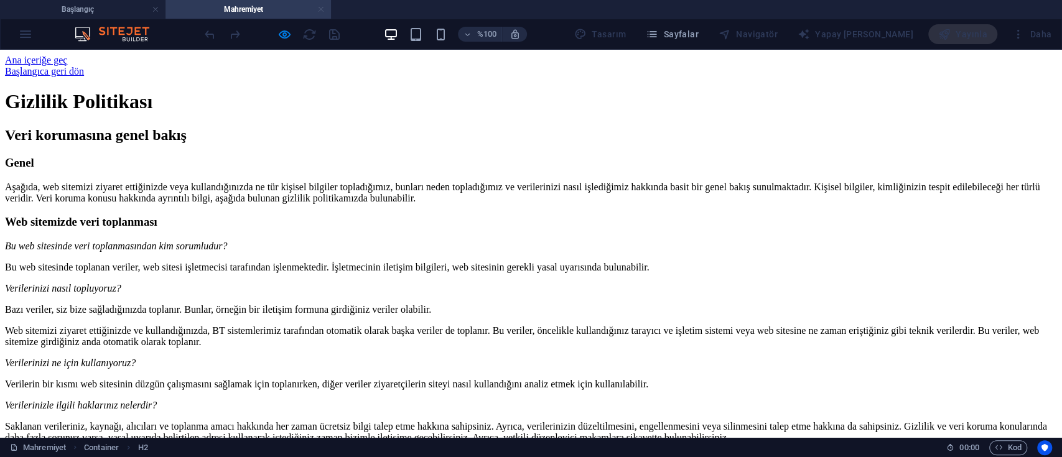
click at [319, 10] on link at bounding box center [320, 10] width 7 height 12
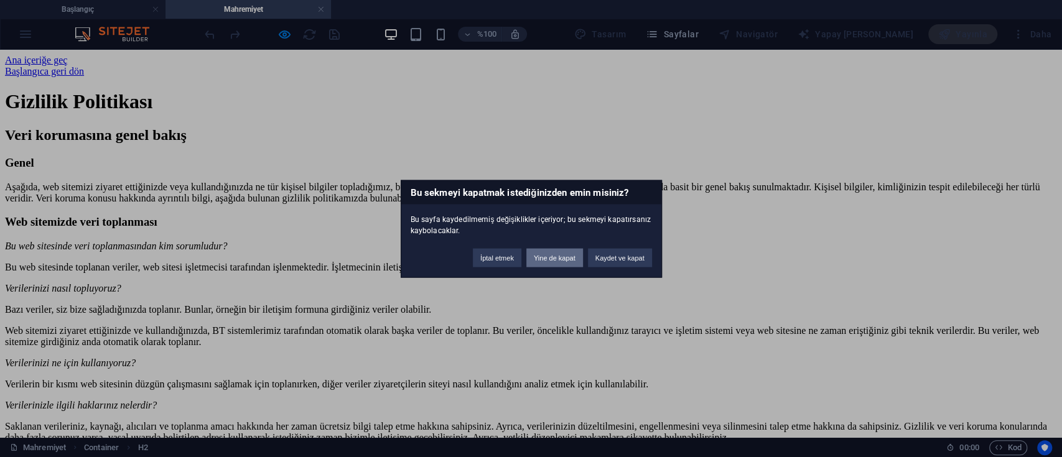
click at [550, 250] on button "Yine de kapat" at bounding box center [554, 257] width 57 height 19
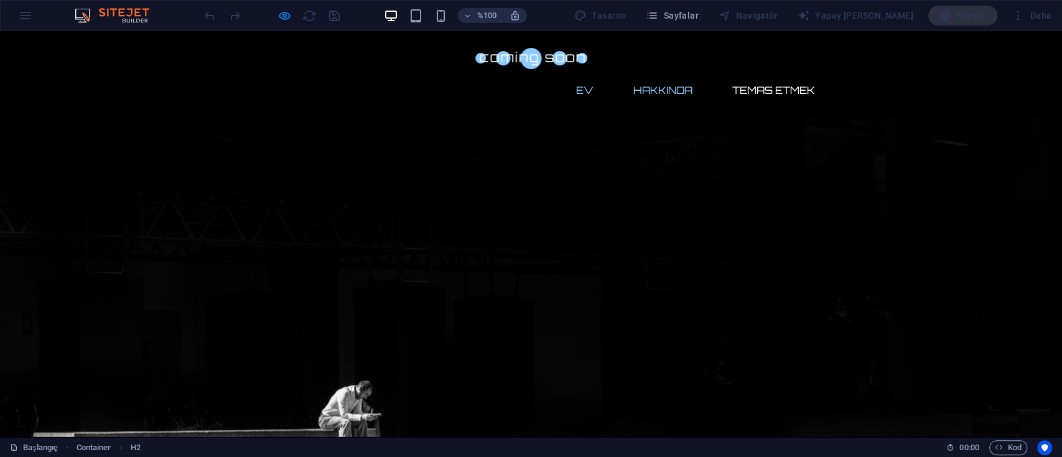
click at [668, 84] on font "Hakkında" at bounding box center [663, 90] width 59 height 12
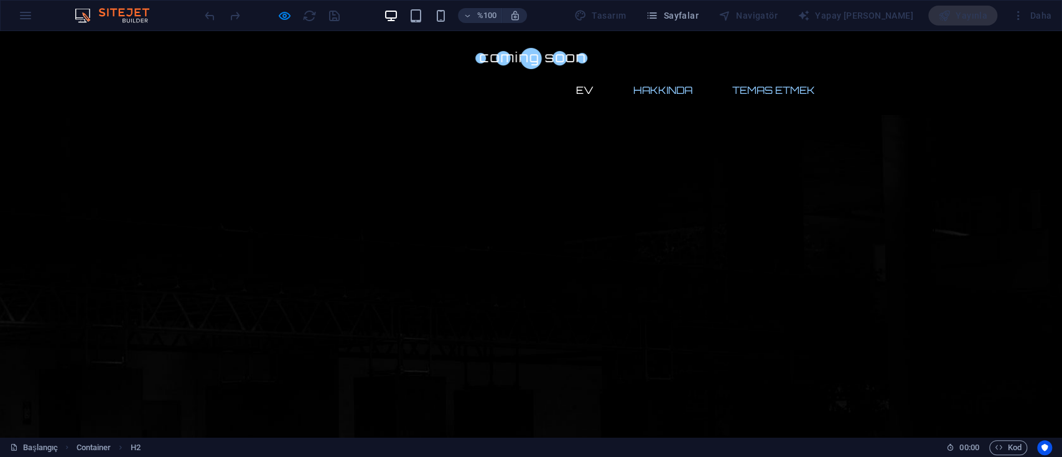
click at [755, 75] on link "Temas etmek" at bounding box center [774, 90] width 103 height 30
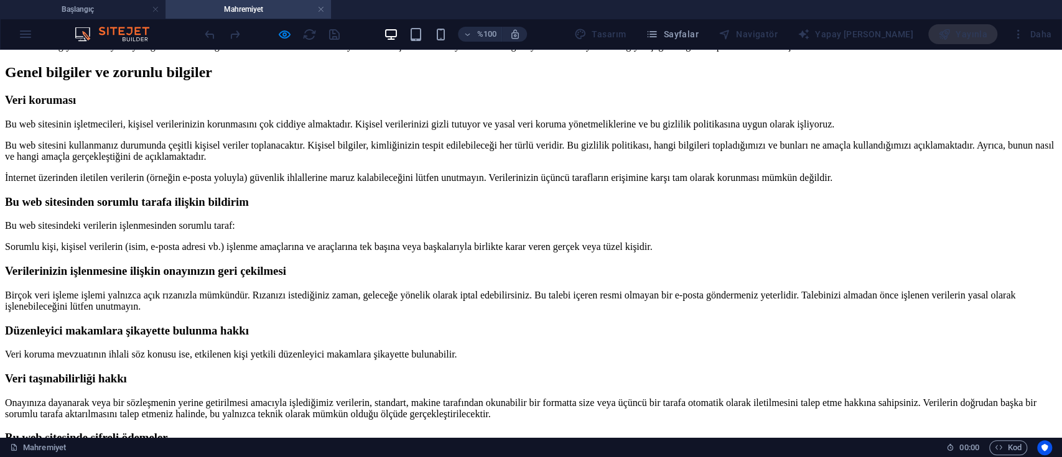
scroll to position [830, 0]
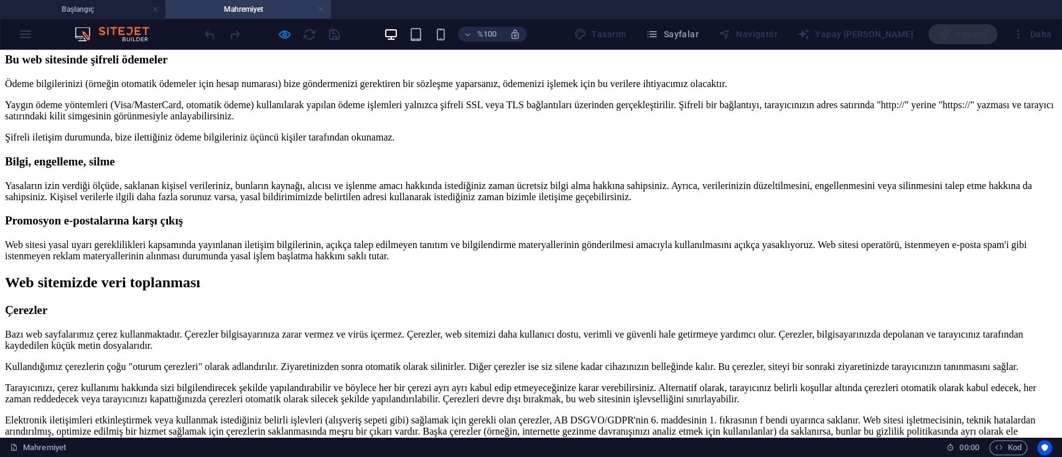
click at [323, 12] on link at bounding box center [320, 10] width 7 height 12
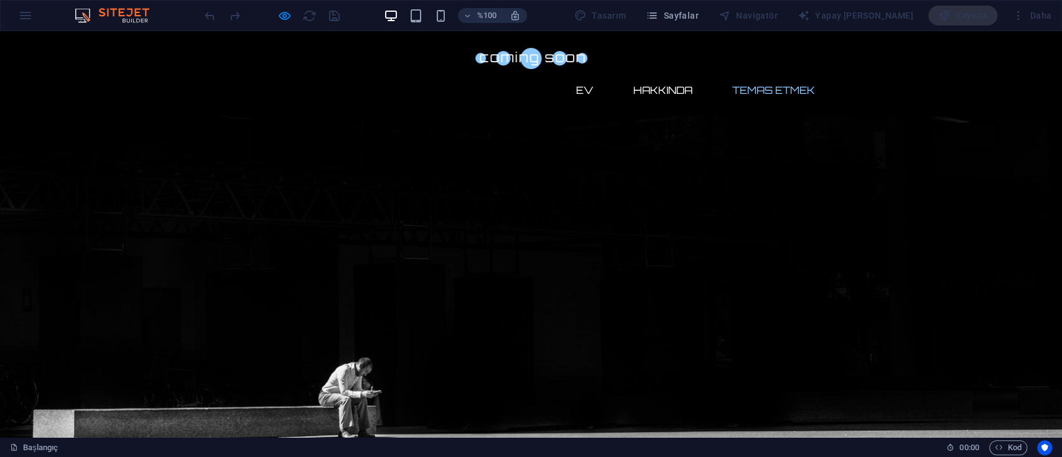
scroll to position [0, 0]
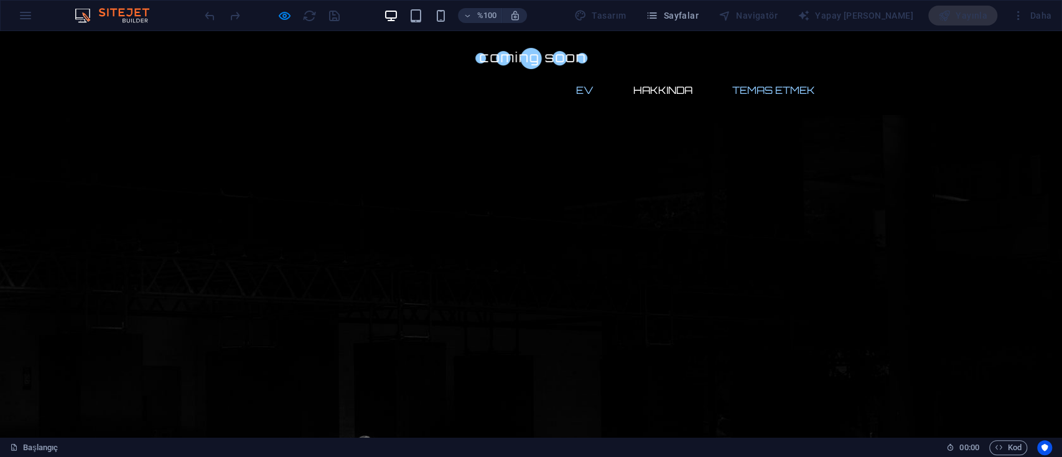
click at [581, 84] on font "Ev" at bounding box center [584, 90] width 17 height 12
click at [578, 84] on font "Ev" at bounding box center [584, 90] width 17 height 12
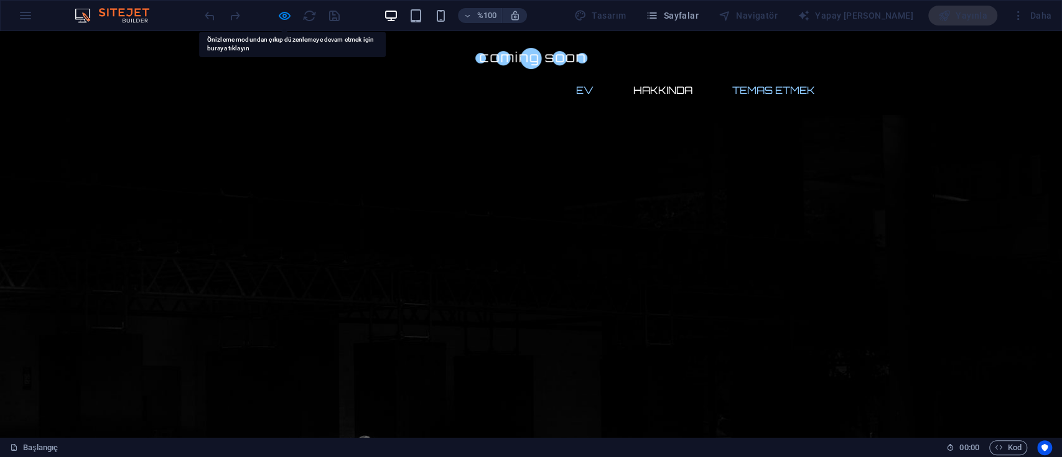
click at [578, 84] on font "Ev" at bounding box center [584, 90] width 17 height 12
click at [642, 84] on font "Hakkında" at bounding box center [663, 90] width 59 height 12
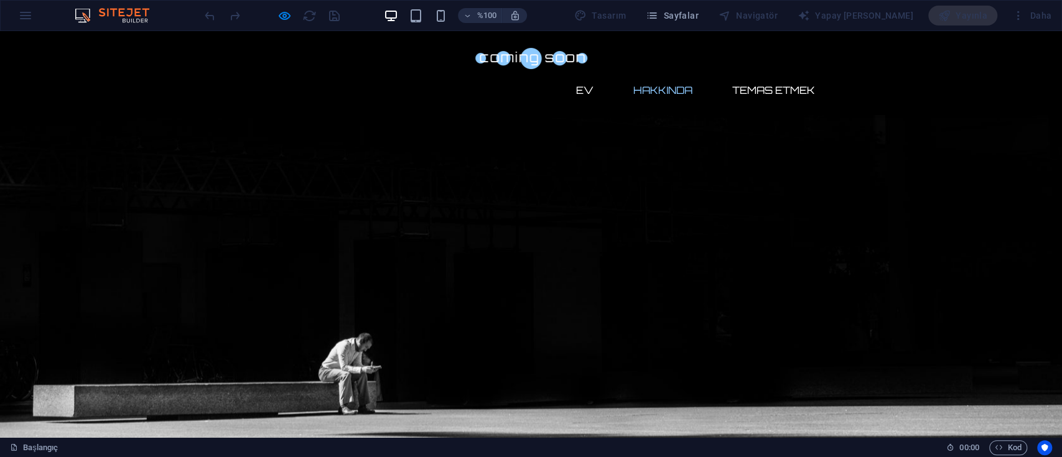
scroll to position [179, 0]
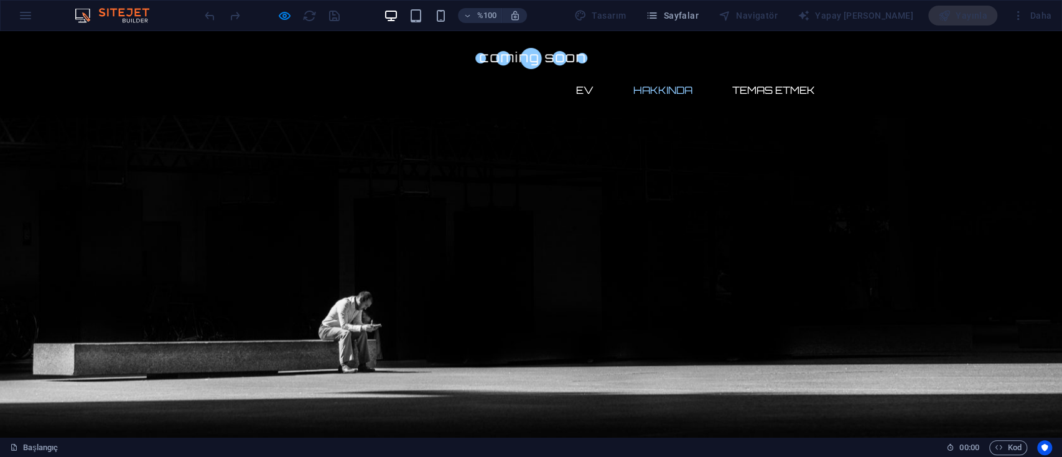
click at [582, 84] on font "Ev" at bounding box center [584, 90] width 17 height 12
click at [588, 75] on link "Ev" at bounding box center [584, 90] width 37 height 30
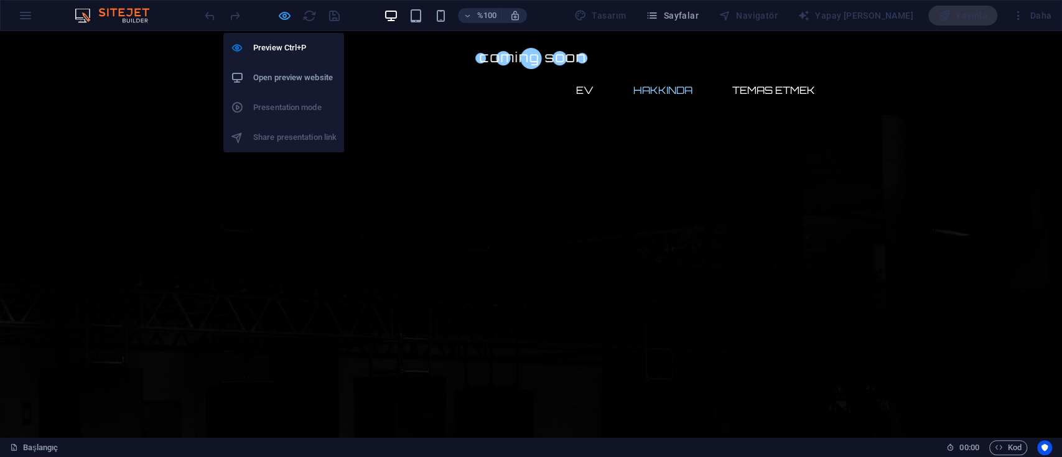
click at [284, 13] on icon "button" at bounding box center [285, 16] width 14 height 14
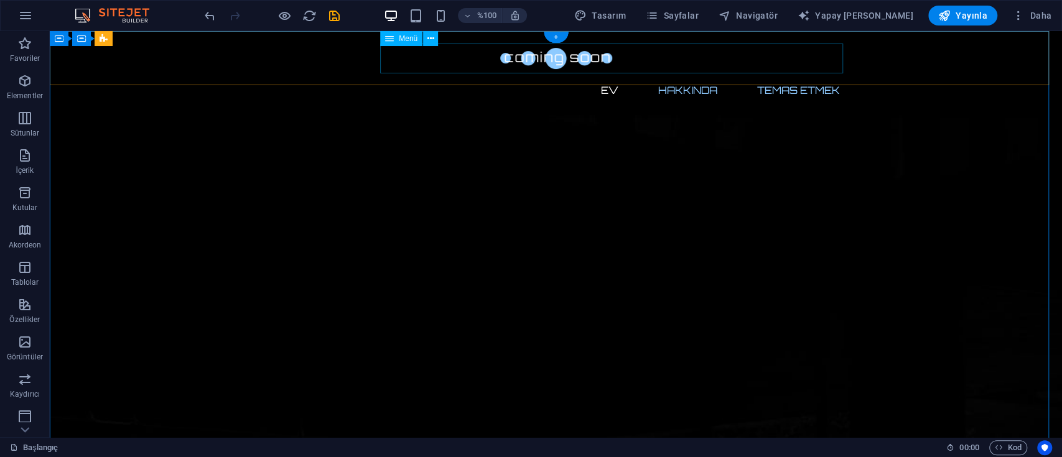
click at [607, 75] on nav "Ev Hakkında Temas etmek" at bounding box center [556, 90] width 587 height 30
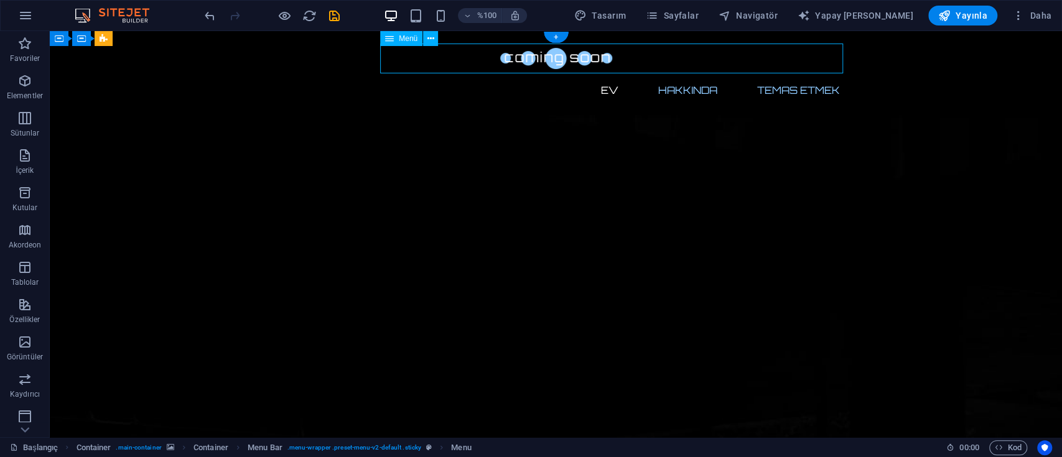
click at [607, 75] on nav "Ev Hakkında Temas etmek" at bounding box center [556, 90] width 587 height 30
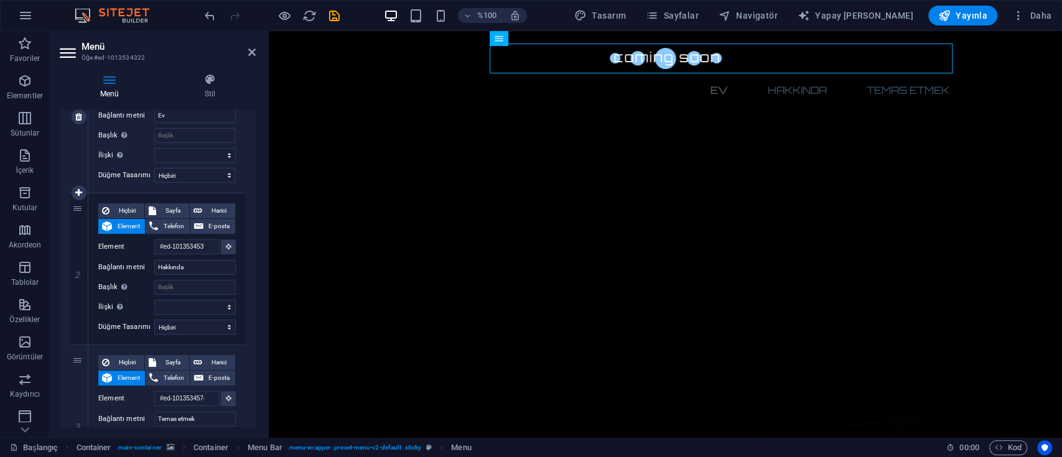
scroll to position [289, 0]
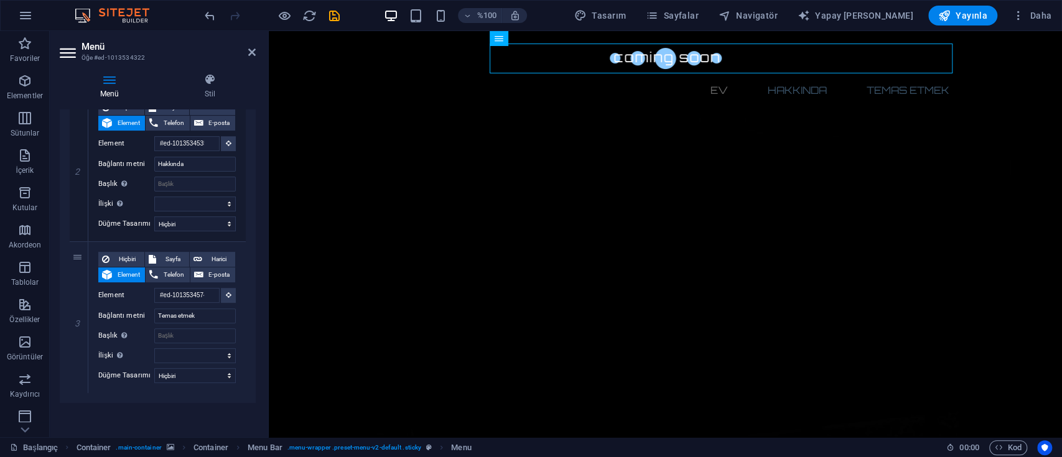
drag, startPoint x: 251, startPoint y: 297, endPoint x: 249, endPoint y: 196, distance: 101.5
click at [249, 196] on div "1 Hiçbiri Sayfa Harici Element Telefon E-posta Sayfa Başlangıç Yasal Uyarı Mahr…" at bounding box center [158, 165] width 196 height 475
drag, startPoint x: 253, startPoint y: 266, endPoint x: 257, endPoint y: 113, distance: 153.8
click at [257, 116] on div "Menü Stil Menü Otomatik Gelenek Bu menü için özel menü öğeleri oluşturun. Tek s…" at bounding box center [158, 250] width 216 height 374
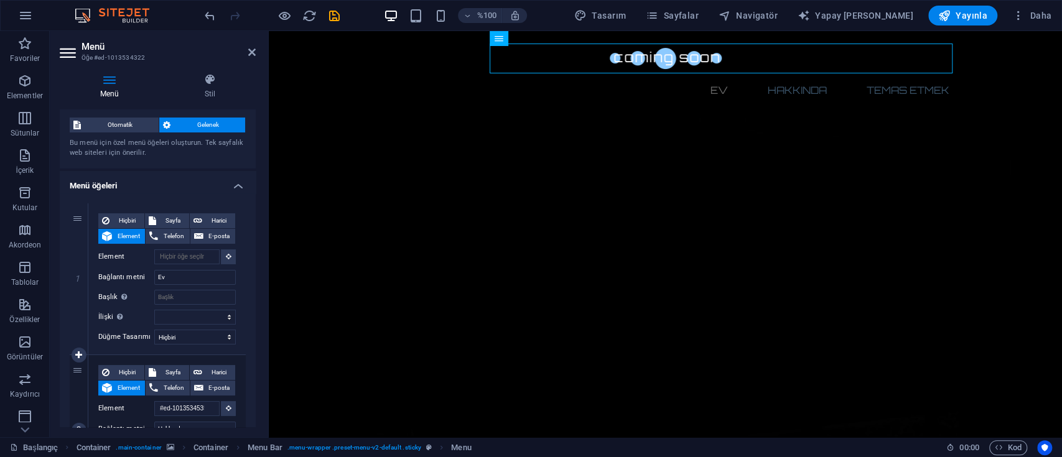
scroll to position [0, 0]
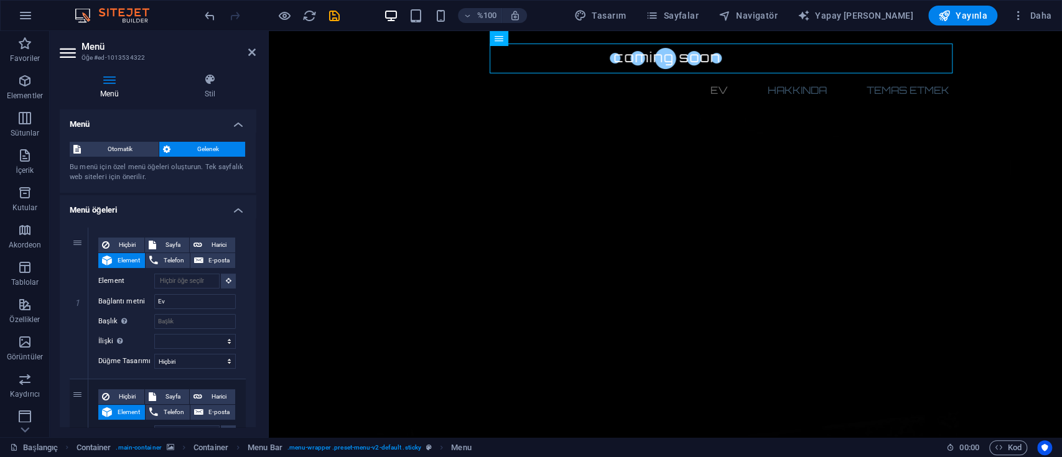
click at [61, 50] on icon at bounding box center [69, 53] width 19 height 20
click at [111, 87] on h4 "Menü" at bounding box center [112, 86] width 105 height 26
click at [119, 147] on font "Otomatik" at bounding box center [120, 149] width 25 height 7
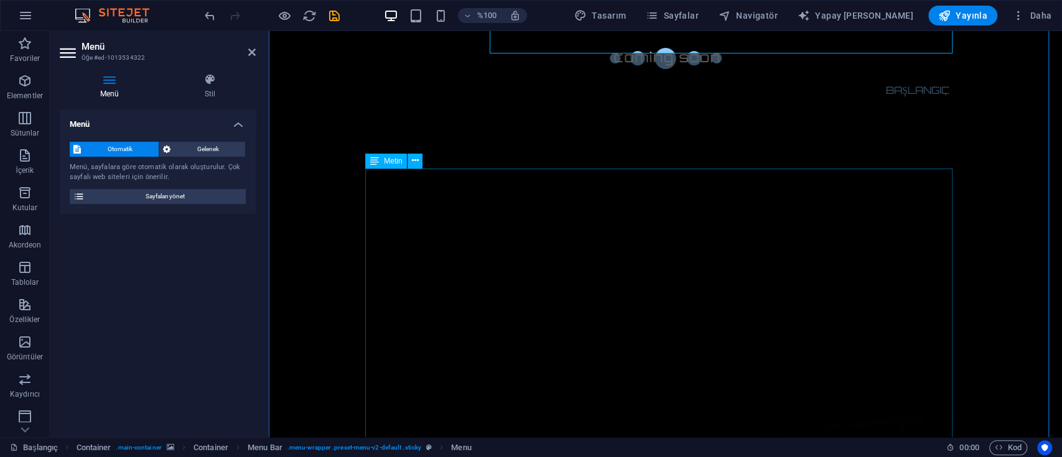
scroll to position [414, 0]
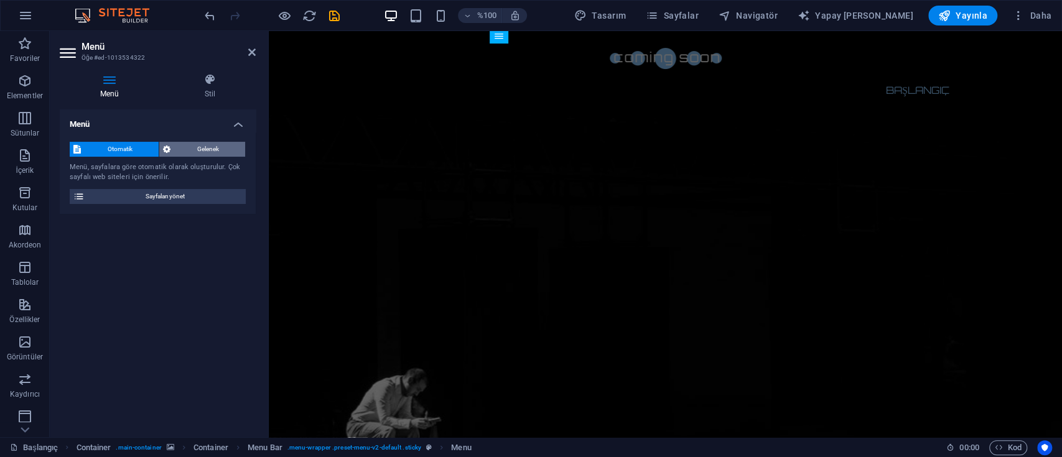
click at [217, 151] on font "Gelenek" at bounding box center [208, 149] width 22 height 7
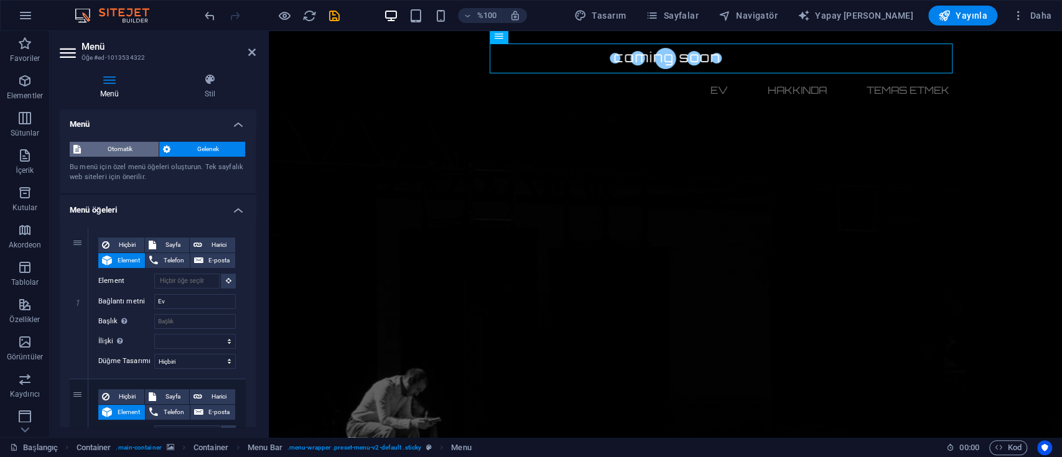
click at [94, 143] on span "Otomatik" at bounding box center [120, 149] width 70 height 15
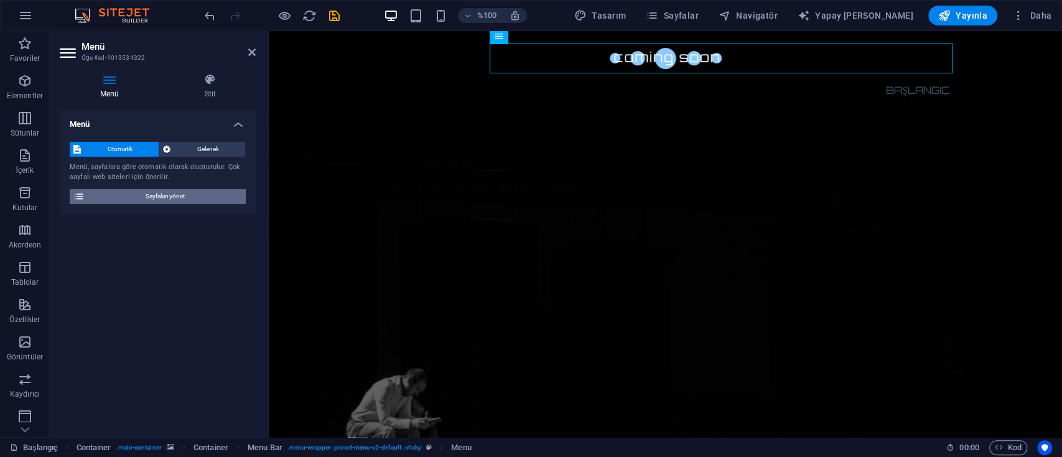
click at [179, 197] on font "Sayfaları yönet" at bounding box center [165, 196] width 39 height 7
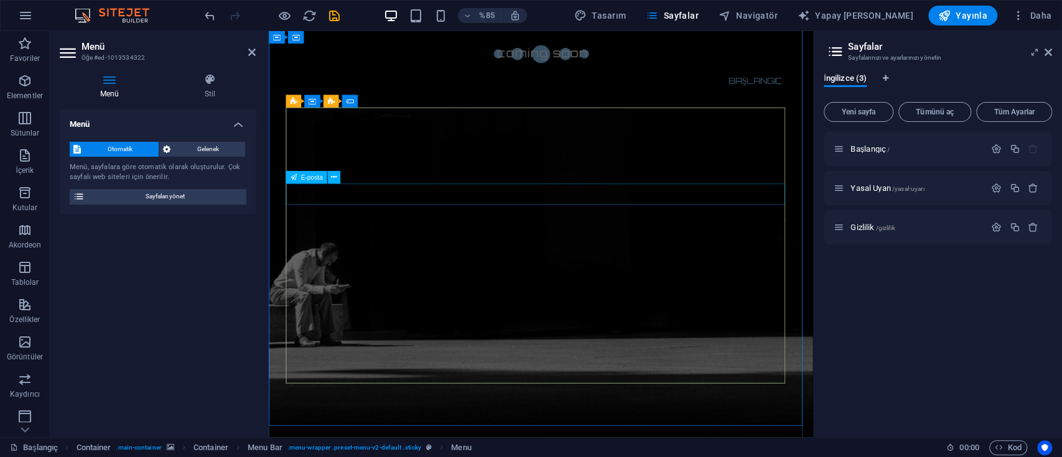
scroll to position [586, 0]
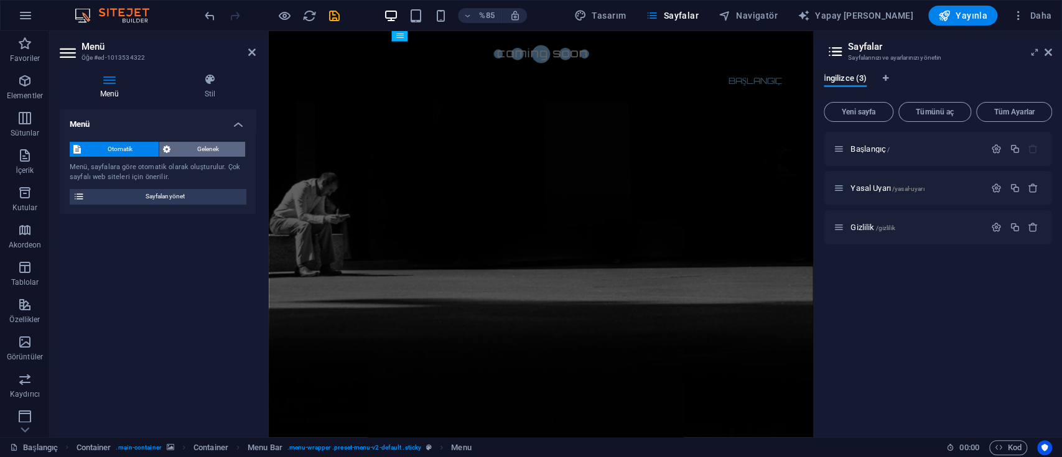
click at [193, 149] on span "Gelenek" at bounding box center [207, 149] width 67 height 15
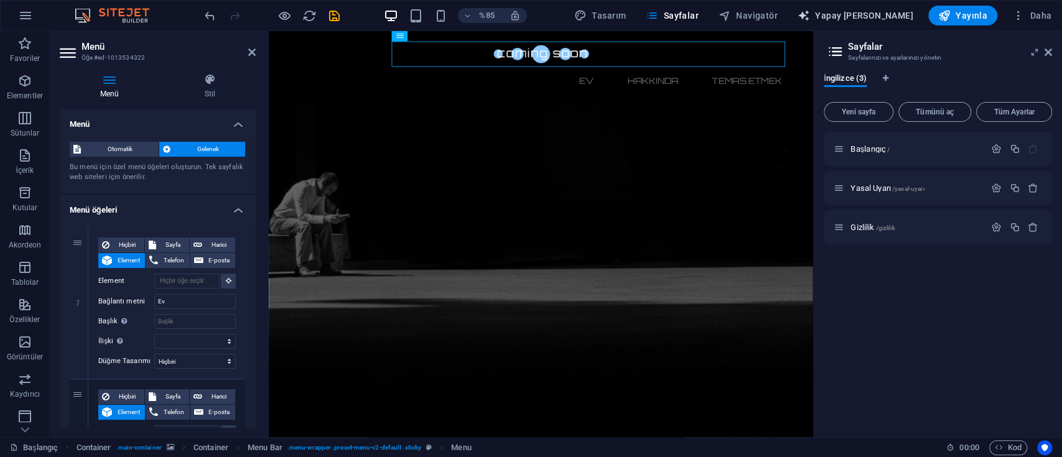
click at [886, 14] on font "Yapay [PERSON_NAME]" at bounding box center [864, 16] width 98 height 10
select select "English"
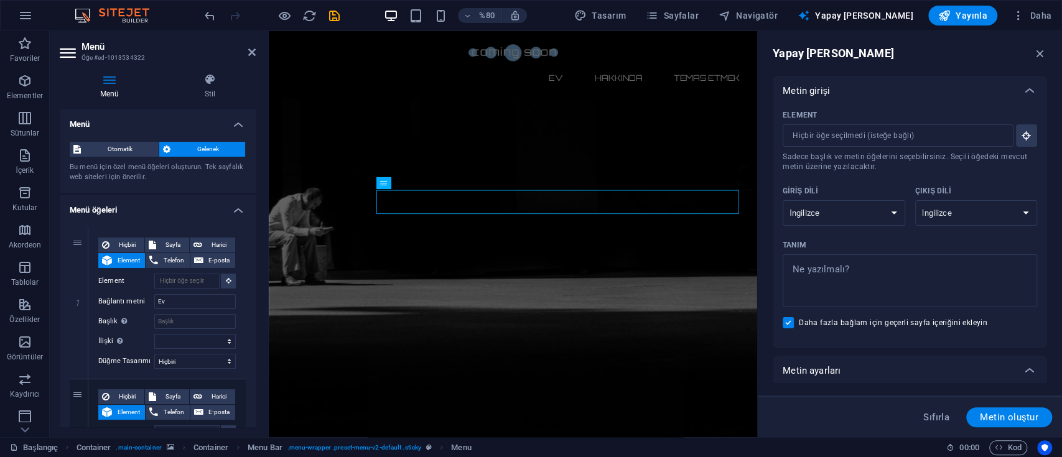
scroll to position [0, 0]
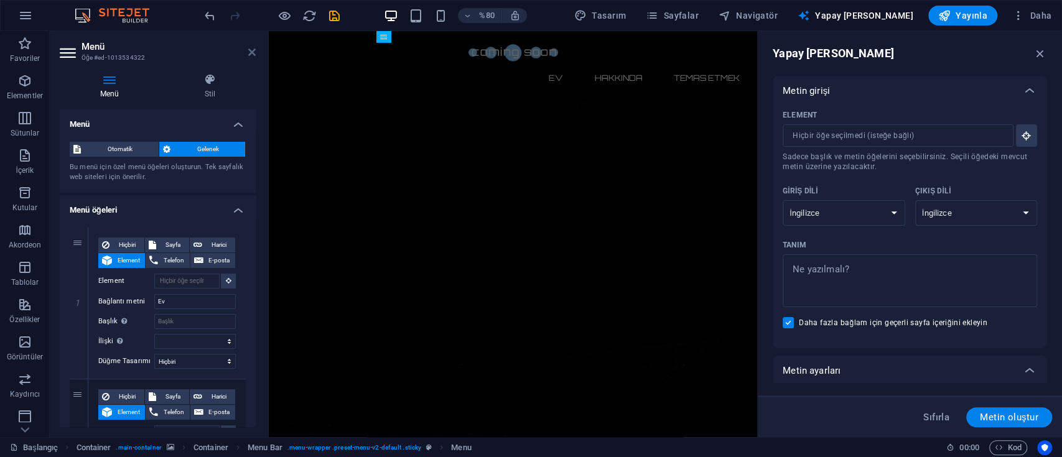
click at [250, 52] on icon at bounding box center [251, 52] width 7 height 10
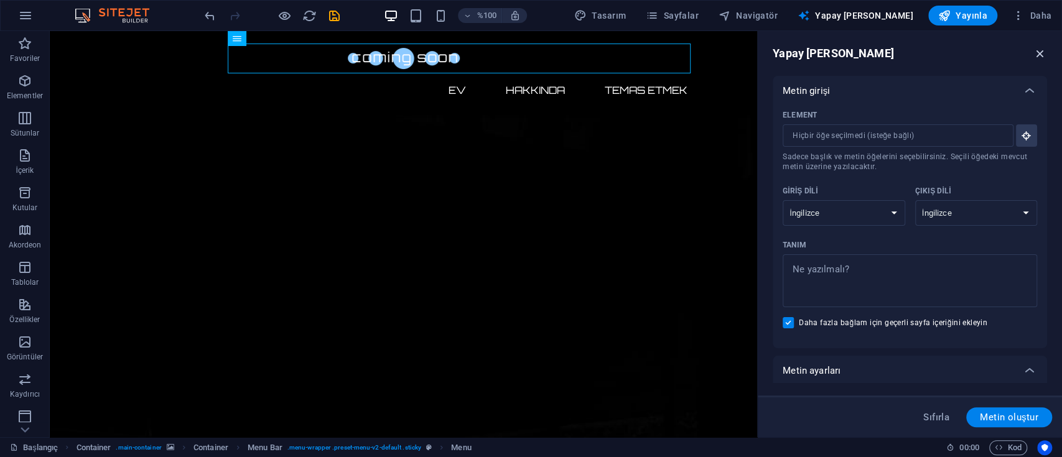
drag, startPoint x: 1041, startPoint y: 47, endPoint x: 929, endPoint y: 66, distance: 113.6
click at [1041, 47] on icon "button" at bounding box center [1041, 54] width 14 height 14
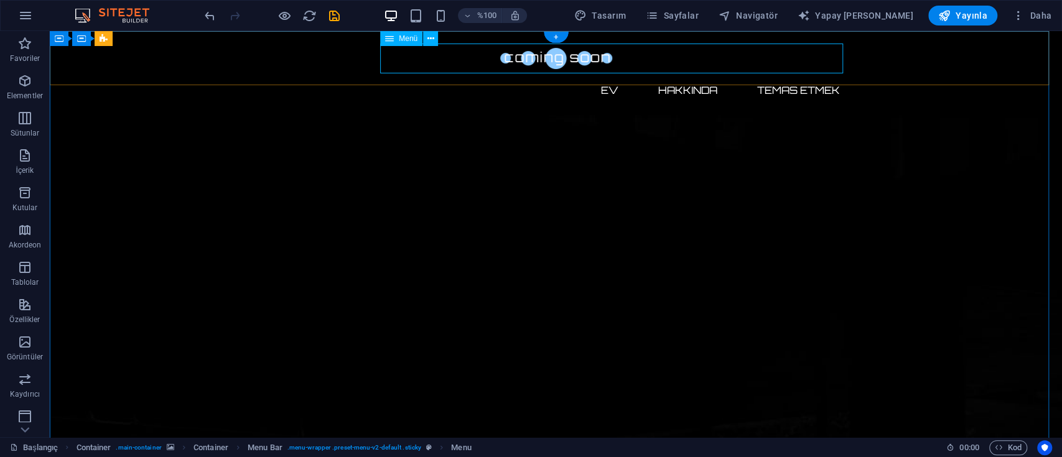
click at [608, 75] on nav "Ev Hakkında Temas etmek" at bounding box center [556, 90] width 587 height 30
click at [678, 75] on nav "Ev Hakkında Temas etmek" at bounding box center [556, 90] width 587 height 30
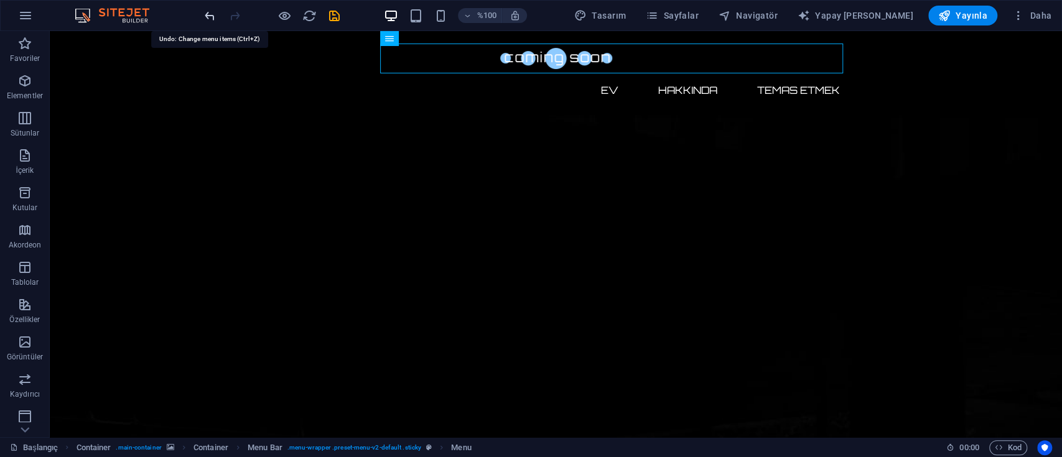
click at [203, 11] on icon "geri al" at bounding box center [210, 16] width 14 height 14
click at [203, 9] on icon "geri al" at bounding box center [210, 16] width 14 height 14
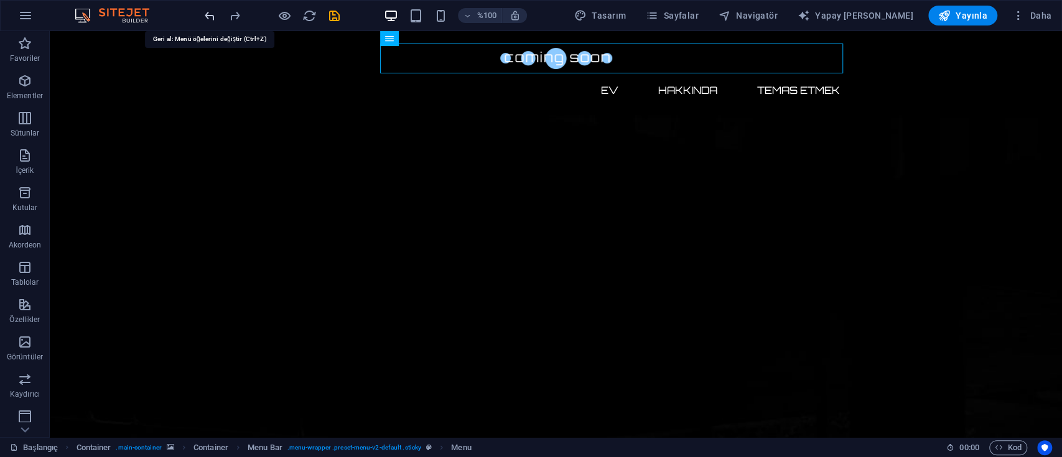
click at [203, 9] on icon "geri al" at bounding box center [210, 16] width 14 height 14
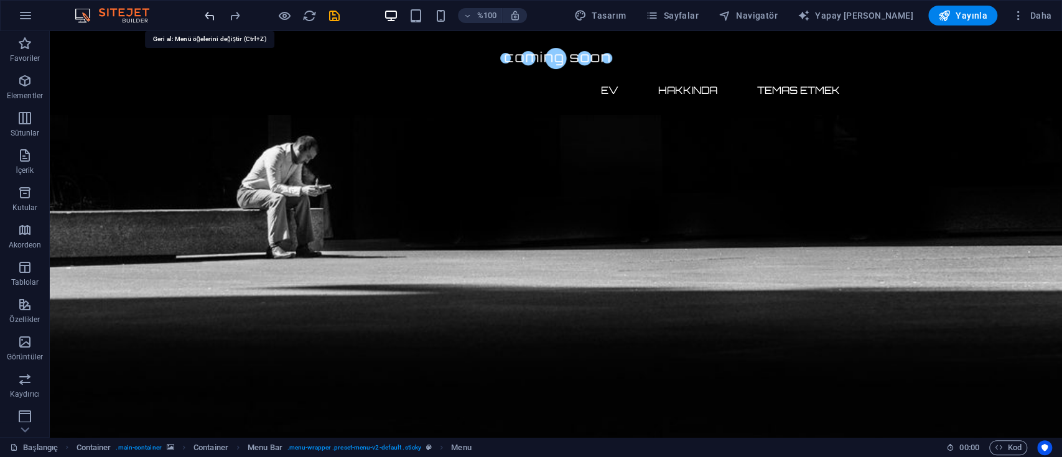
click at [203, 9] on icon "geri al" at bounding box center [210, 16] width 14 height 14
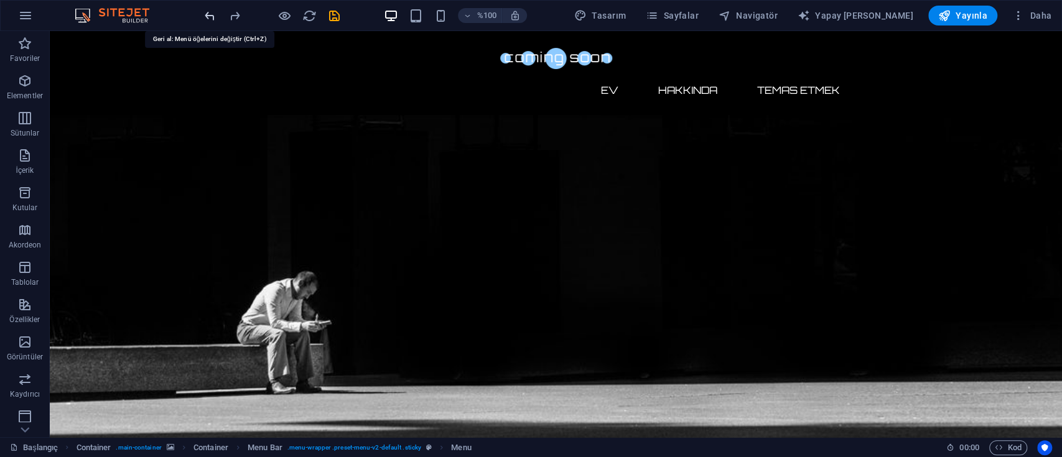
click at [203, 9] on icon "geri al" at bounding box center [210, 16] width 14 height 14
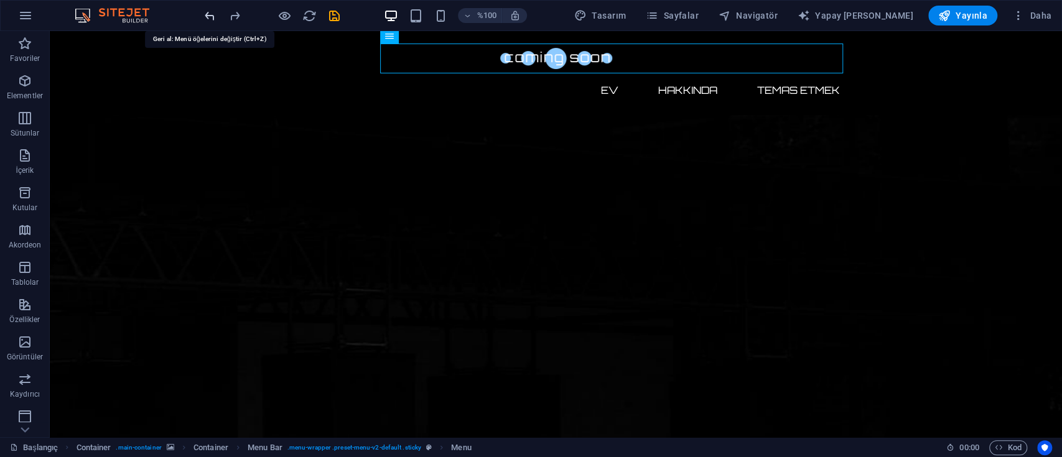
click at [203, 9] on icon "geri al" at bounding box center [210, 16] width 14 height 14
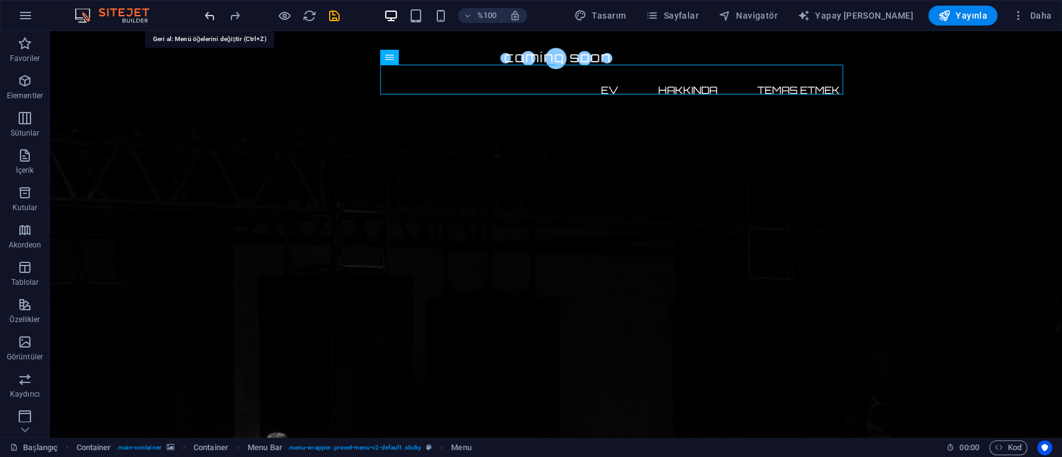
click at [203, 9] on icon "geri al" at bounding box center [210, 16] width 14 height 14
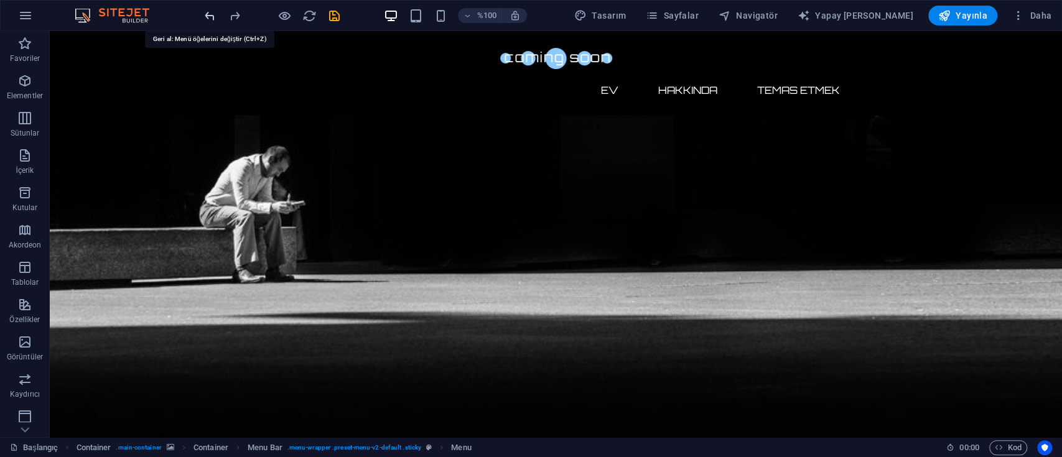
click at [203, 9] on icon "geri al" at bounding box center [210, 16] width 14 height 14
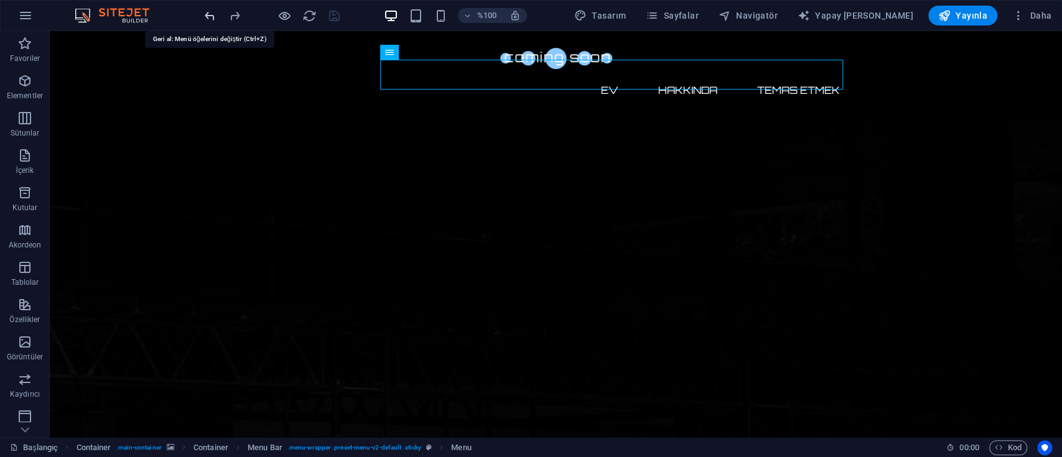
scroll to position [233, 0]
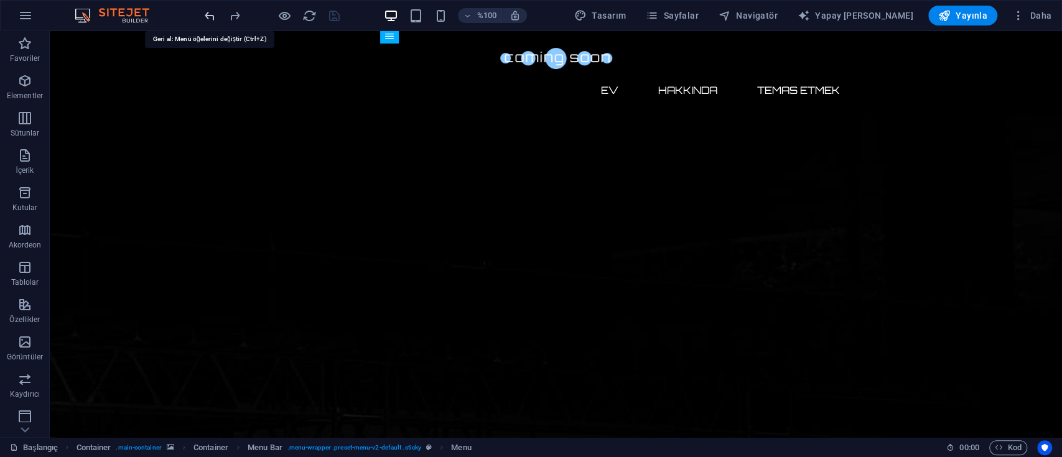
click at [203, 9] on icon "geri al" at bounding box center [210, 16] width 14 height 14
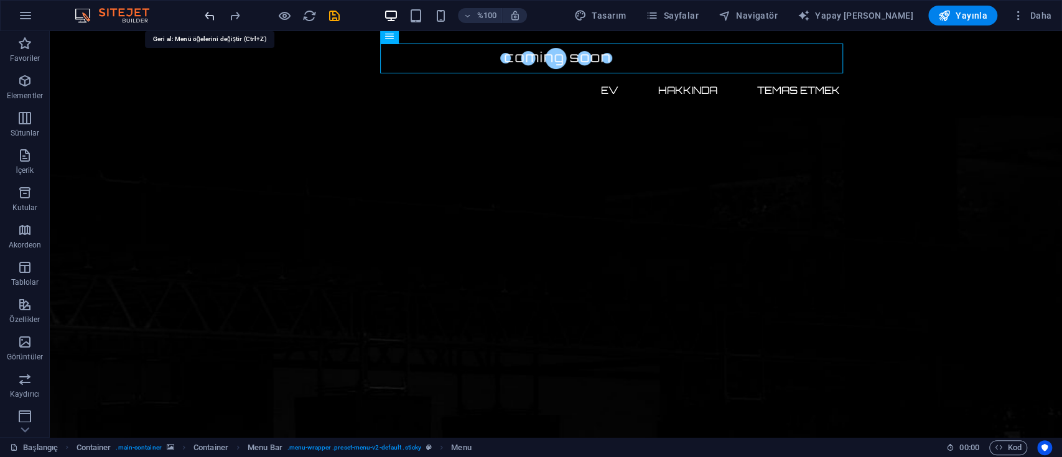
click at [203, 9] on icon "geri al" at bounding box center [210, 16] width 14 height 14
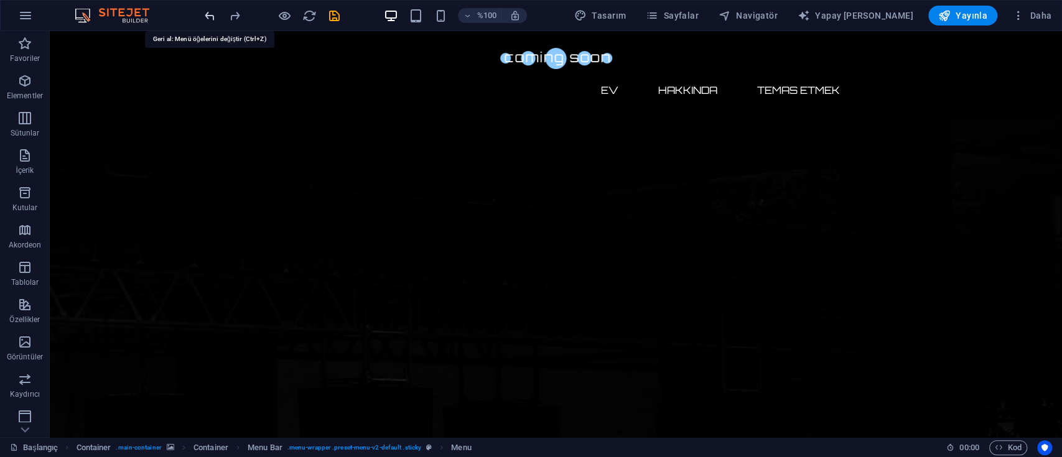
scroll to position [467, 0]
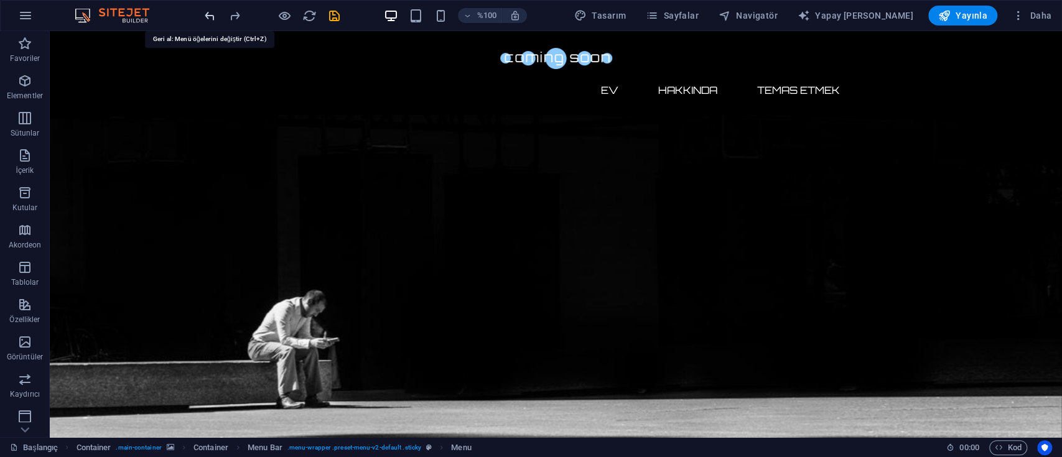
click at [203, 9] on icon "geri al" at bounding box center [210, 16] width 14 height 14
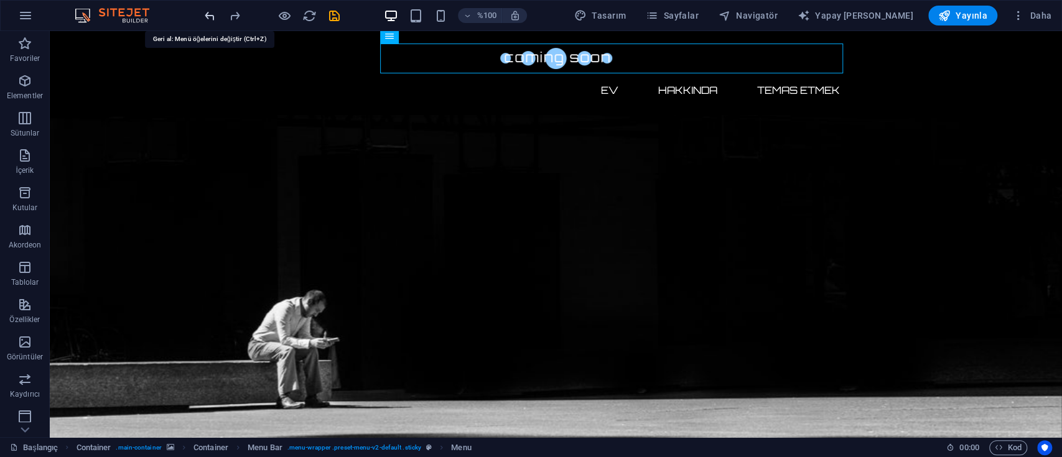
click at [203, 9] on icon "geri al" at bounding box center [210, 16] width 14 height 14
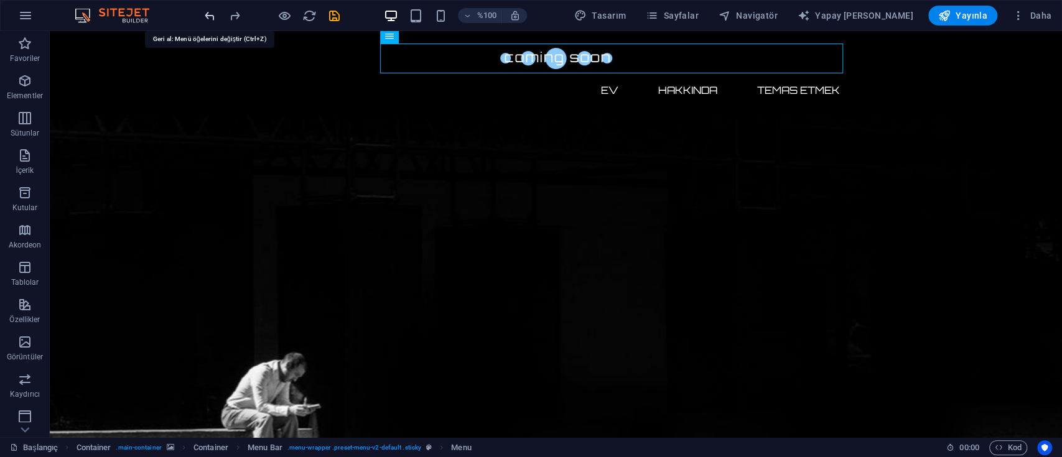
click at [203, 9] on icon "geri al" at bounding box center [210, 16] width 14 height 14
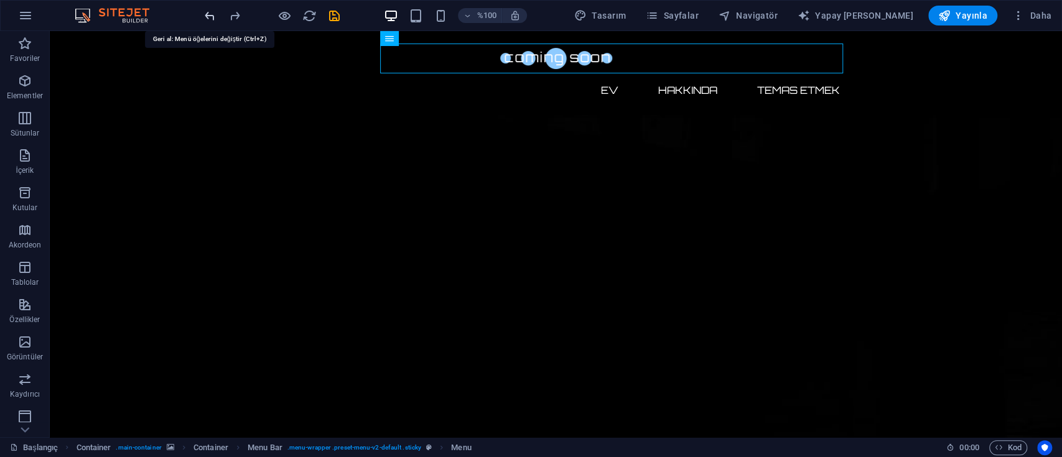
click at [203, 9] on icon "geri al" at bounding box center [210, 16] width 14 height 14
